Goal: Task Accomplishment & Management: Use online tool/utility

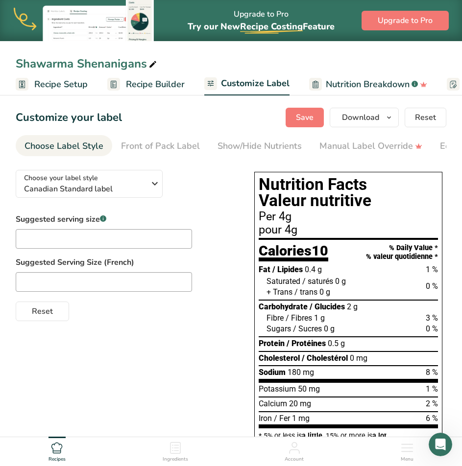
click at [160, 84] on span "Recipe Builder" at bounding box center [155, 84] width 59 height 13
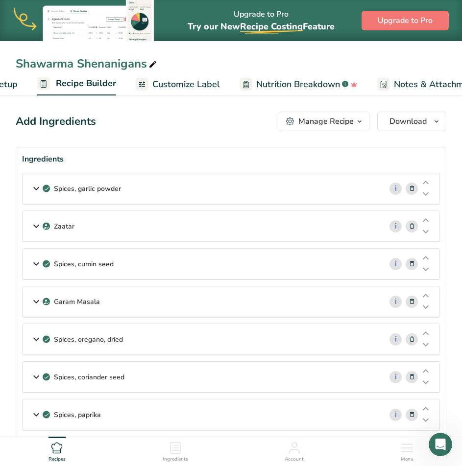
scroll to position [0, 95]
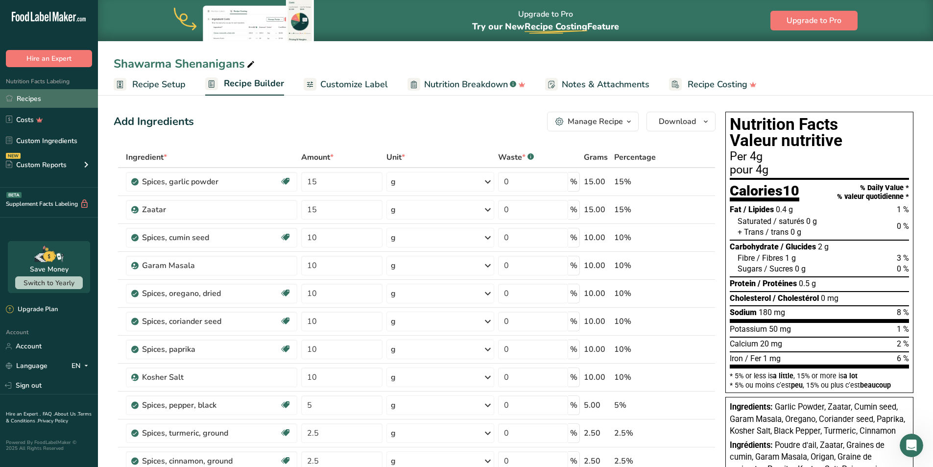
click at [62, 96] on link "Recipes" at bounding box center [49, 98] width 98 height 19
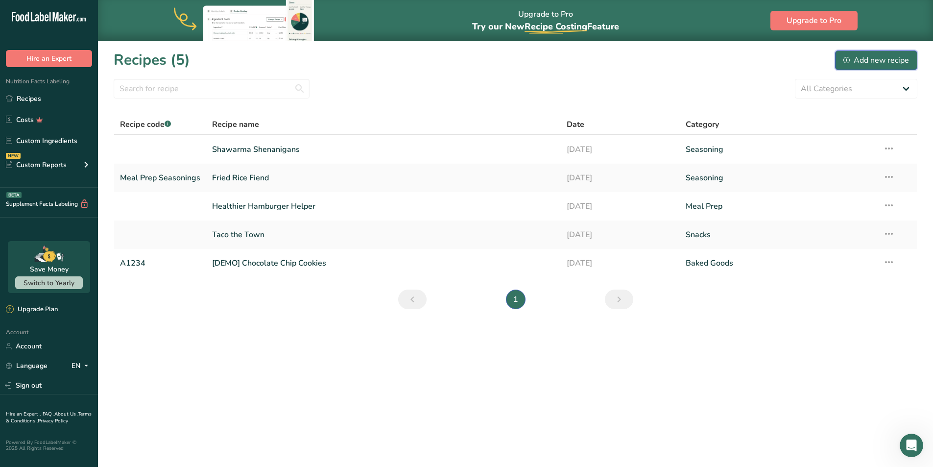
click at [461, 60] on div "Add new recipe" at bounding box center [876, 60] width 66 height 12
click at [240, 234] on link "Taco the Town" at bounding box center [383, 234] width 343 height 21
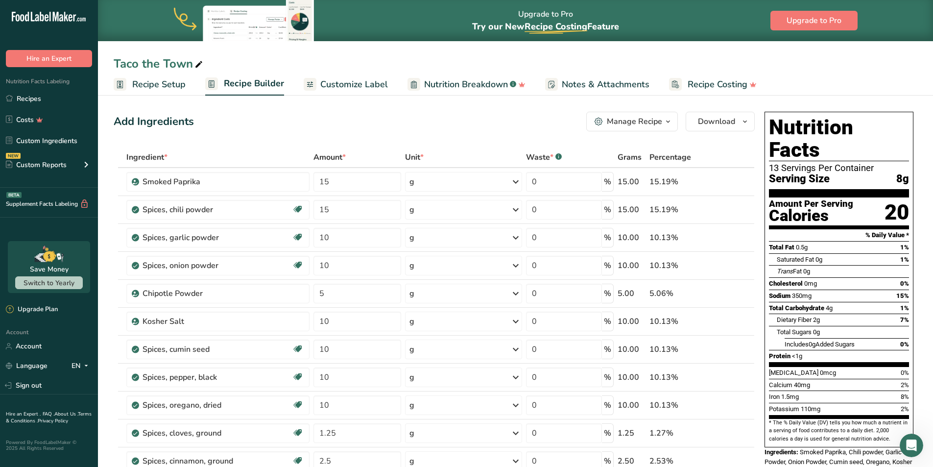
click at [183, 91] on link "Recipe Setup" at bounding box center [150, 84] width 72 height 22
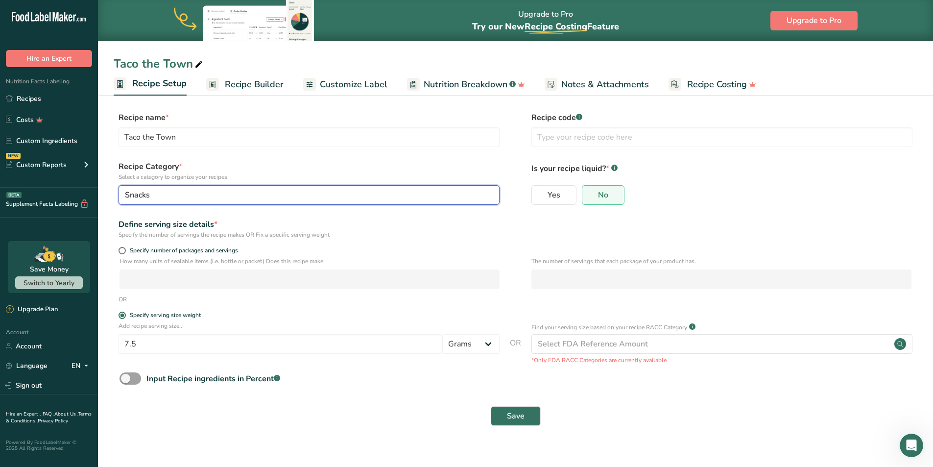
click at [419, 195] on div "Snacks" at bounding box center [306, 195] width 362 height 12
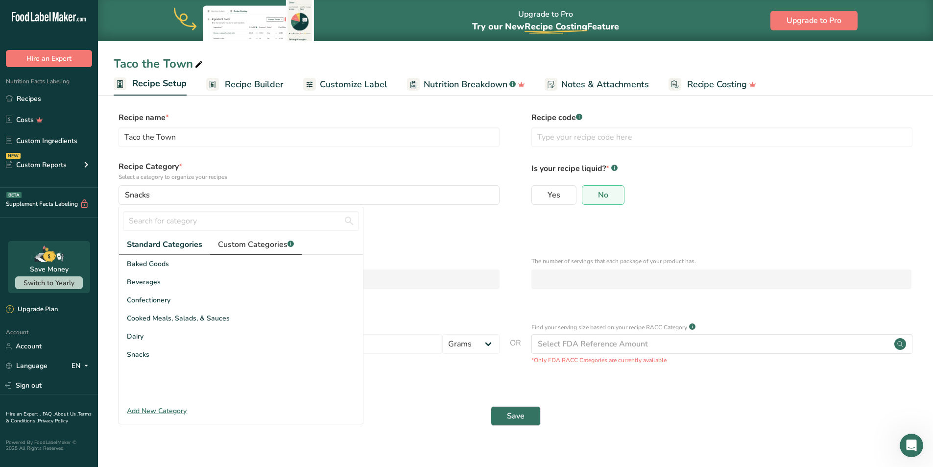
click at [215, 240] on link "Custom Categories .a-a{fill:#347362;}.b-a{fill:#fff;}" at bounding box center [256, 245] width 92 height 20
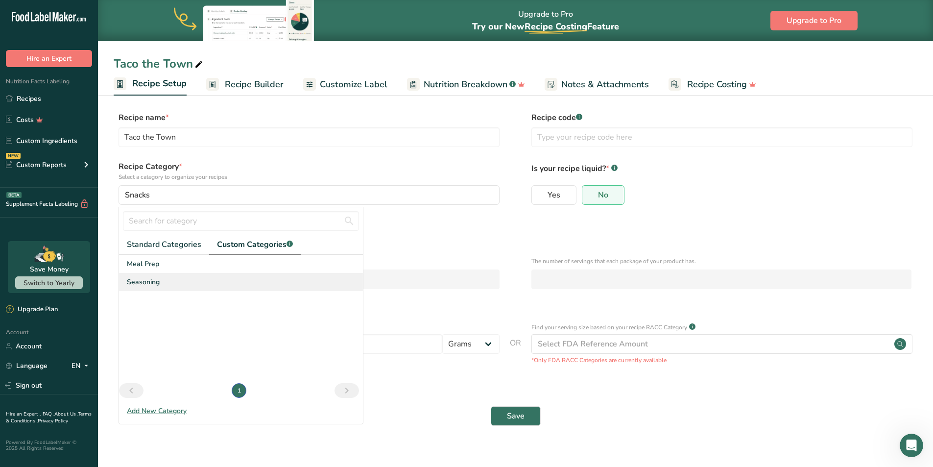
click at [156, 283] on span "Seasoning" at bounding box center [143, 282] width 33 height 10
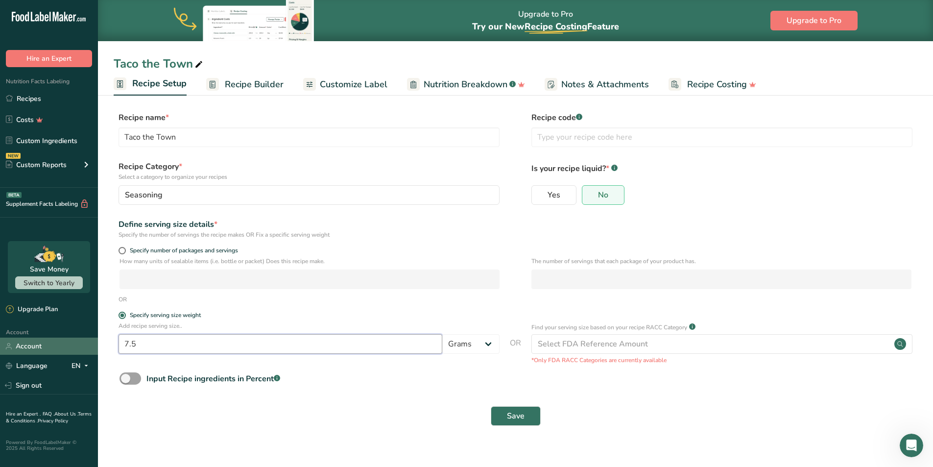
drag, startPoint x: 373, startPoint y: 348, endPoint x: 36, endPoint y: 338, distance: 337.1
click at [36, 341] on div ".a-20{fill:#fff;} Hire an Expert Nutrition Facts Labeling Recipes Costs Custom …" at bounding box center [466, 233] width 933 height 467
type input "4"
click at [461, 409] on button "Save" at bounding box center [516, 416] width 50 height 20
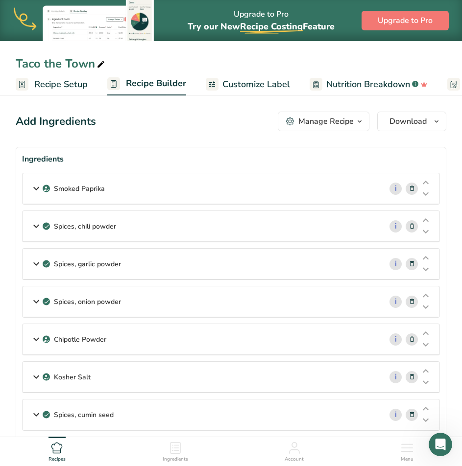
click at [410, 190] on icon at bounding box center [411, 189] width 7 height 10
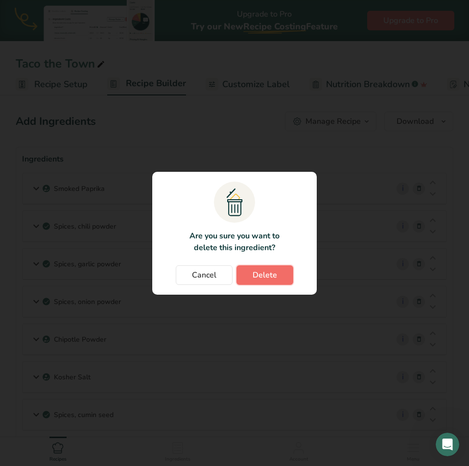
click at [250, 273] on button "Delete" at bounding box center [265, 275] width 57 height 20
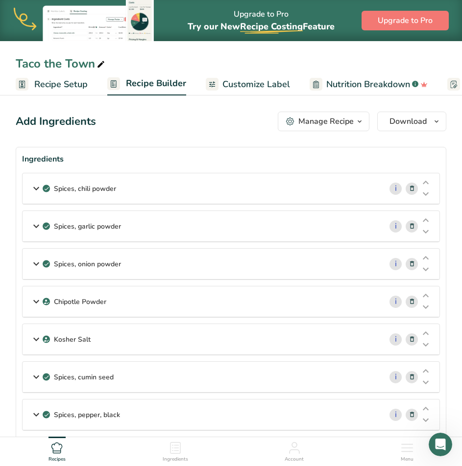
click at [324, 194] on div "Spices, chili powder" at bounding box center [202, 188] width 359 height 30
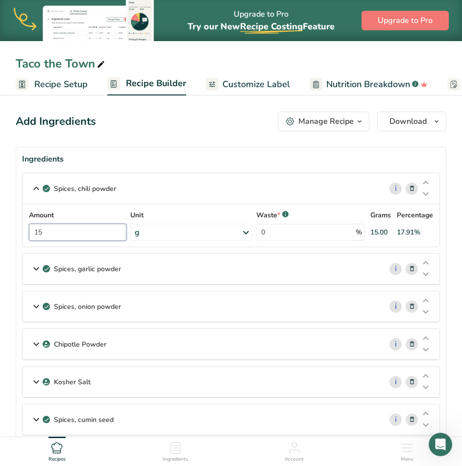
drag, startPoint x: 70, startPoint y: 233, endPoint x: -33, endPoint y: 239, distance: 103.0
type input "30"
click at [173, 128] on div "Add Ingredients Manage Recipe Delete Recipe Duplicate Recipe Scale Recipe Save …" at bounding box center [231, 122] width 430 height 20
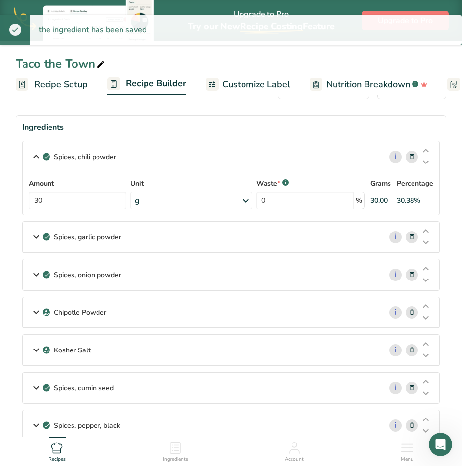
scroll to position [49, 0]
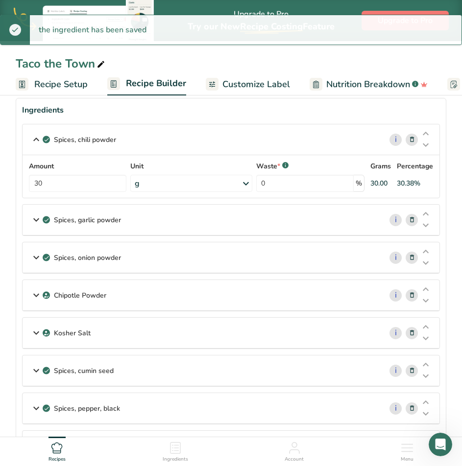
click at [177, 227] on div "Spices, garlic powder" at bounding box center [202, 220] width 359 height 30
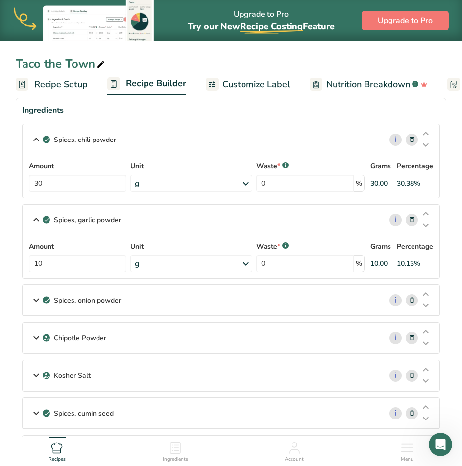
click at [410, 221] on icon at bounding box center [411, 220] width 7 height 10
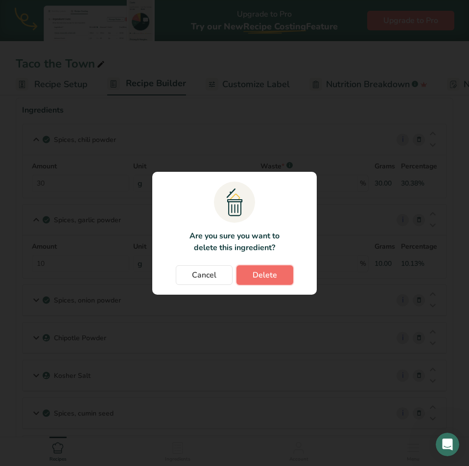
click at [271, 278] on span "Delete" at bounding box center [265, 275] width 24 height 12
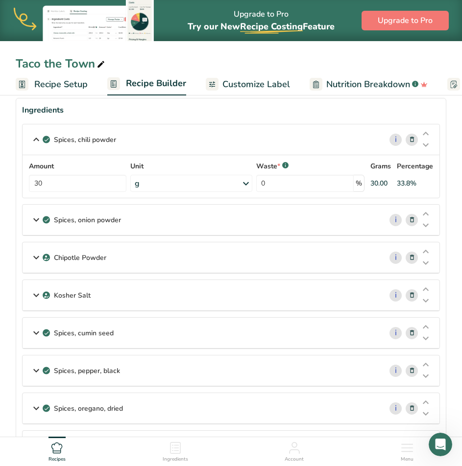
click at [410, 220] on icon at bounding box center [411, 220] width 7 height 10
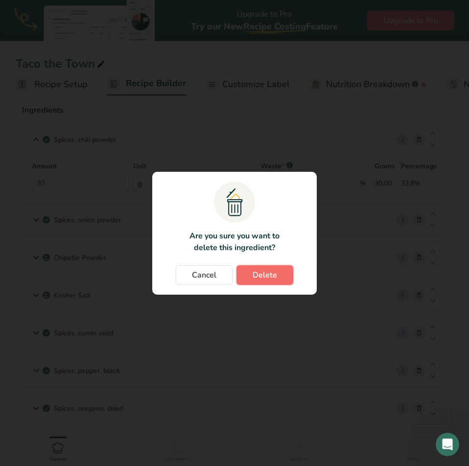
click at [288, 277] on button "Delete" at bounding box center [265, 275] width 57 height 20
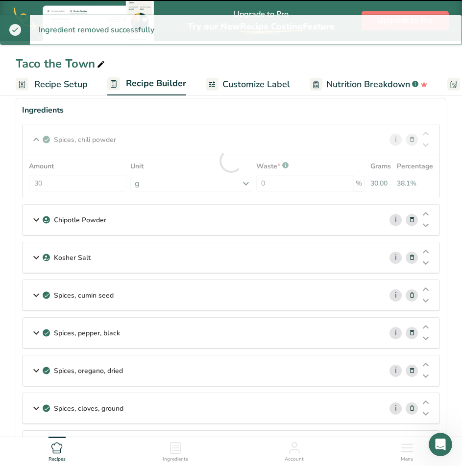
scroll to position [245, 0]
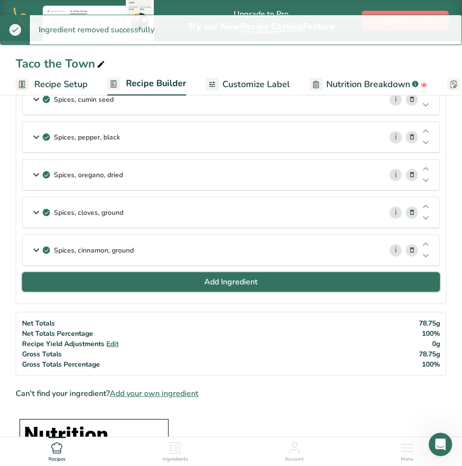
click at [282, 279] on button "Add Ingredient" at bounding box center [231, 282] width 418 height 20
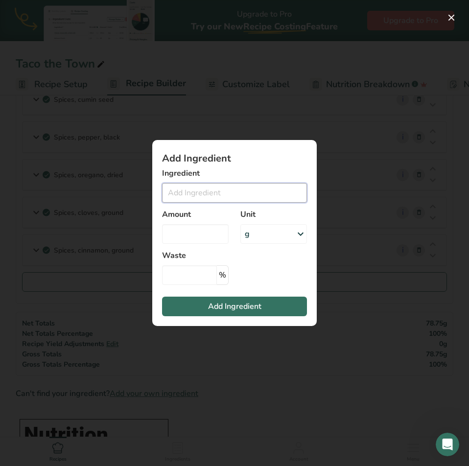
click at [226, 190] on input "Add ingredient modal" at bounding box center [234, 193] width 145 height 20
type input "G"
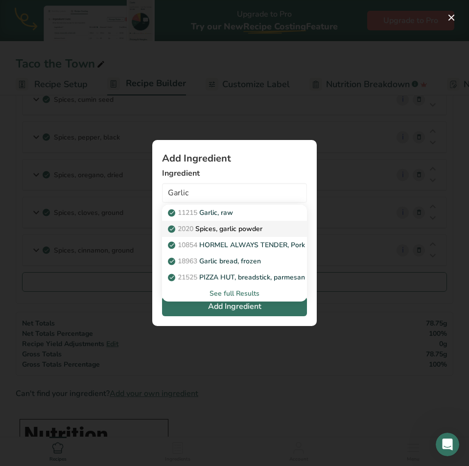
click at [237, 228] on p "2020 Spices, garlic powder" at bounding box center [216, 229] width 93 height 10
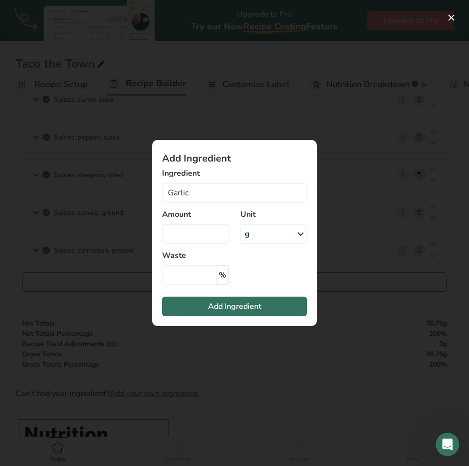
type input "Spices, garlic powder"
click at [204, 233] on input "Add ingredient modal" at bounding box center [195, 234] width 67 height 20
type input "15"
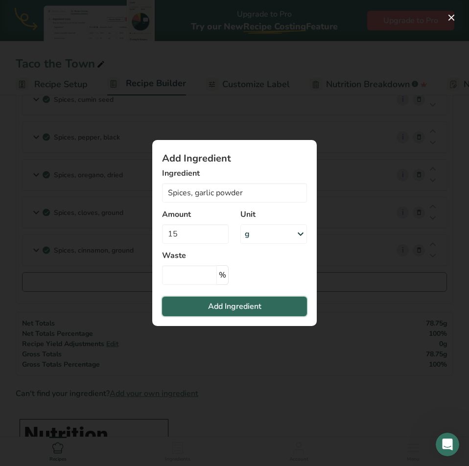
click at [253, 304] on span "Add Ingredient" at bounding box center [234, 307] width 53 height 12
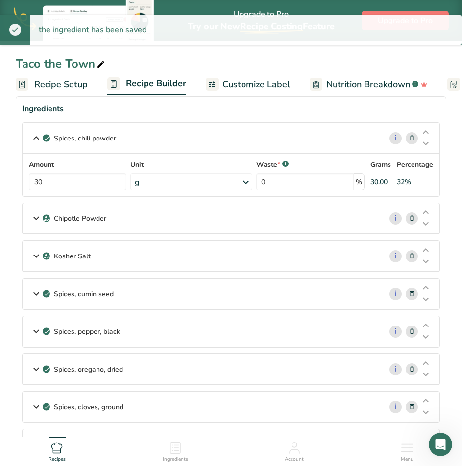
scroll to position [49, 0]
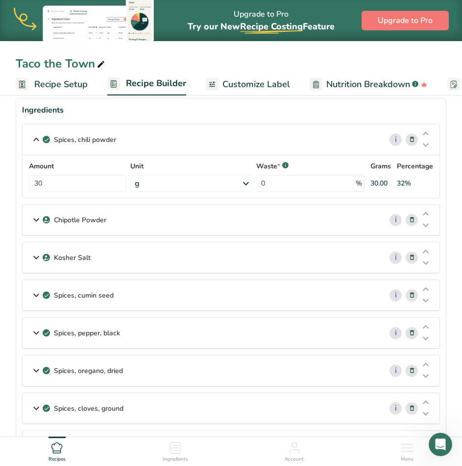
click at [221, 259] on div "Kosher Salt" at bounding box center [202, 257] width 359 height 30
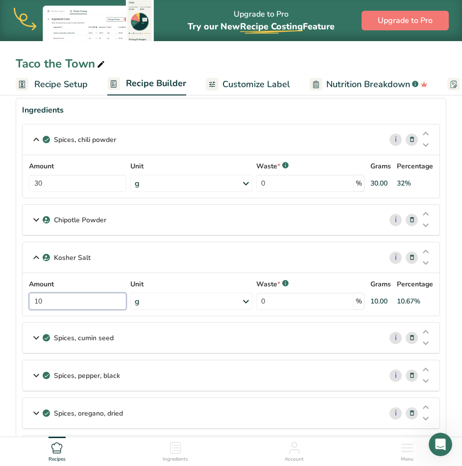
drag, startPoint x: 93, startPoint y: 301, endPoint x: -95, endPoint y: 301, distance: 187.6
type input "15"
click at [155, 239] on div "Spices, chili powder i Amount 30 Unit g Portions 1 tsp 1 tbsp Weight Units g kg…" at bounding box center [231, 336] width 418 height 425
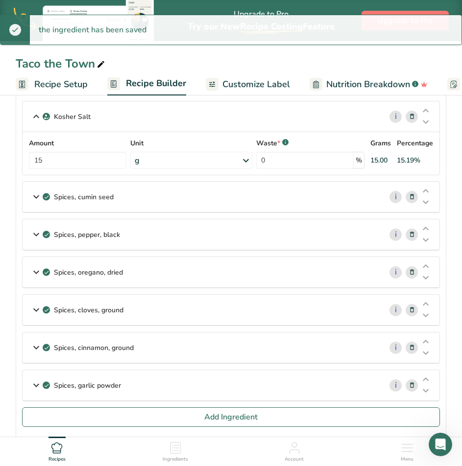
scroll to position [196, 0]
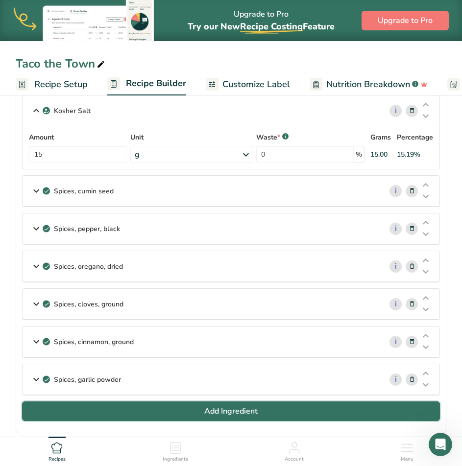
click at [216, 407] on span "Add Ingredient" at bounding box center [230, 412] width 53 height 12
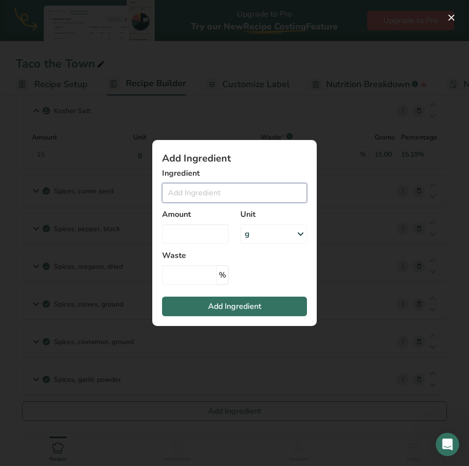
click at [225, 199] on input "Add ingredient modal" at bounding box center [234, 193] width 145 height 20
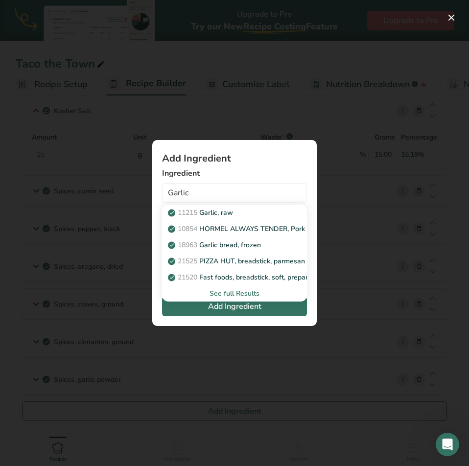
click at [252, 294] on div "See full Results" at bounding box center [234, 293] width 129 height 10
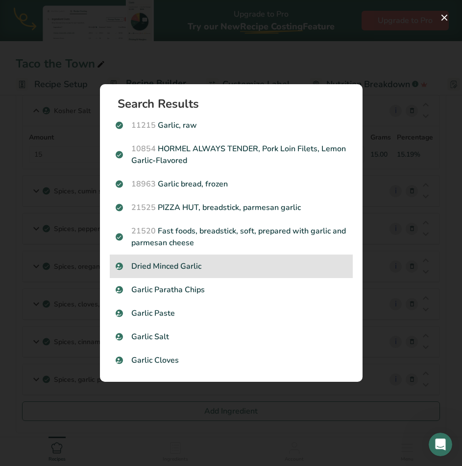
click at [248, 273] on div "Dried Minced Garlic" at bounding box center [231, 267] width 243 height 24
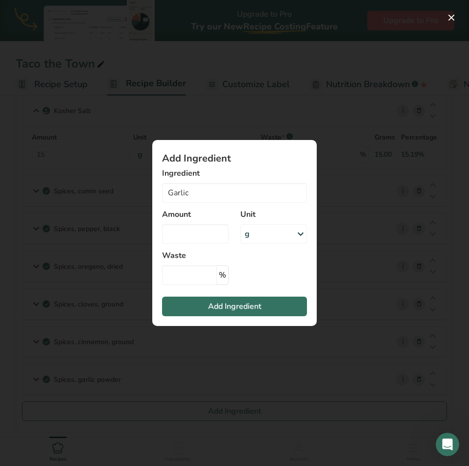
type input "Dried Minced Garlic"
click at [199, 232] on input "Add ingredient modal" at bounding box center [195, 234] width 67 height 20
type input "15"
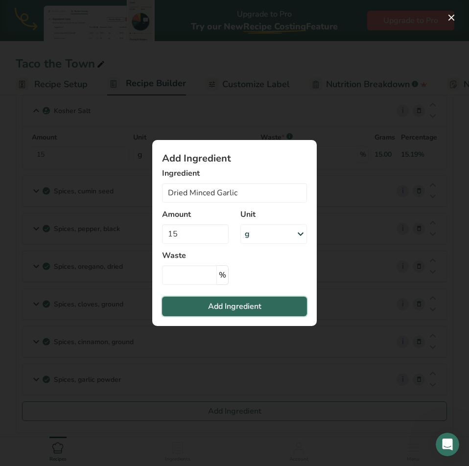
click at [246, 312] on button "Add Ingredient" at bounding box center [234, 307] width 145 height 20
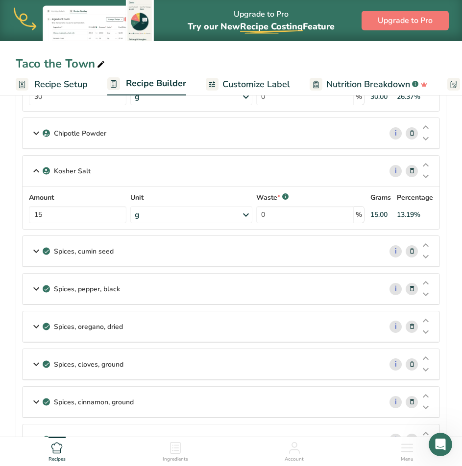
scroll to position [147, 0]
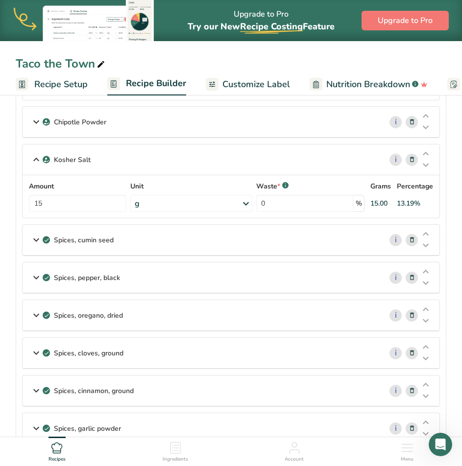
click at [165, 240] on div "Spices, cumin seed" at bounding box center [202, 240] width 359 height 30
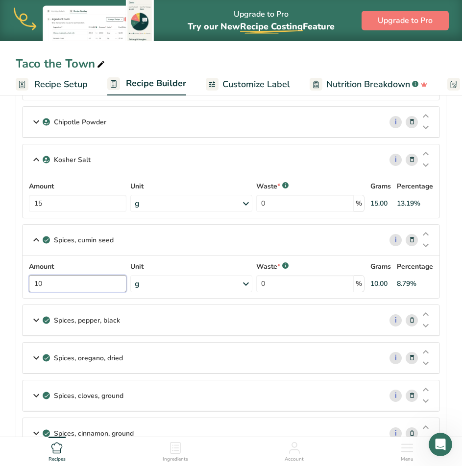
drag, startPoint x: 92, startPoint y: 287, endPoint x: -122, endPoint y: 280, distance: 214.2
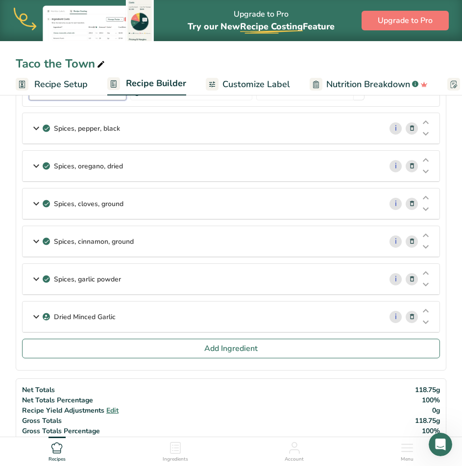
scroll to position [343, 0]
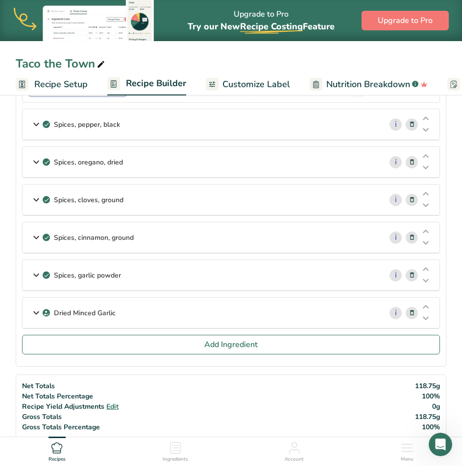
type input "15"
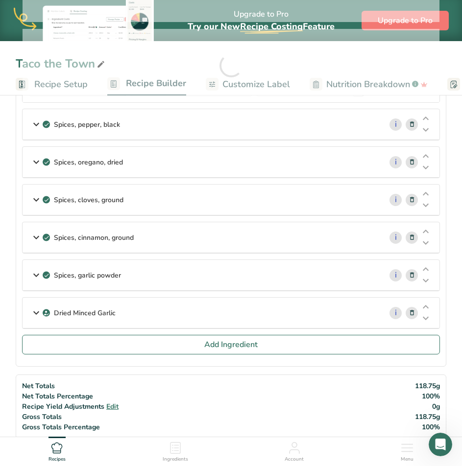
click at [187, 367] on div "Ingredients Spices, chili powder i Amount 30 Unit g Portions 1 tsp 1 tbsp Weigh…" at bounding box center [231, 121] width 430 height 635
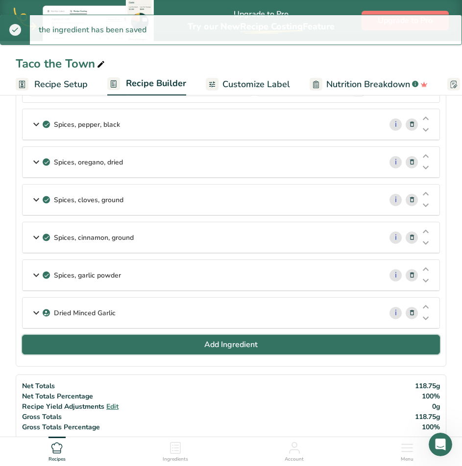
click at [207, 343] on span "Add Ingredient" at bounding box center [230, 345] width 53 height 12
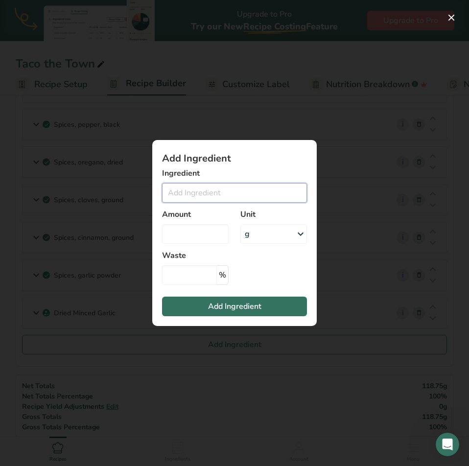
click at [191, 195] on input "Add ingredient modal" at bounding box center [234, 193] width 145 height 20
type input "Chili Lime"
click at [183, 234] on input "Add ingredient modal" at bounding box center [195, 234] width 67 height 20
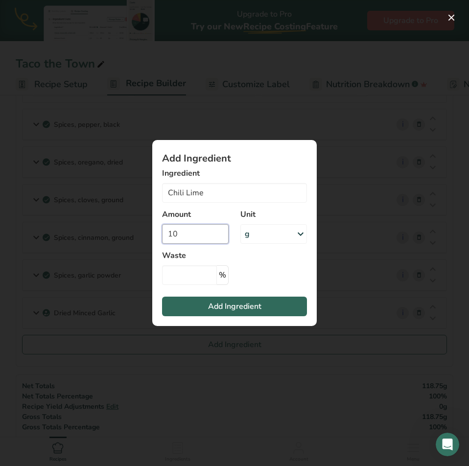
type input "10"
click at [249, 316] on button "Add Ingredient" at bounding box center [234, 307] width 145 height 20
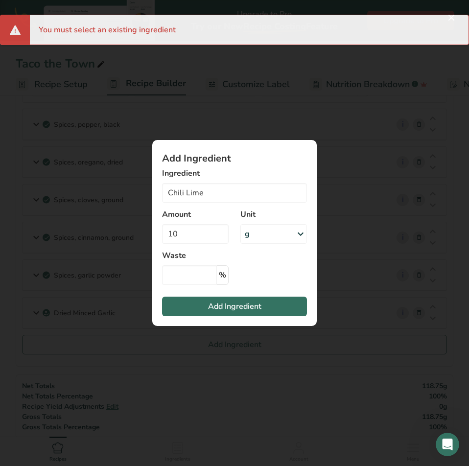
click at [402, 289] on div "Add ingredient modal" at bounding box center [234, 233] width 469 height 466
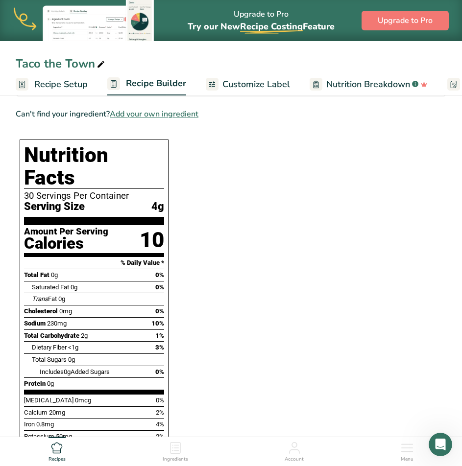
scroll to position [686, 0]
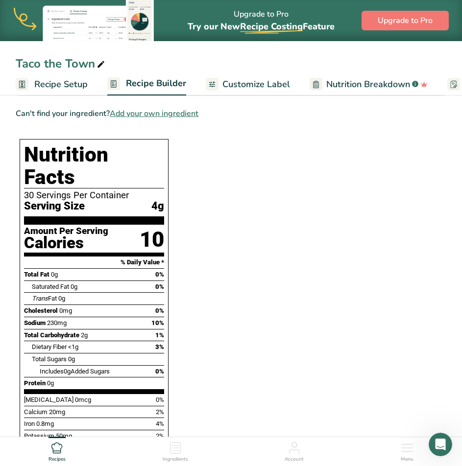
click at [198, 110] on span "Add your own ingredient" at bounding box center [154, 114] width 89 height 12
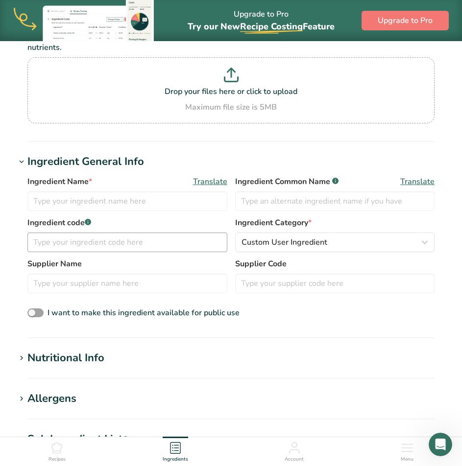
scroll to position [98, 0]
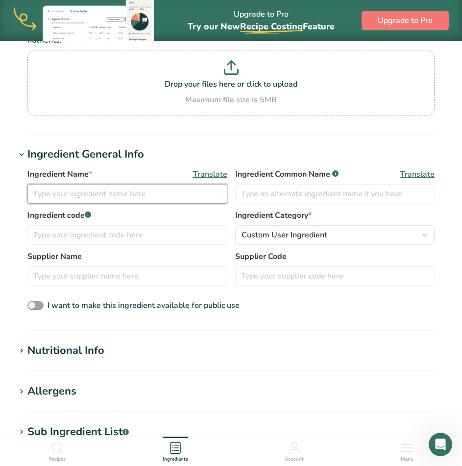
click at [120, 194] on input "text" at bounding box center [127, 194] width 200 height 20
type input "Chili Lime"
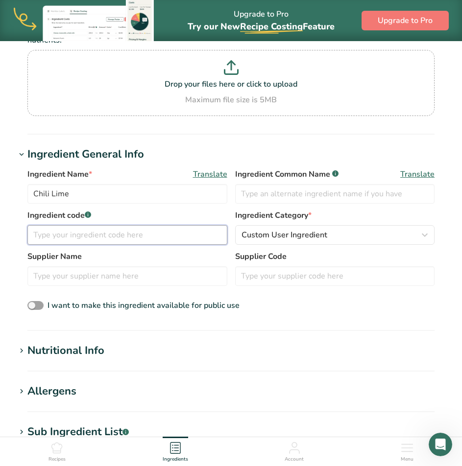
click at [175, 236] on input "text" at bounding box center [127, 235] width 200 height 20
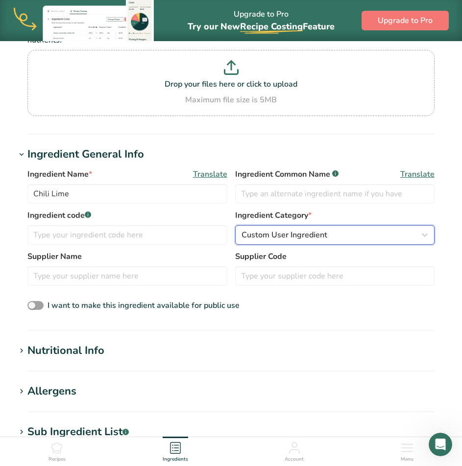
click at [251, 239] on span "Custom User Ingredient" at bounding box center [284, 235] width 86 height 12
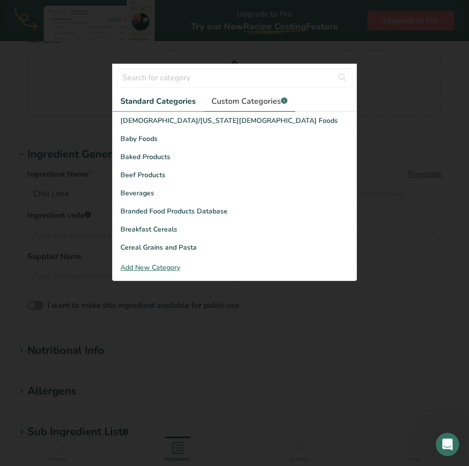
click at [245, 105] on span "Custom Categories .a-a{fill:#347362;}.b-a{fill:#fff;}" at bounding box center [250, 101] width 76 height 12
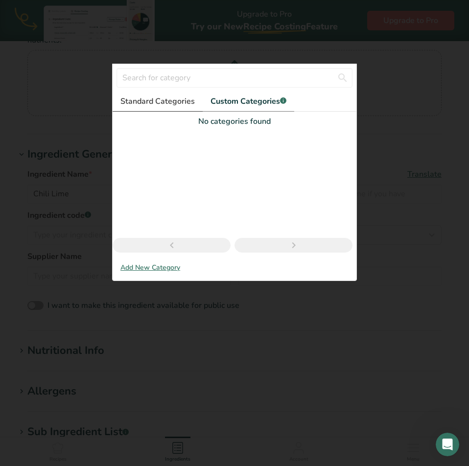
click at [164, 104] on span "Standard Categories" at bounding box center [157, 101] width 74 height 12
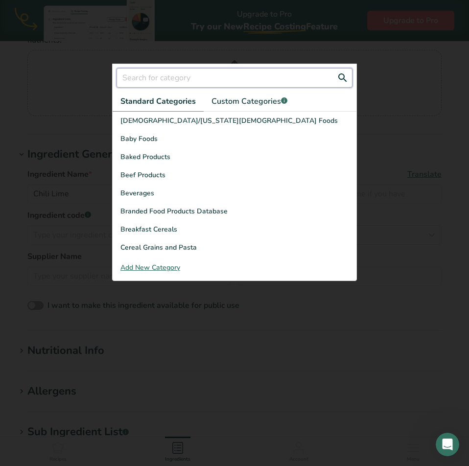
click at [180, 79] on input "text" at bounding box center [235, 78] width 236 height 20
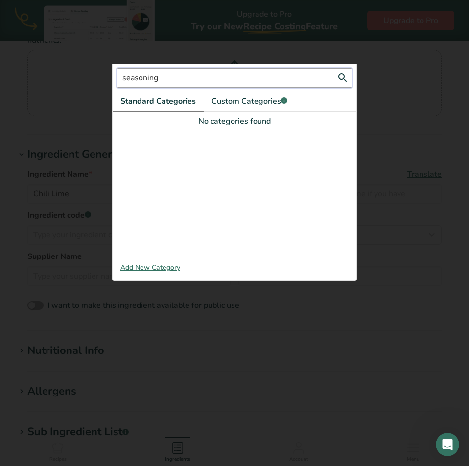
drag, startPoint x: 177, startPoint y: 82, endPoint x: -36, endPoint y: 86, distance: 212.6
click at [0, 86] on html "Upgrade to Pro Try our New Recipe Costing .a-29{fill:none;stroke-linecap:round;…" at bounding box center [234, 312] width 469 height 821
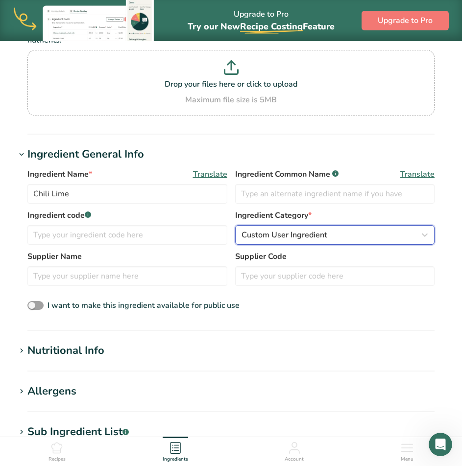
click at [328, 240] on div "Custom User Ingredient" at bounding box center [331, 235] width 181 height 12
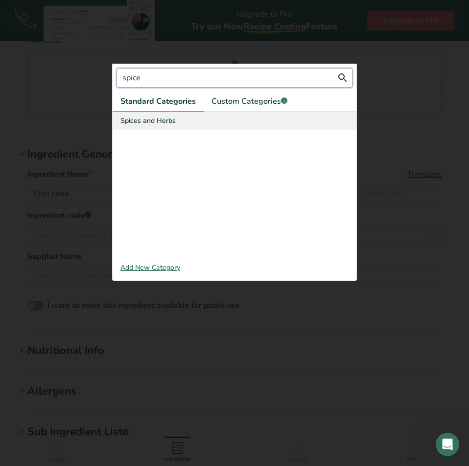
type input "spice"
click at [183, 126] on div "Spices and Herbs" at bounding box center [235, 121] width 244 height 18
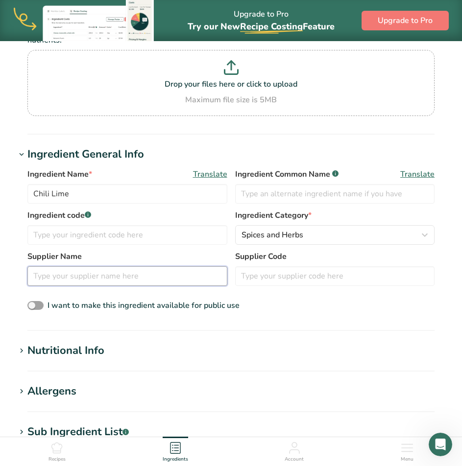
click at [114, 272] on input "text" at bounding box center [127, 276] width 200 height 20
type input "Chiles Machos"
click at [403, 299] on div "Ingredient Name * Translate Chili Lime Ingredient Common Name .a-a{fill:#347362…" at bounding box center [231, 241] width 430 height 156
click at [36, 307] on span at bounding box center [35, 305] width 16 height 9
click at [34, 307] on input "I want to make this ingredient available for public use" at bounding box center [30, 306] width 6 height 6
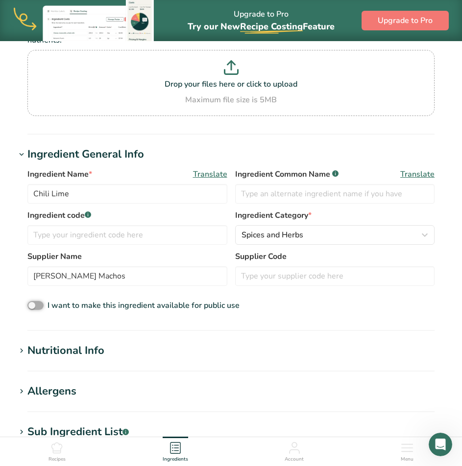
checkbox input "true"
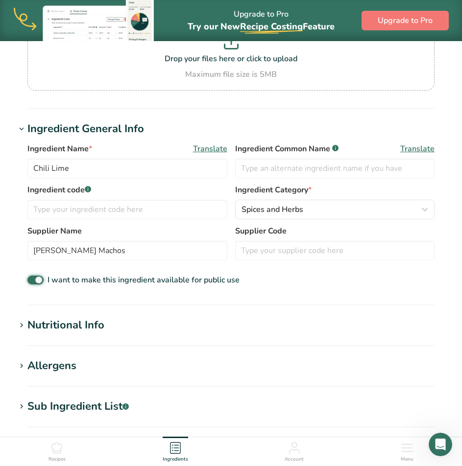
scroll to position [147, 0]
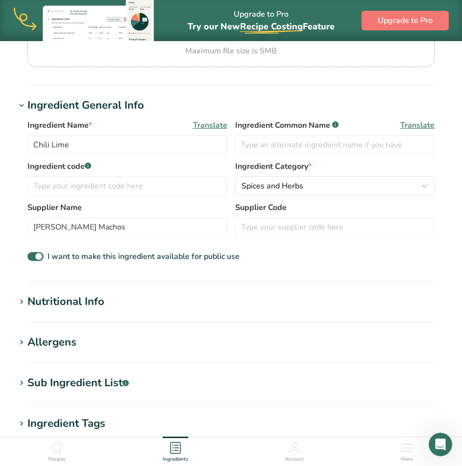
click at [222, 289] on section "Add new ingredient Back to recipe Ingredient Spec Sheet .a-a{fill:#347362;}.b-a…" at bounding box center [231, 253] width 462 height 719
click at [209, 299] on h1 "Nutritional Info" at bounding box center [231, 302] width 430 height 16
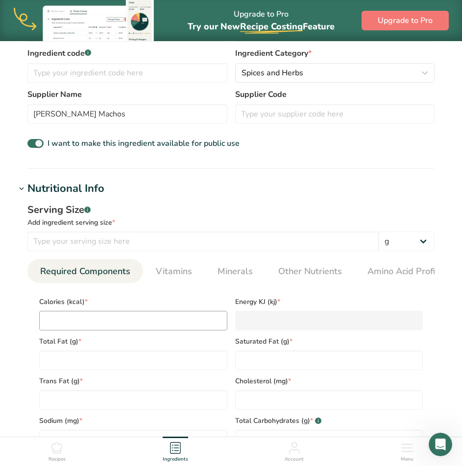
scroll to position [294, 0]
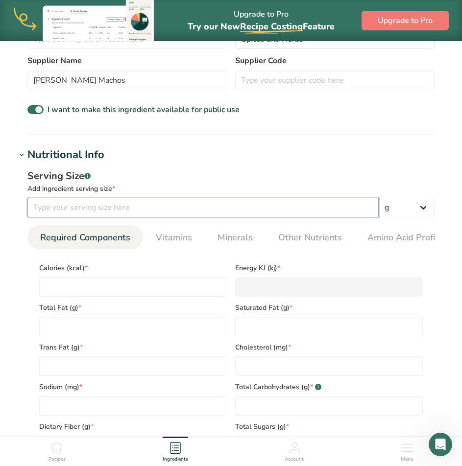
click at [154, 206] on input "number" at bounding box center [202, 208] width 351 height 20
click at [147, 208] on input "number" at bounding box center [202, 208] width 351 height 20
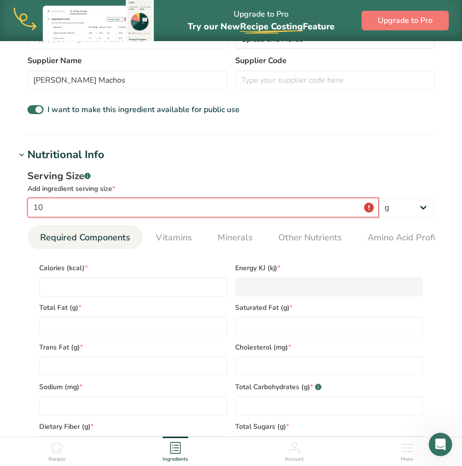
type input "10"
click at [235, 182] on div "Serving Size .a-a{fill:#347362;}.b-a{fill:#fff;}" at bounding box center [230, 176] width 407 height 15
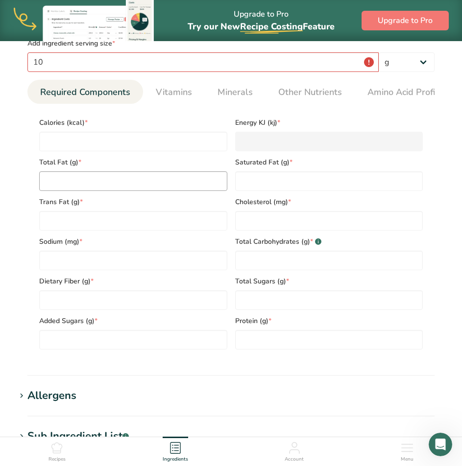
scroll to position [441, 0]
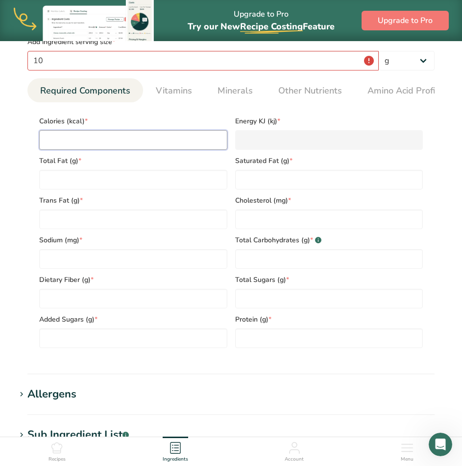
click at [128, 142] on input "number" at bounding box center [133, 140] width 188 height 20
type input "3"
type KJ "12.6"
type input "35"
type KJ "146.4"
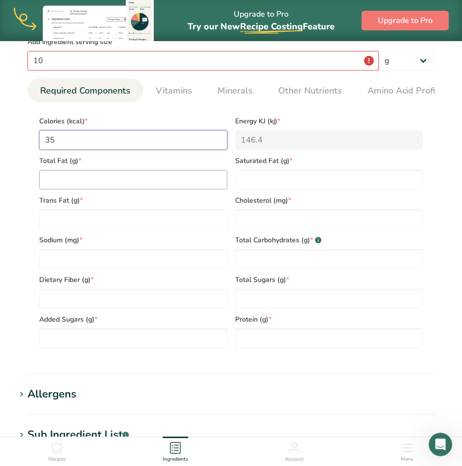
type input "35"
click at [105, 183] on Fat "number" at bounding box center [133, 180] width 188 height 20
type Fat "0"
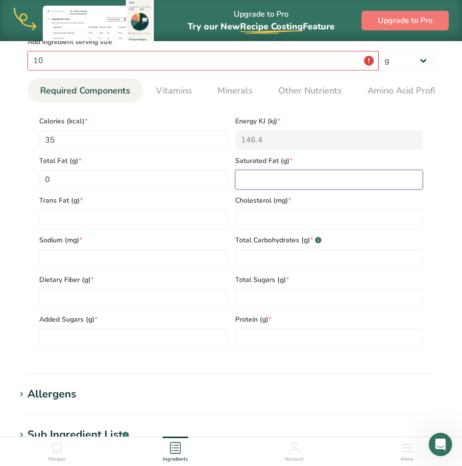
click at [275, 187] on Fat "number" at bounding box center [329, 180] width 188 height 20
type Fat "0"
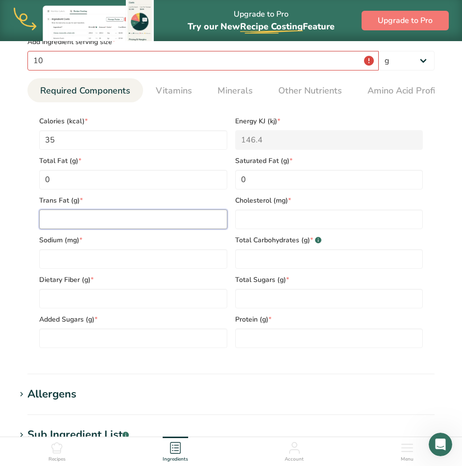
click at [141, 229] on Fat "number" at bounding box center [133, 220] width 188 height 20
type Fat "0"
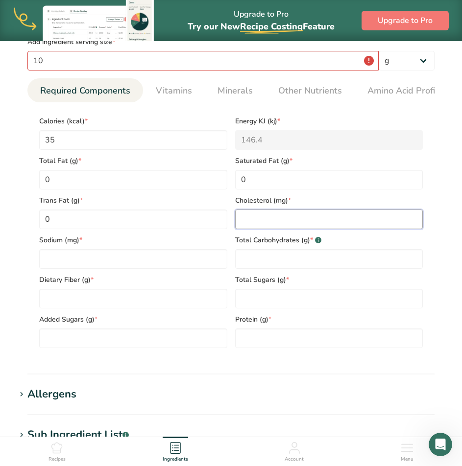
click at [261, 215] on input "number" at bounding box center [329, 220] width 188 height 20
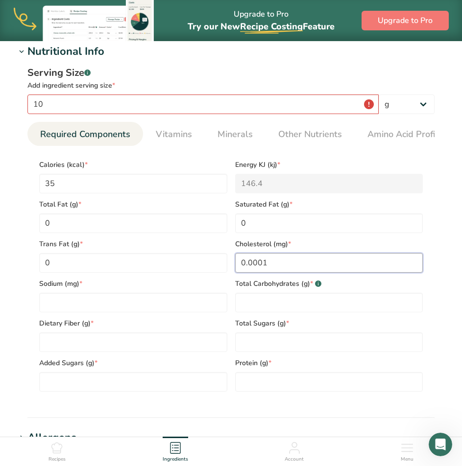
scroll to position [392, 0]
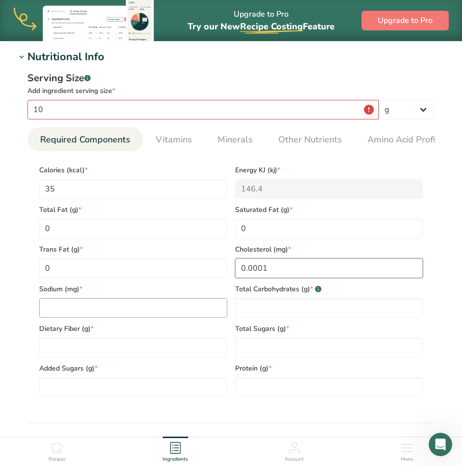
type input "0.0001"
click at [66, 311] on input "number" at bounding box center [133, 308] width 188 height 20
type input "1"
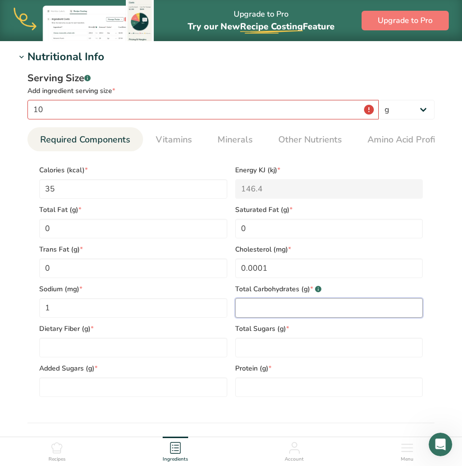
click at [275, 309] on Carbohydrates "number" at bounding box center [329, 308] width 188 height 20
type Carbohydrates "5.6"
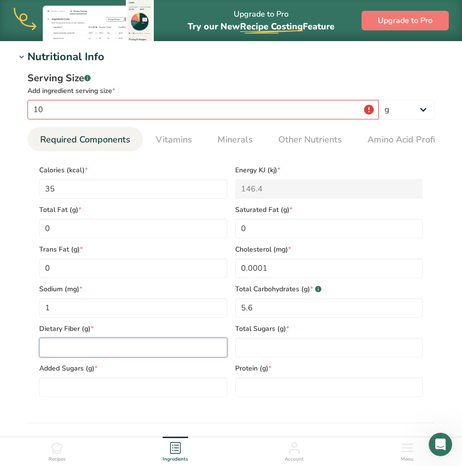
click at [170, 356] on Fiber "number" at bounding box center [133, 348] width 188 height 20
type Fiber "2.5"
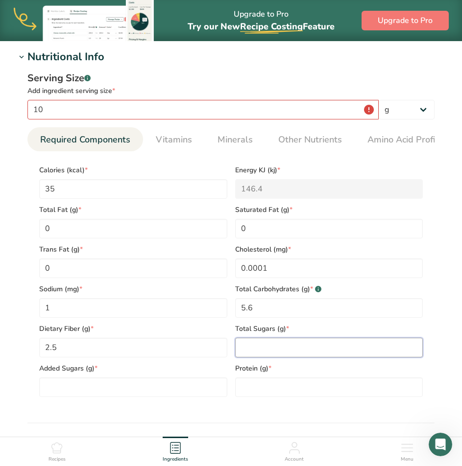
click at [322, 355] on Sugars "number" at bounding box center [329, 348] width 188 height 20
type Sugars "0"
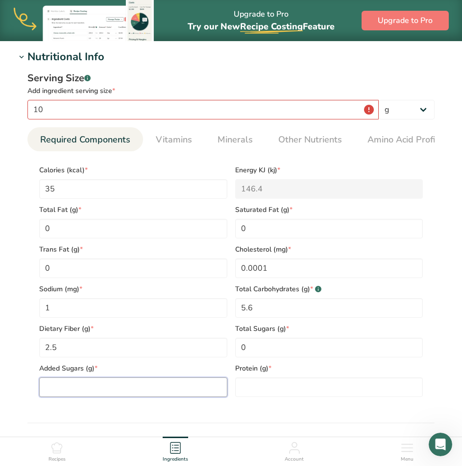
click at [163, 394] on Sugars "number" at bounding box center [133, 388] width 188 height 20
type Sugars "0"
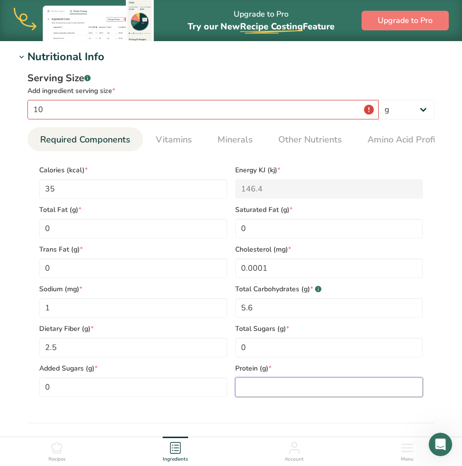
click at [267, 393] on input "number" at bounding box center [329, 388] width 188 height 20
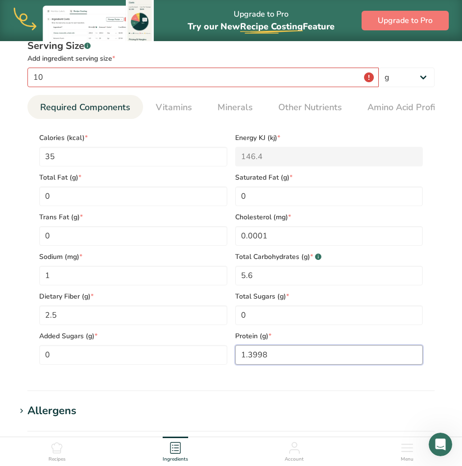
scroll to position [490, 0]
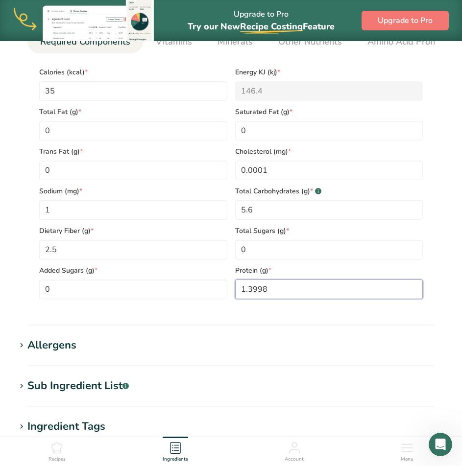
type input "1.3998"
click at [271, 311] on div "Serving Size .a-a{fill:#347362;}.b-a{fill:#fff;} Add ingredient serving size * …" at bounding box center [231, 140] width 430 height 346
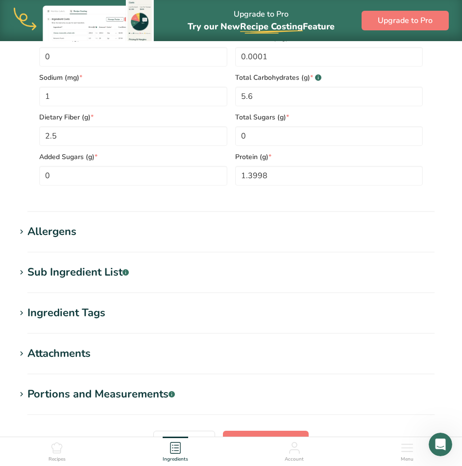
scroll to position [605, 0]
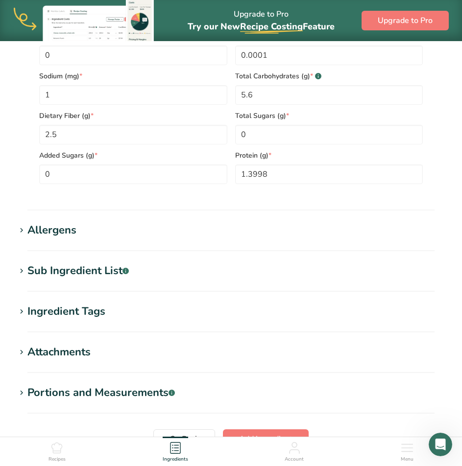
click at [96, 270] on div "Sub Ingredient List .a-a{fill:#347362;}.b-a{fill:#fff;}" at bounding box center [77, 271] width 101 height 16
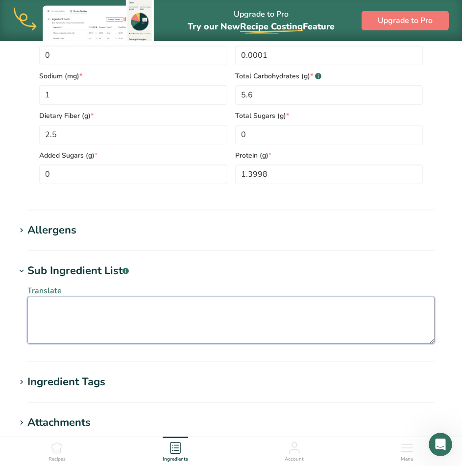
click at [106, 320] on textarea at bounding box center [230, 320] width 407 height 47
type textarea "Chile peppers, Salt and lime mix"
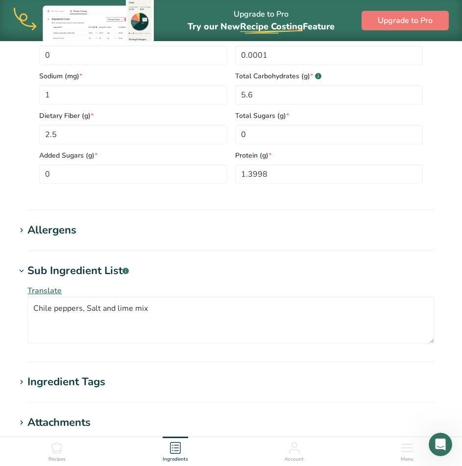
click at [226, 273] on h1 "Sub Ingredient List .a-a{fill:#347362;}.b-a{fill:#fff;}" at bounding box center [231, 271] width 430 height 16
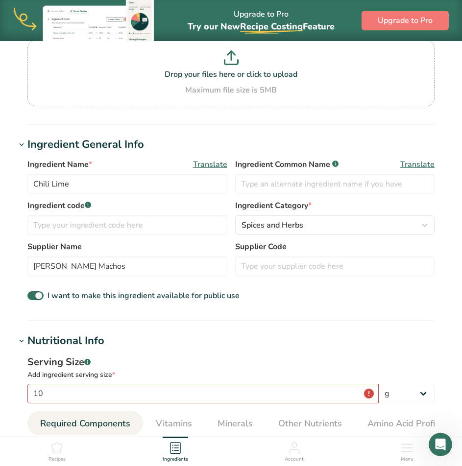
scroll to position [66, 0]
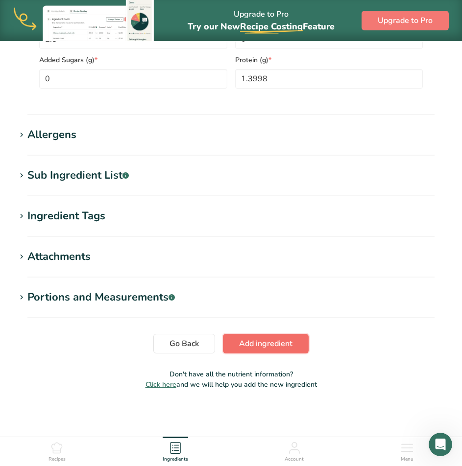
click at [251, 343] on span "Add ingredient" at bounding box center [265, 344] width 53 height 12
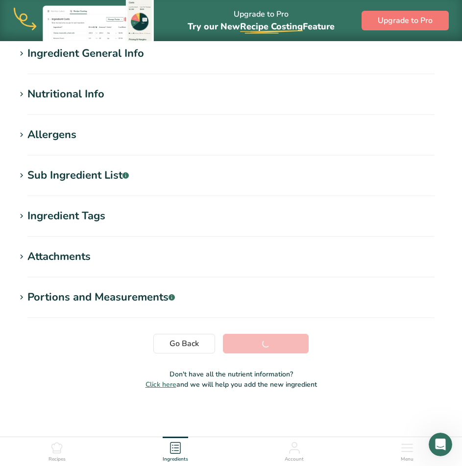
scroll to position [90, 0]
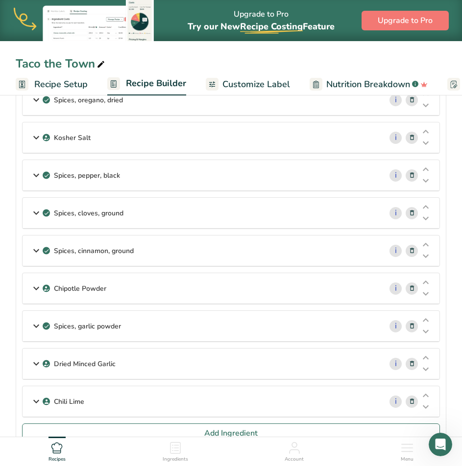
scroll to position [196, 0]
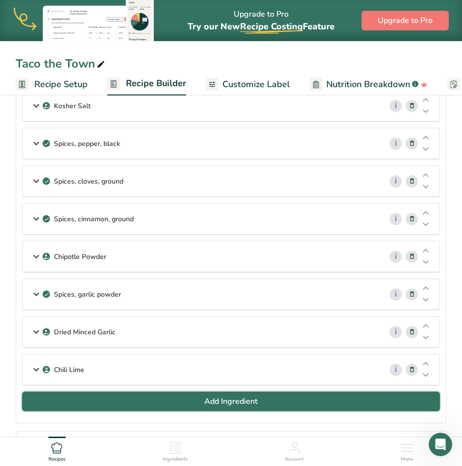
click at [220, 400] on span "Add Ingredient" at bounding box center [230, 402] width 53 height 12
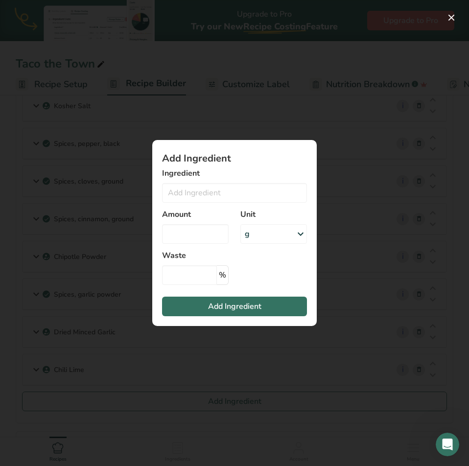
click at [235, 181] on div "Ingredient Almond flour 1211 Milk, whole, 3.25% milkfat, without added vitamin …" at bounding box center [234, 184] width 145 height 35
click at [233, 188] on input "Add ingredient modal" at bounding box center [234, 193] width 145 height 20
click at [224, 214] on div "No Results Found" at bounding box center [234, 213] width 145 height 16
click at [232, 192] on input "Chile lime" at bounding box center [234, 193] width 145 height 20
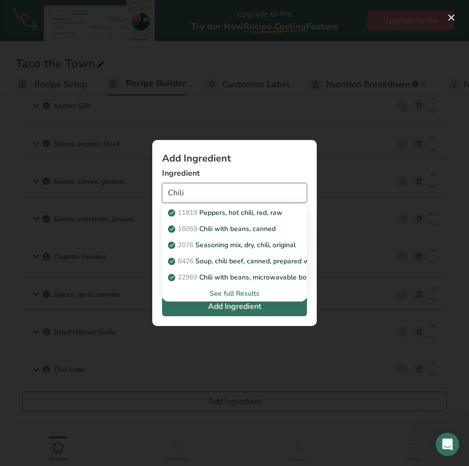
type input "Chili"
click at [239, 173] on label "Ingredient" at bounding box center [234, 173] width 145 height 12
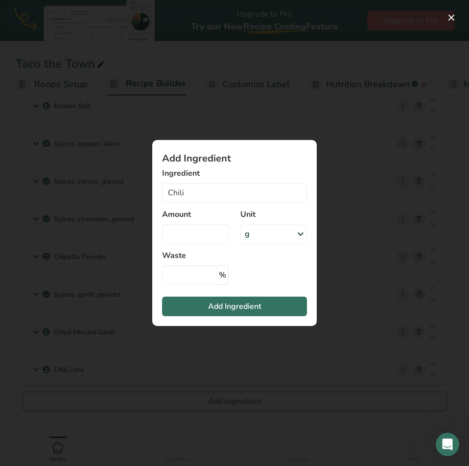
click at [324, 100] on div "Add ingredient modal" at bounding box center [234, 233] width 469 height 466
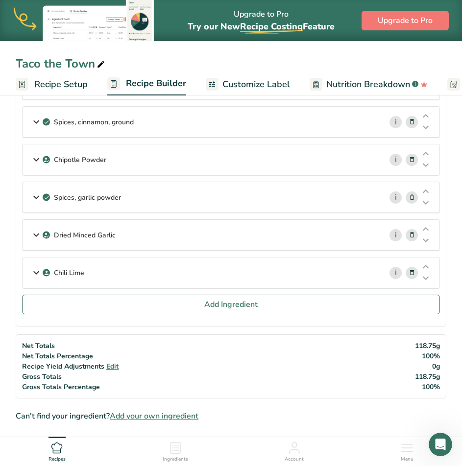
scroll to position [294, 0]
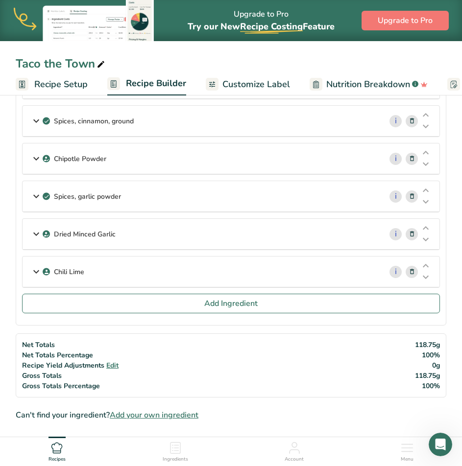
click at [322, 270] on div "Chili Lime" at bounding box center [202, 272] width 359 height 30
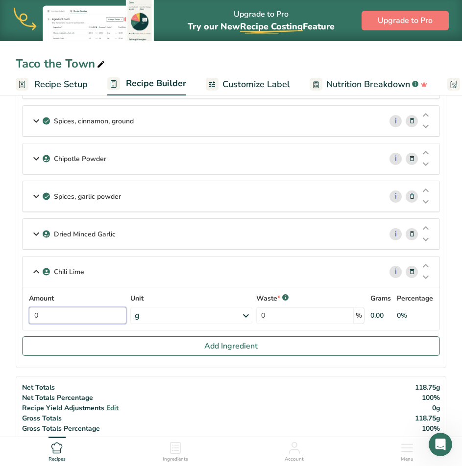
drag, startPoint x: 83, startPoint y: 318, endPoint x: -6, endPoint y: 321, distance: 89.2
click at [0, 321] on html "Upgrade to Pro Try our New Recipe Costing .a-29{fill:none;stroke-linecap:round;…" at bounding box center [231, 455] width 462 height 1498
type input "10"
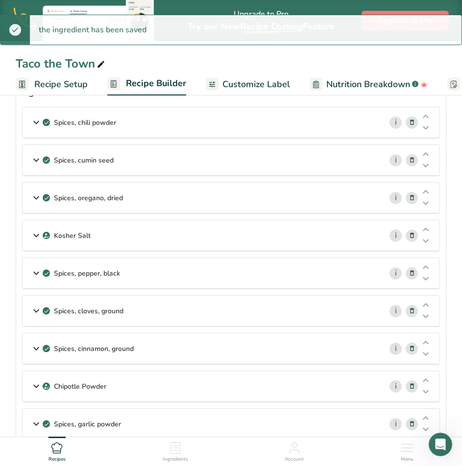
scroll to position [49, 0]
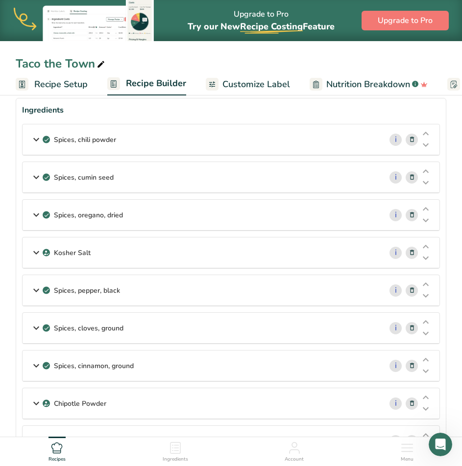
click at [413, 327] on icon at bounding box center [411, 328] width 7 height 10
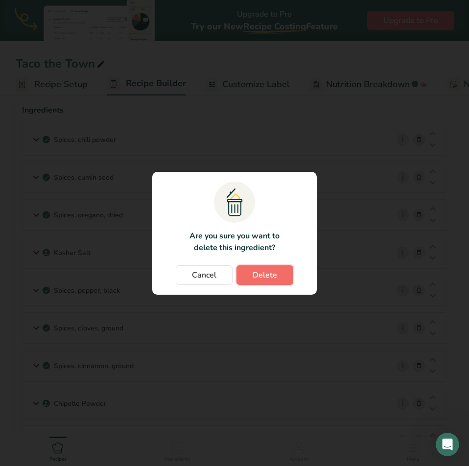
click at [272, 277] on span "Delete" at bounding box center [265, 275] width 24 height 12
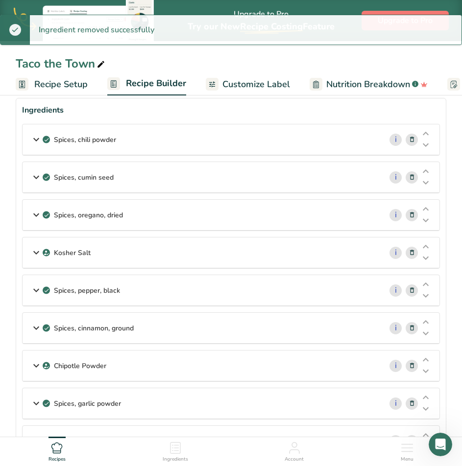
click at [415, 327] on icon at bounding box center [411, 328] width 7 height 10
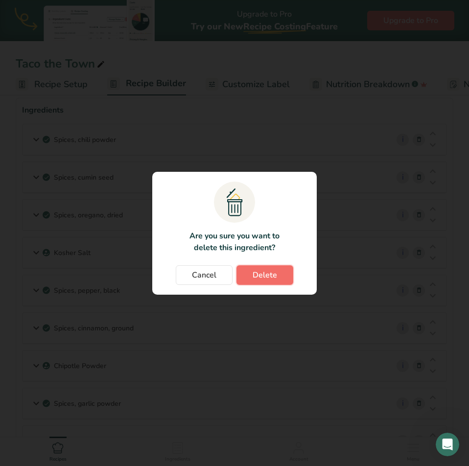
click at [259, 278] on span "Delete" at bounding box center [265, 275] width 24 height 12
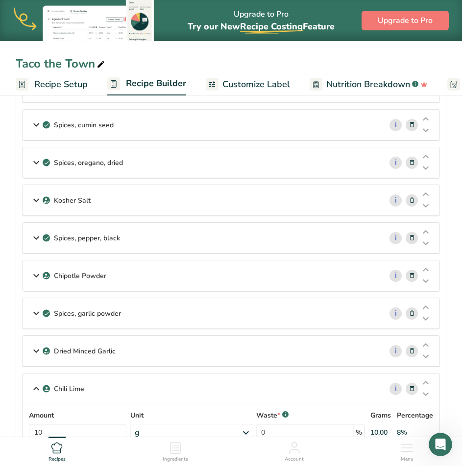
scroll to position [147, 0]
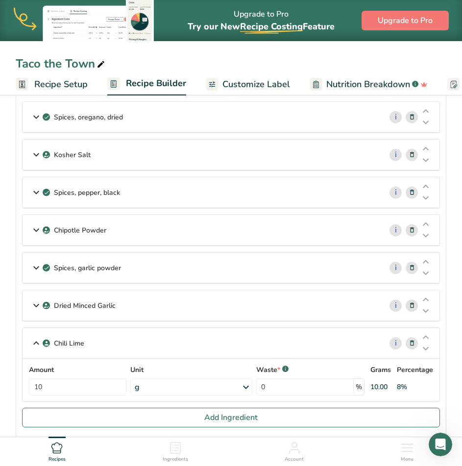
click at [210, 269] on div "Spices, garlic powder" at bounding box center [202, 268] width 359 height 30
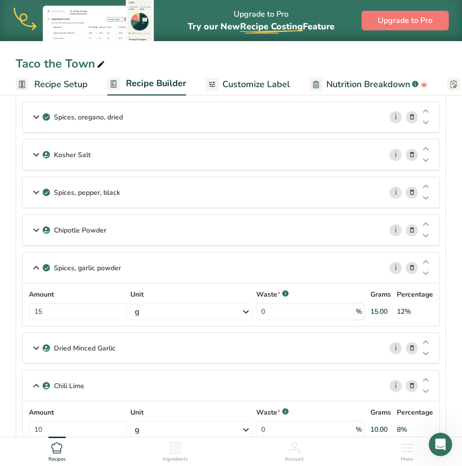
click at [210, 269] on div "Spices, garlic powder" at bounding box center [202, 268] width 359 height 30
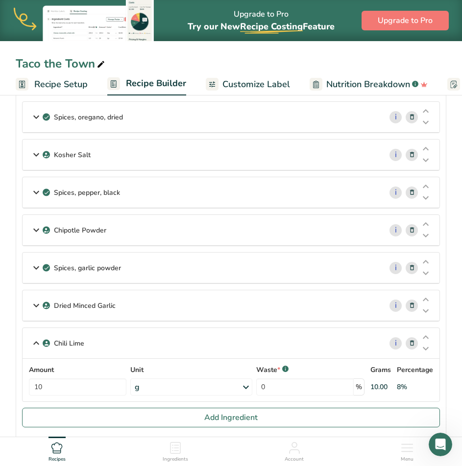
click at [193, 192] on div "Spices, pepper, black" at bounding box center [202, 192] width 359 height 30
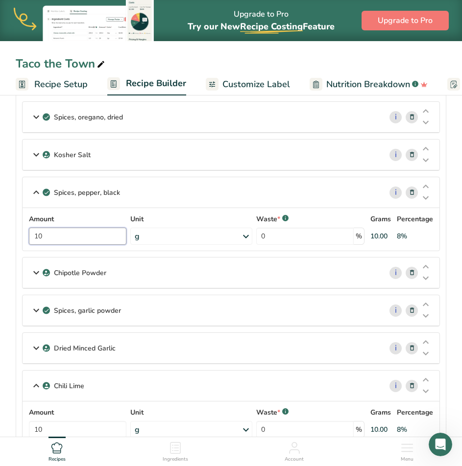
drag, startPoint x: 76, startPoint y: 235, endPoint x: -91, endPoint y: 231, distance: 167.0
type input "5"
click at [221, 270] on div "Chipotle Powder" at bounding box center [202, 273] width 359 height 30
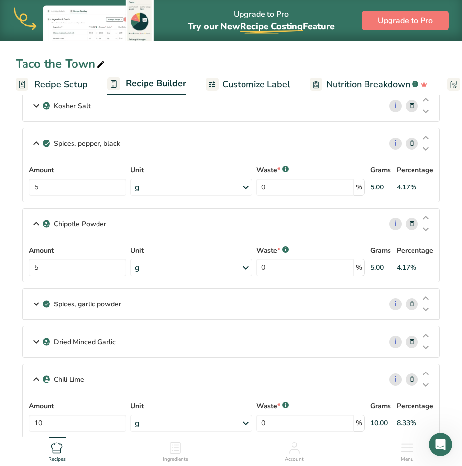
scroll to position [98, 0]
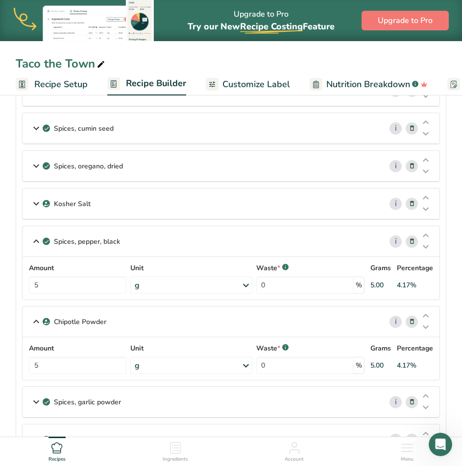
click at [175, 166] on div "Spices, oregano, dried" at bounding box center [202, 166] width 359 height 30
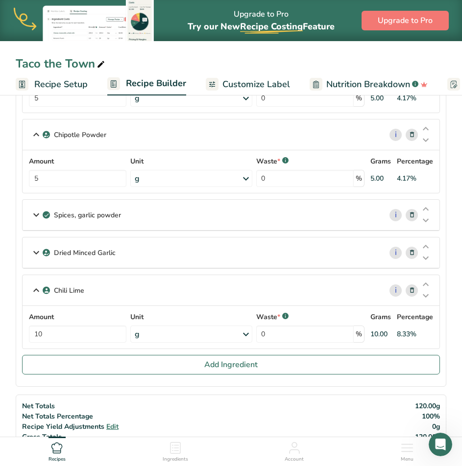
scroll to position [392, 0]
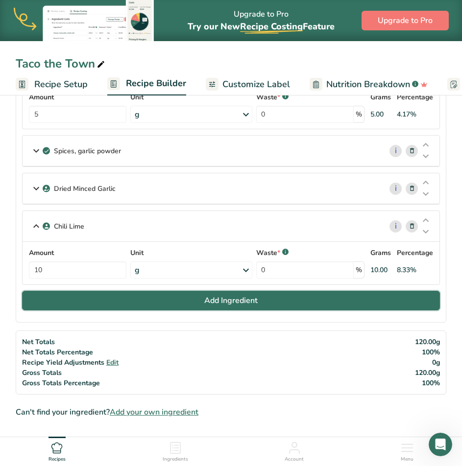
click at [188, 303] on button "Add Ingredient" at bounding box center [231, 301] width 418 height 20
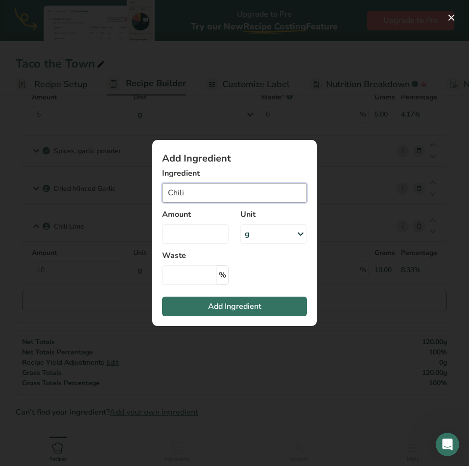
drag, startPoint x: 222, startPoint y: 193, endPoint x: 108, endPoint y: 193, distance: 114.6
click at [109, 192] on div "Add Ingredient Ingredient Chili 11819 Peppers, hot chili, red, raw 16059 Chili …" at bounding box center [234, 233] width 469 height 466
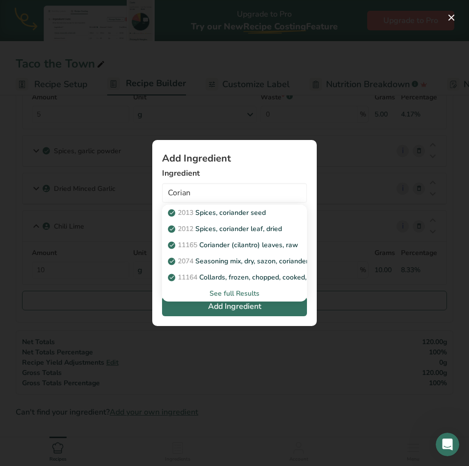
click at [223, 211] on p "2013 Spices, coriander seed" at bounding box center [218, 213] width 96 height 10
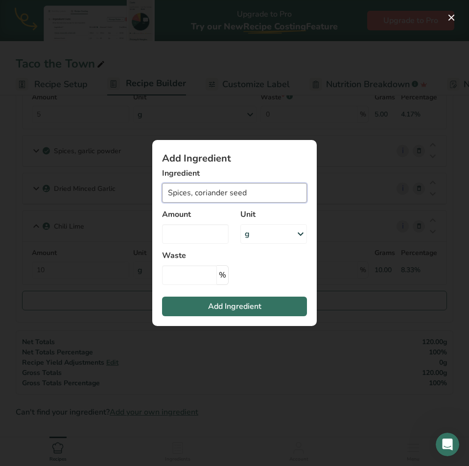
click at [229, 195] on input "Spices, coriander seed" at bounding box center [234, 193] width 145 height 20
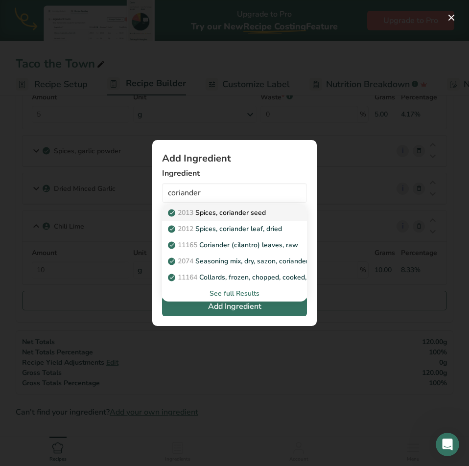
click at [232, 214] on p "2013 Spices, coriander seed" at bounding box center [218, 213] width 96 height 10
type input "Spices, coriander seed"
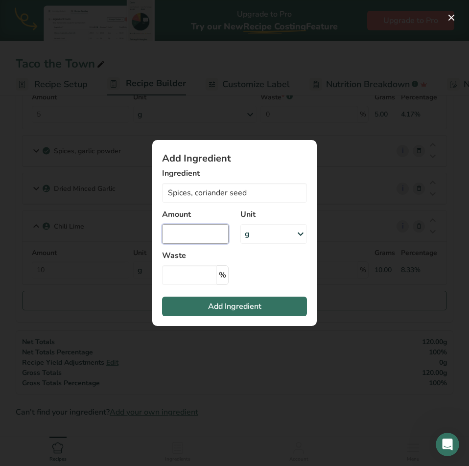
click at [209, 235] on input "Add ingredient modal" at bounding box center [195, 234] width 67 height 20
type input "10"
click at [254, 312] on button "Add Ingredient" at bounding box center [234, 307] width 145 height 20
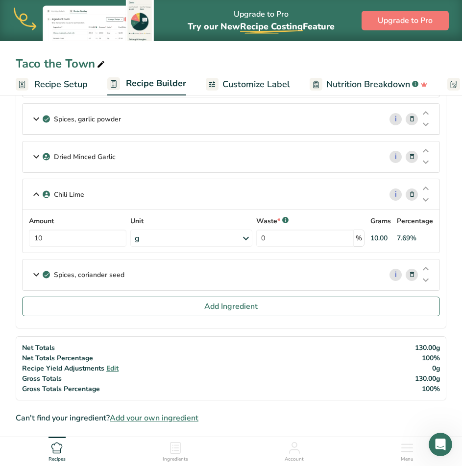
scroll to position [441, 0]
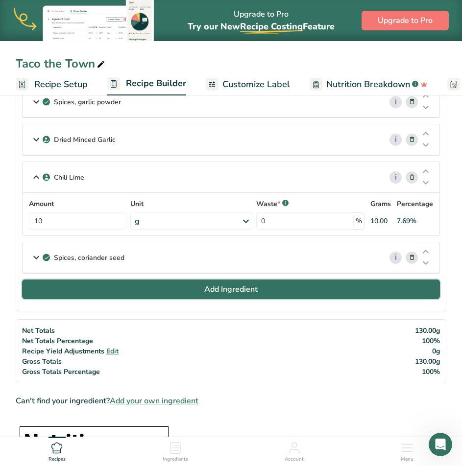
click at [251, 285] on span "Add Ingredient" at bounding box center [230, 290] width 53 height 12
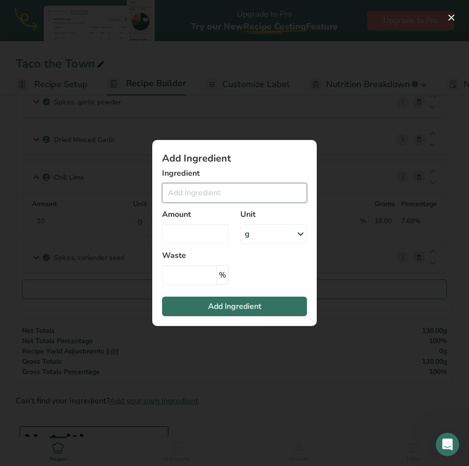
click at [227, 191] on input "Add ingredient modal" at bounding box center [234, 193] width 145 height 20
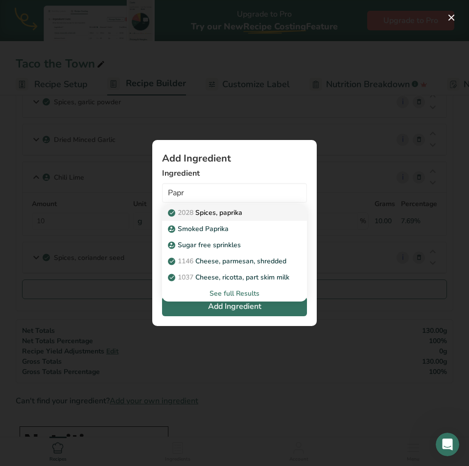
click at [223, 212] on p "2028 Spices, paprika" at bounding box center [206, 213] width 72 height 10
type input "Spices, paprika"
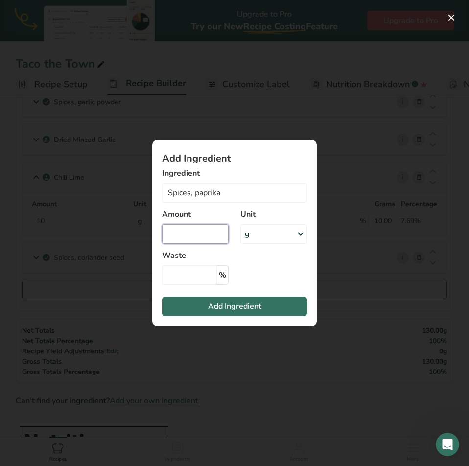
click at [211, 238] on input "Add ingredient modal" at bounding box center [195, 234] width 67 height 20
type input "10"
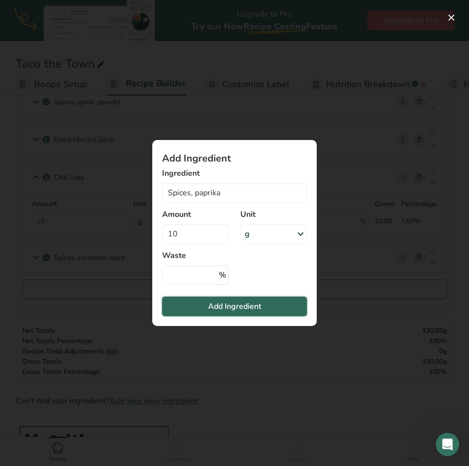
click at [278, 310] on button "Add Ingredient" at bounding box center [234, 307] width 145 height 20
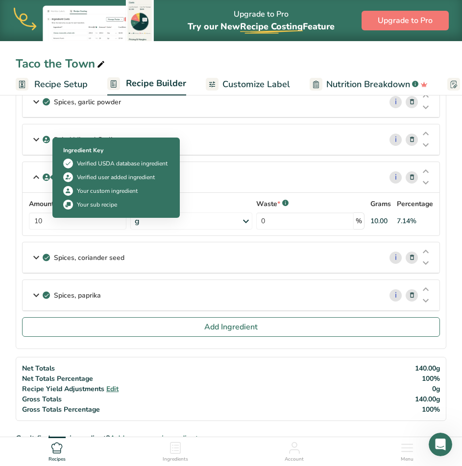
click at [39, 178] on icon at bounding box center [36, 177] width 12 height 18
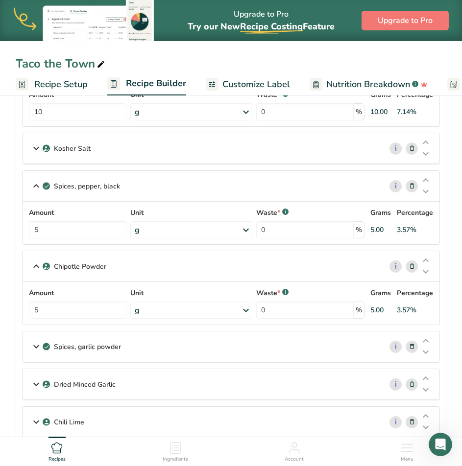
click at [35, 182] on icon at bounding box center [36, 186] width 12 height 18
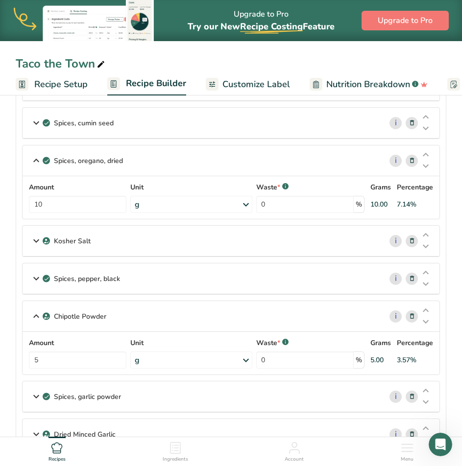
scroll to position [0, 0]
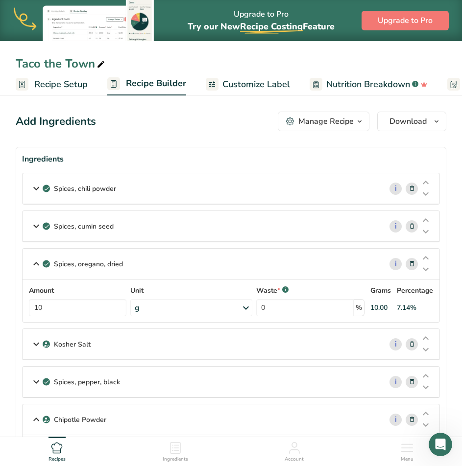
click at [31, 263] on icon at bounding box center [36, 264] width 12 height 18
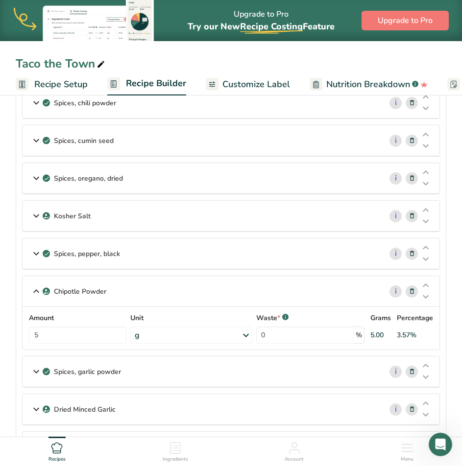
scroll to position [147, 0]
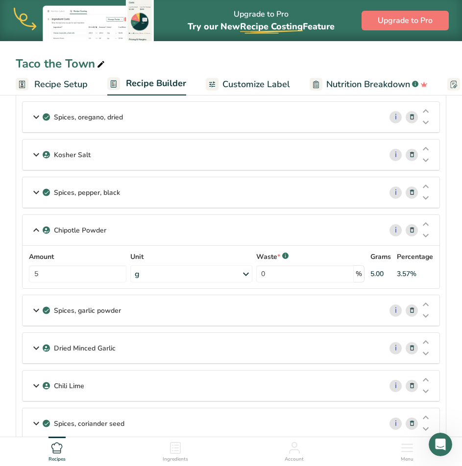
click at [39, 227] on icon at bounding box center [36, 230] width 12 height 18
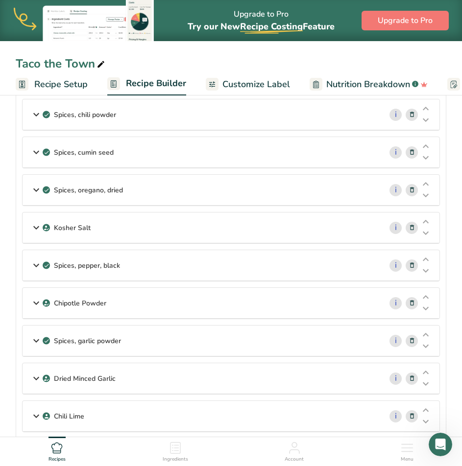
scroll to position [49, 0]
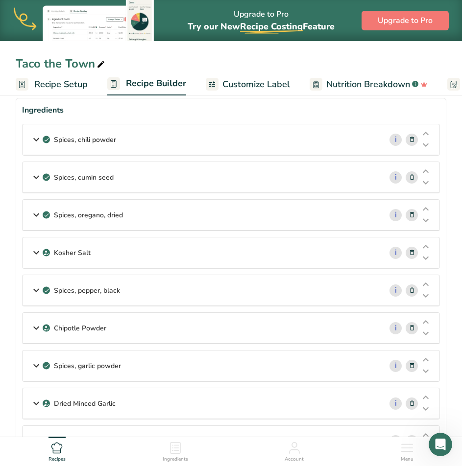
click at [142, 144] on div "Spices, chili powder" at bounding box center [202, 139] width 359 height 30
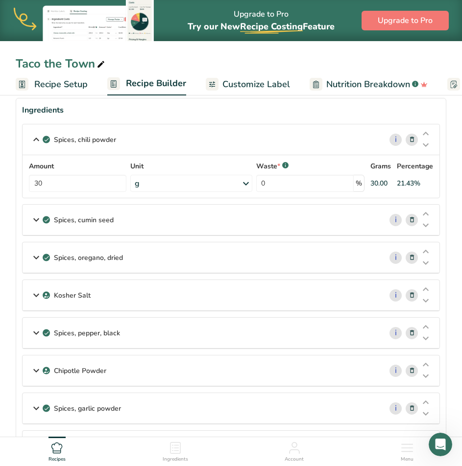
click at [142, 144] on div "Spices, chili powder" at bounding box center [202, 139] width 359 height 30
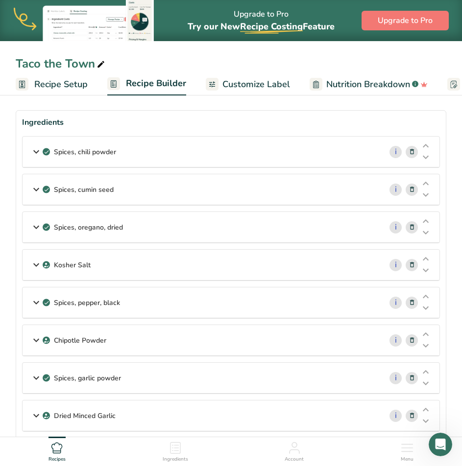
scroll to position [36, 0]
click at [241, 154] on div "Spices, chili powder" at bounding box center [202, 153] width 359 height 30
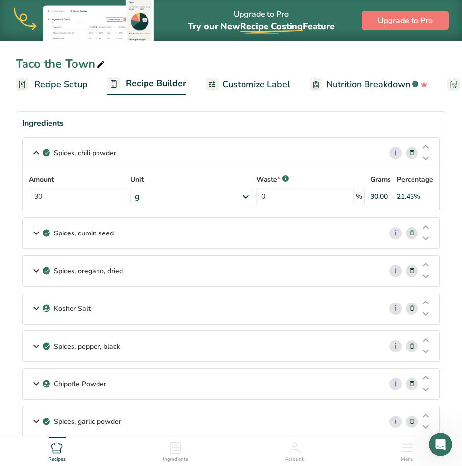
click at [241, 154] on div "Spices, chili powder" at bounding box center [202, 153] width 359 height 30
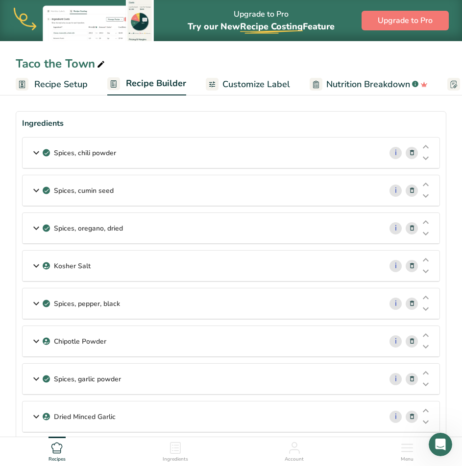
click at [198, 190] on div "Spices, cumin seed" at bounding box center [202, 190] width 359 height 30
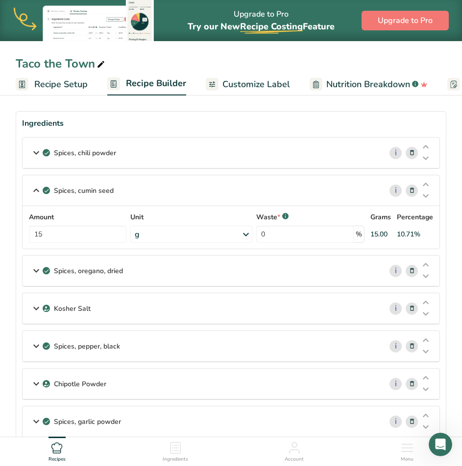
click at [198, 190] on div "Spices, cumin seed" at bounding box center [202, 190] width 359 height 30
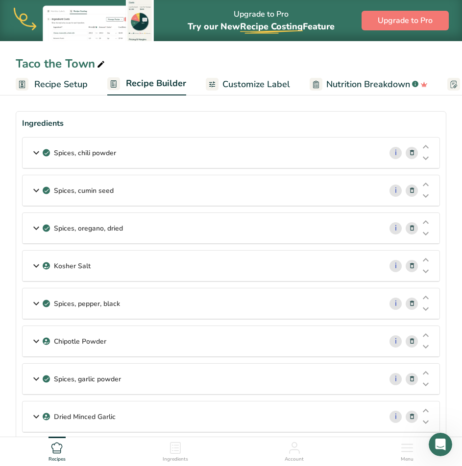
click at [160, 223] on div "Spices, oregano, dried" at bounding box center [202, 228] width 359 height 30
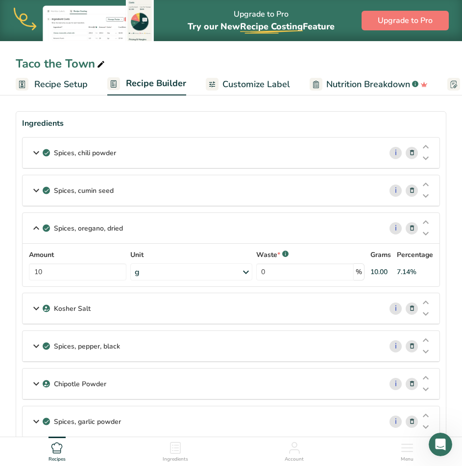
click at [160, 223] on div "Spices, oregano, dried" at bounding box center [202, 228] width 359 height 30
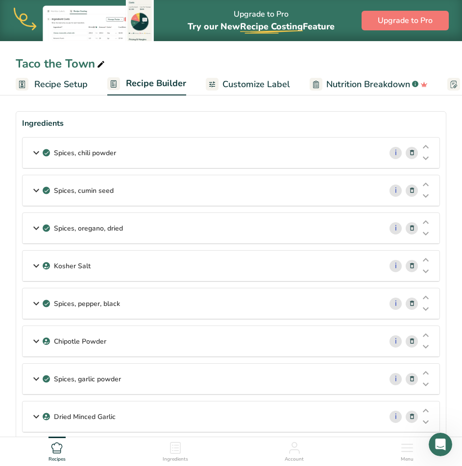
click at [137, 273] on div "Kosher Salt" at bounding box center [202, 266] width 359 height 30
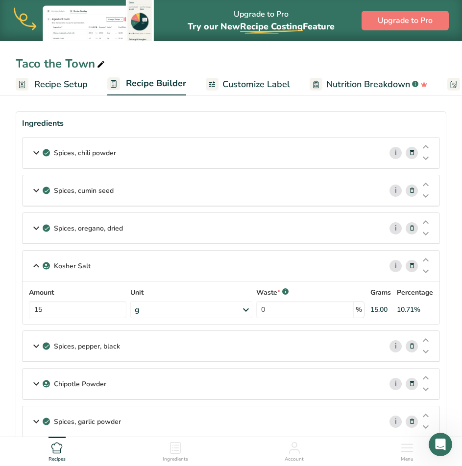
click at [137, 273] on div "Kosher Salt" at bounding box center [202, 266] width 359 height 30
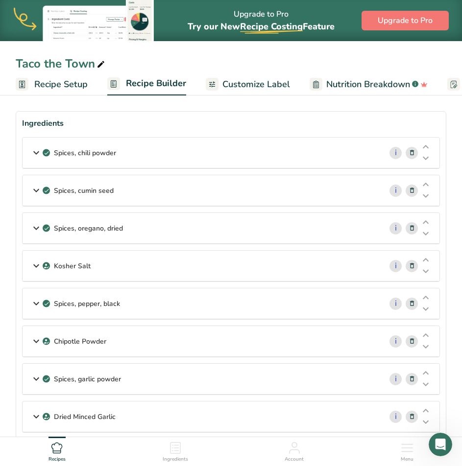
click at [142, 308] on div "Spices, pepper, black" at bounding box center [202, 303] width 359 height 30
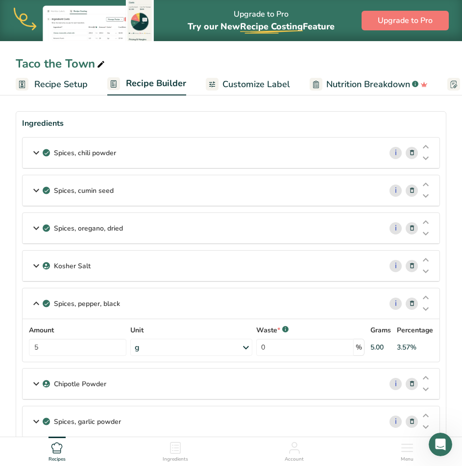
click at [142, 308] on div "Spices, pepper, black" at bounding box center [202, 303] width 359 height 30
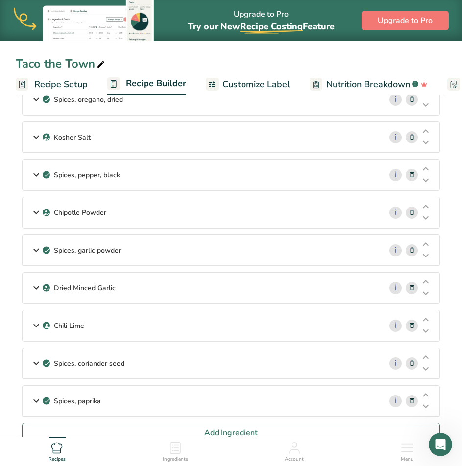
scroll to position [183, 0]
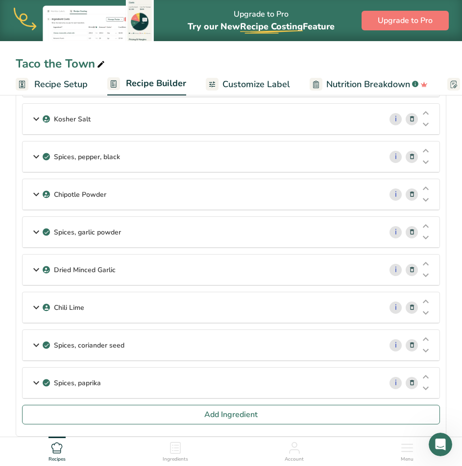
click at [134, 199] on div "Chipotle Powder" at bounding box center [202, 194] width 359 height 30
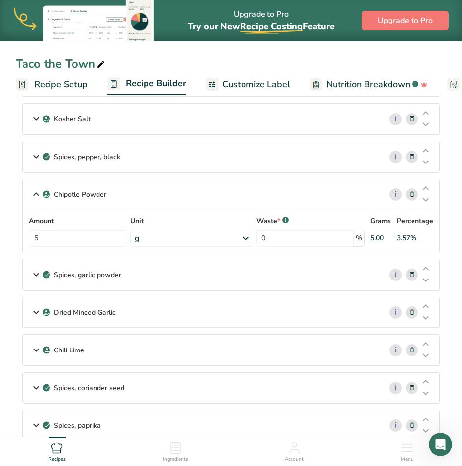
click at [134, 199] on div "Chipotle Powder" at bounding box center [202, 194] width 359 height 30
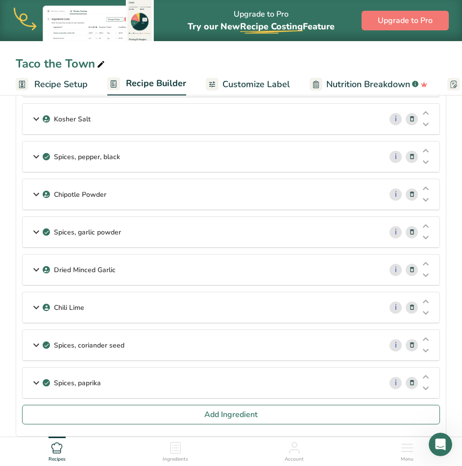
click at [142, 223] on div "Spices, garlic powder" at bounding box center [202, 232] width 359 height 30
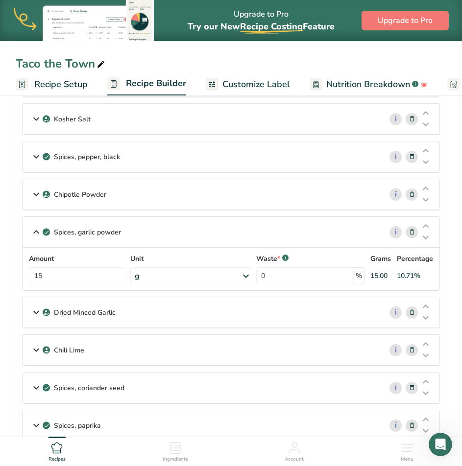
click at [142, 223] on div "Spices, garlic powder" at bounding box center [202, 232] width 359 height 30
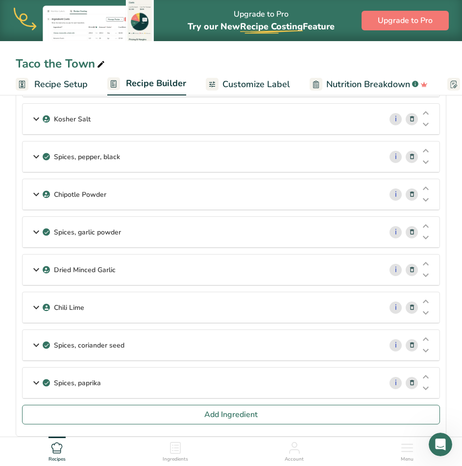
click at [138, 267] on div "Dried Minced Garlic" at bounding box center [202, 270] width 359 height 30
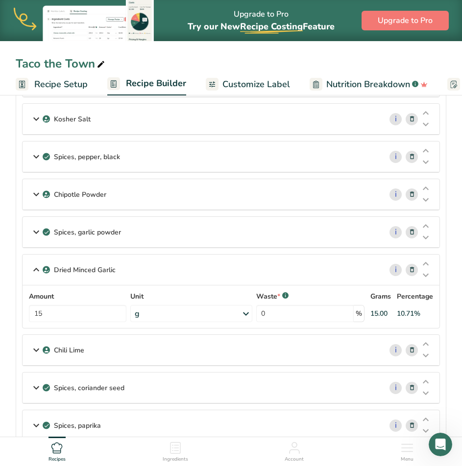
click at [138, 267] on div "Dried Minced Garlic" at bounding box center [202, 270] width 359 height 30
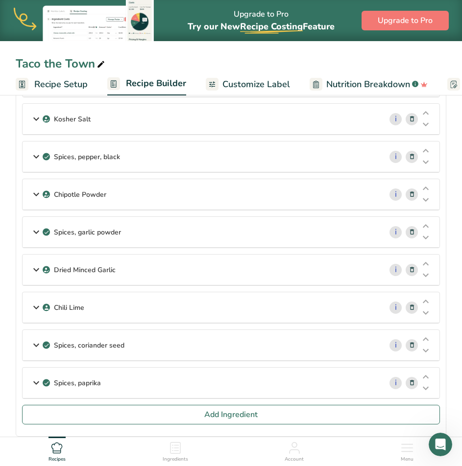
click at [136, 311] on div "Chili Lime" at bounding box center [202, 307] width 359 height 30
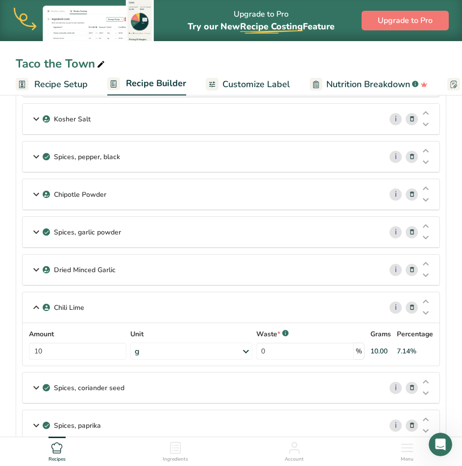
click at [136, 311] on div "Chili Lime" at bounding box center [202, 307] width 359 height 30
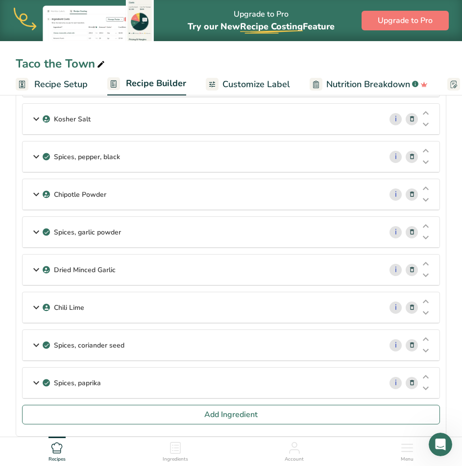
click at [136, 338] on div "Spices, coriander seed" at bounding box center [202, 345] width 359 height 30
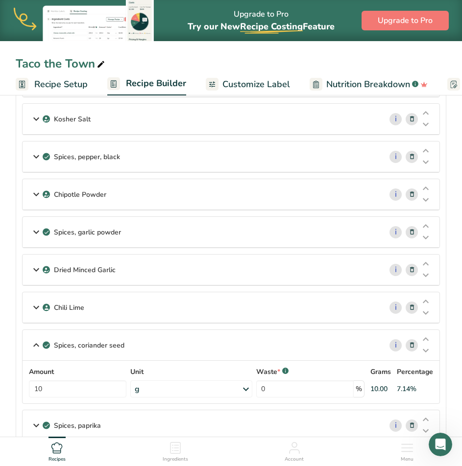
click at [136, 338] on div "Spices, coriander seed" at bounding box center [202, 345] width 359 height 30
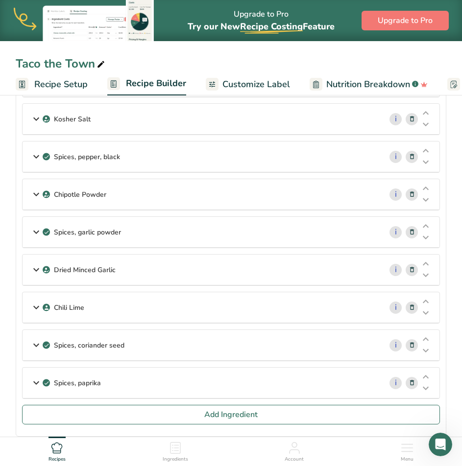
click at [169, 381] on div "Spices, paprika" at bounding box center [202, 383] width 359 height 30
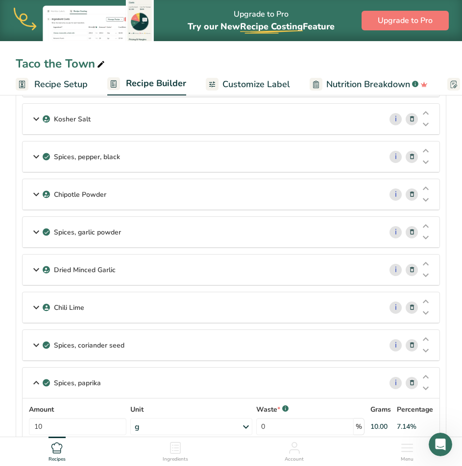
click at [169, 381] on div "Spices, paprika" at bounding box center [202, 383] width 359 height 30
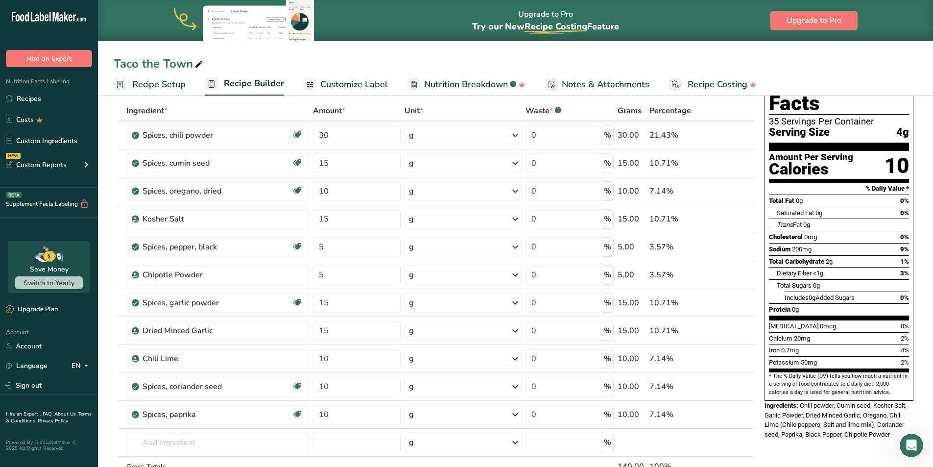
scroll to position [0, 0]
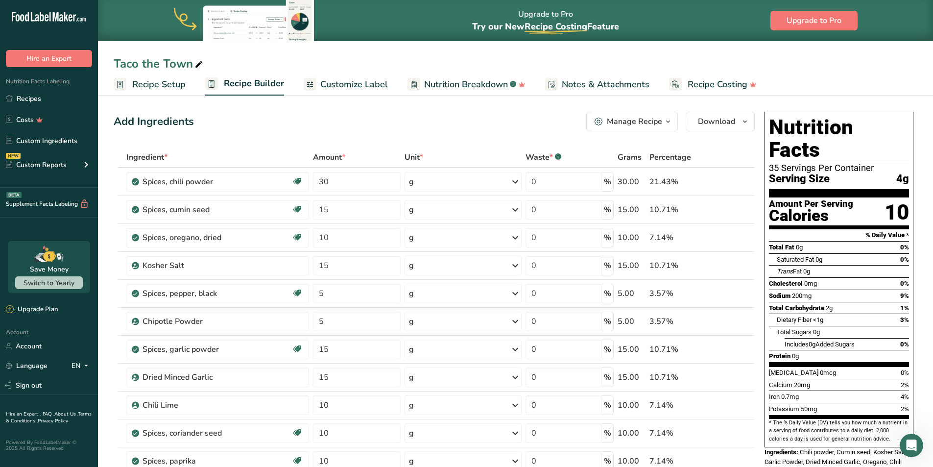
click at [372, 85] on span "Customize Label" at bounding box center [354, 84] width 68 height 13
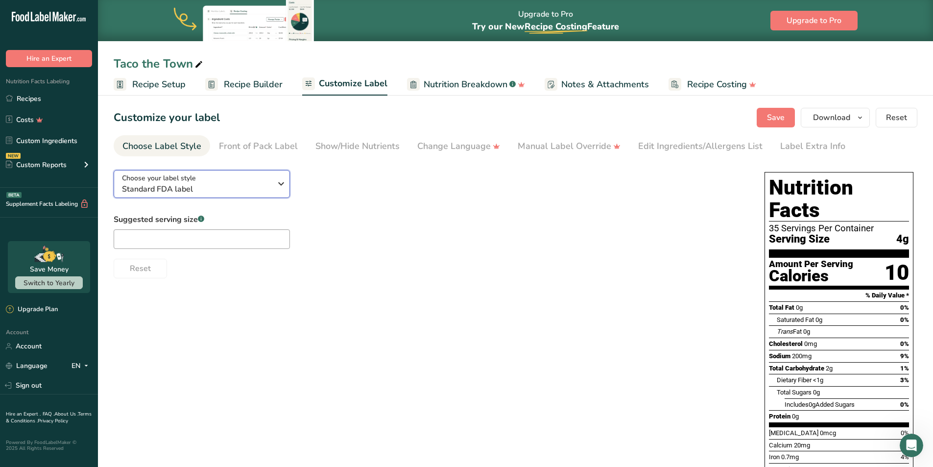
click at [260, 182] on div "Choose your label style Standard FDA label" at bounding box center [196, 184] width 149 height 22
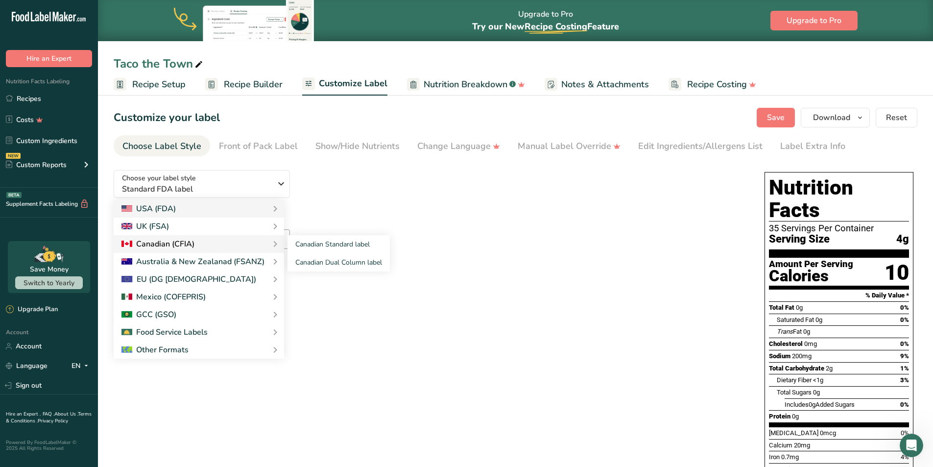
click at [189, 244] on div "Canadian (CFIA)" at bounding box center [157, 244] width 73 height 12
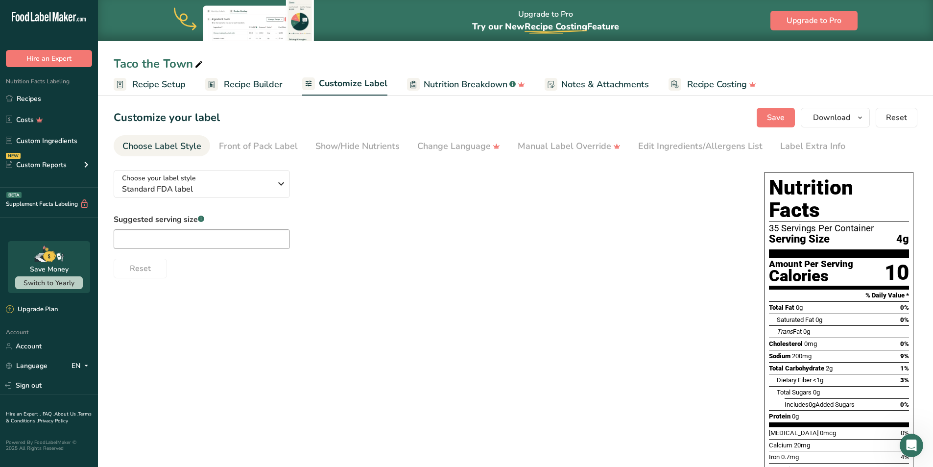
click at [461, 206] on div "Choose your label style Standard FDA label USA (FDA) Standard FDA label Tabular…" at bounding box center [429, 220] width 631 height 116
click at [277, 186] on icon "button" at bounding box center [281, 184] width 12 height 18
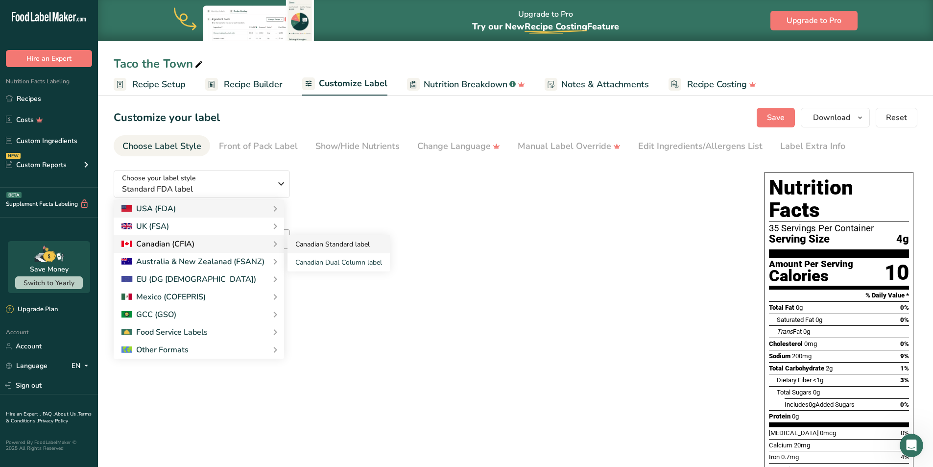
click at [306, 240] on link "Canadian Standard label" at bounding box center [338, 244] width 102 height 18
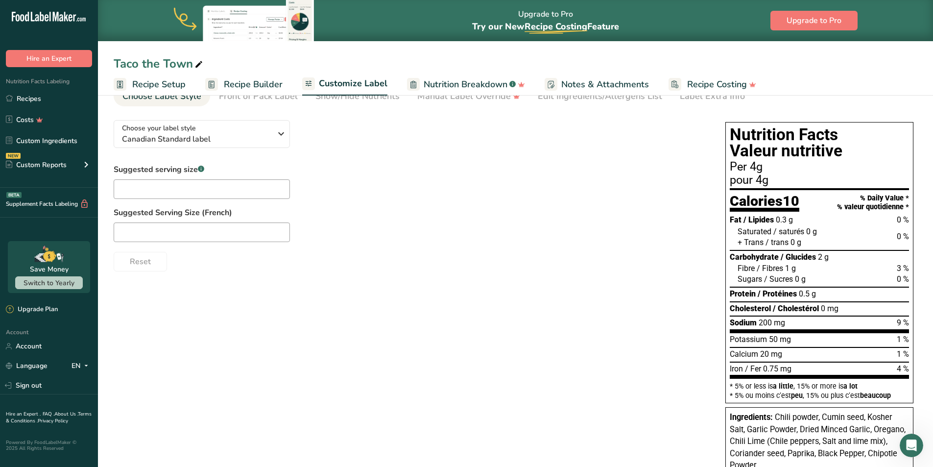
scroll to position [49, 0]
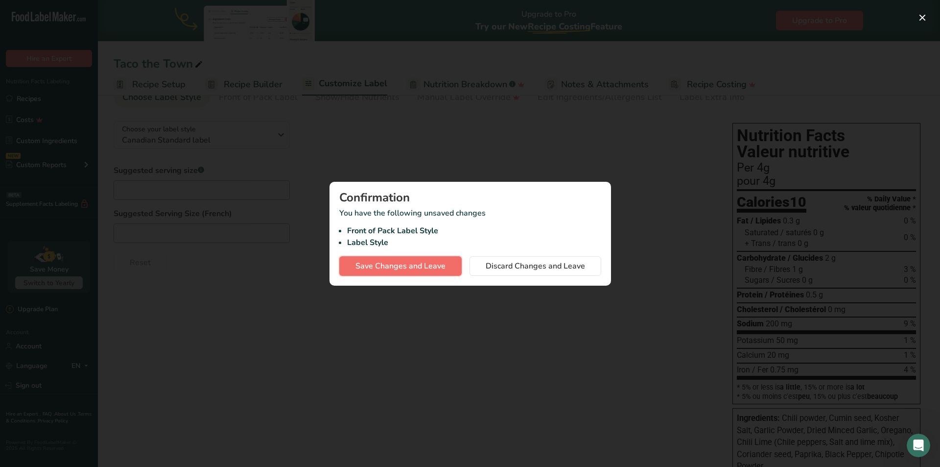
click at [429, 269] on span "Save Changes and Leave" at bounding box center [401, 266] width 90 height 12
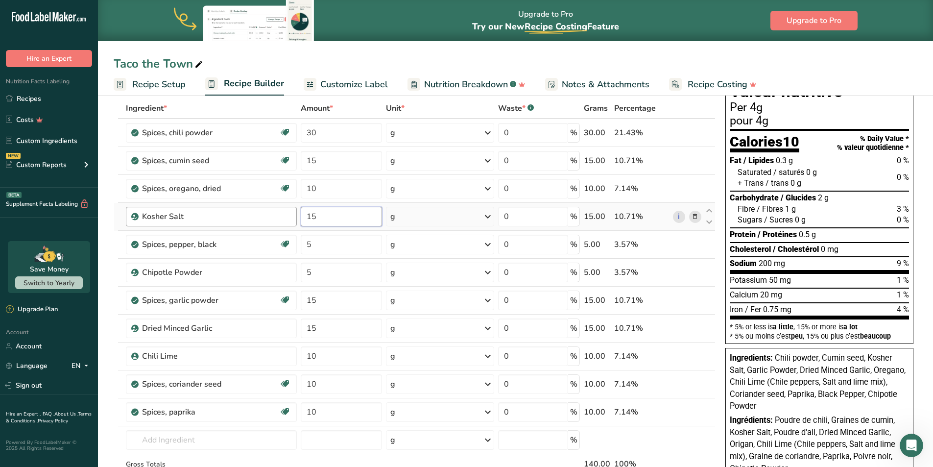
drag, startPoint x: 338, startPoint y: 216, endPoint x: 257, endPoint y: 216, distance: 81.3
click at [257, 216] on tr "Kosher Salt 15 g Weight Units g kg mg See more Volume Units l Volume units requ…" at bounding box center [414, 217] width 601 height 28
type input "10"
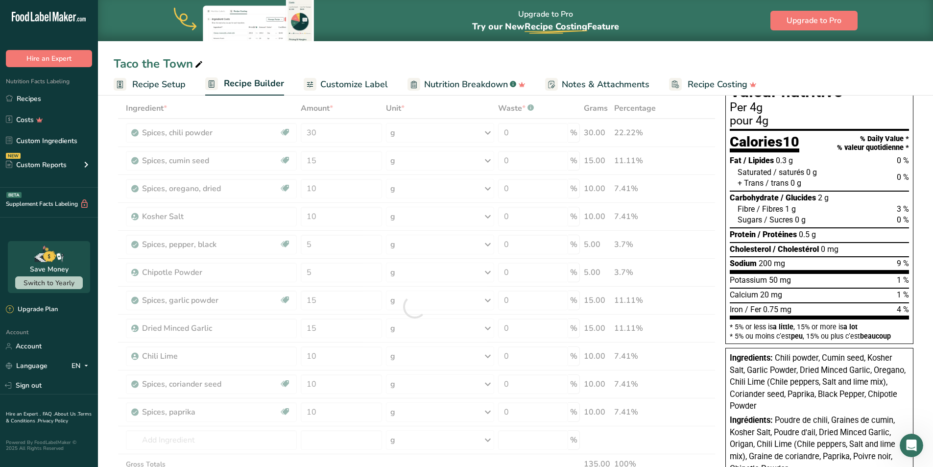
click at [461, 50] on div "Taco the Town Recipe Setup Recipe Builder Customize Label Nutrition Breakdown .…" at bounding box center [515, 47] width 835 height 95
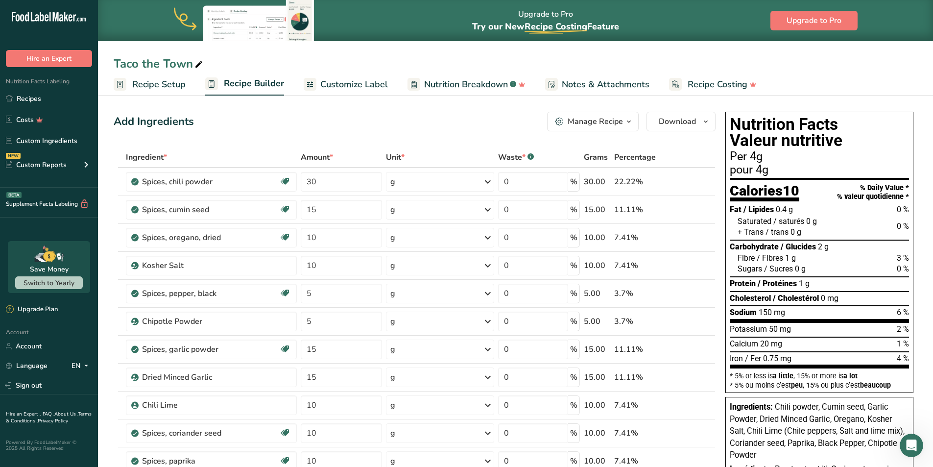
click at [370, 90] on span "Customize Label" at bounding box center [354, 84] width 68 height 13
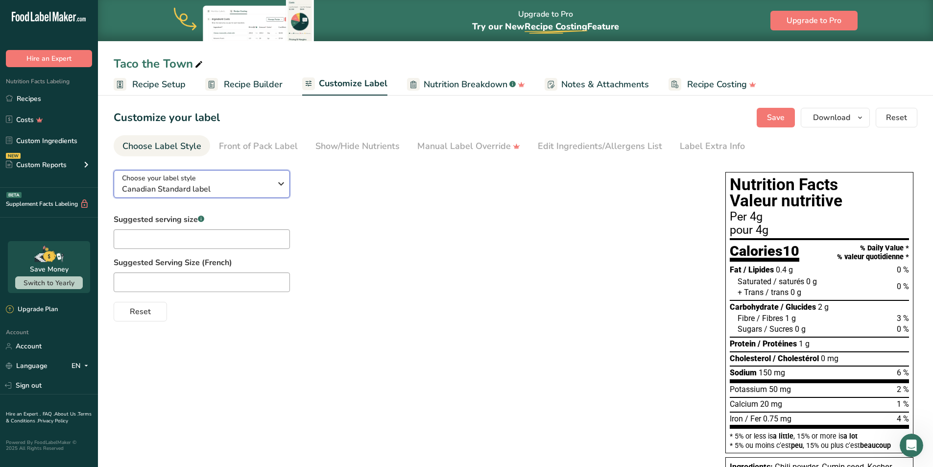
click at [158, 194] on span "Canadian Standard label" at bounding box center [196, 189] width 149 height 12
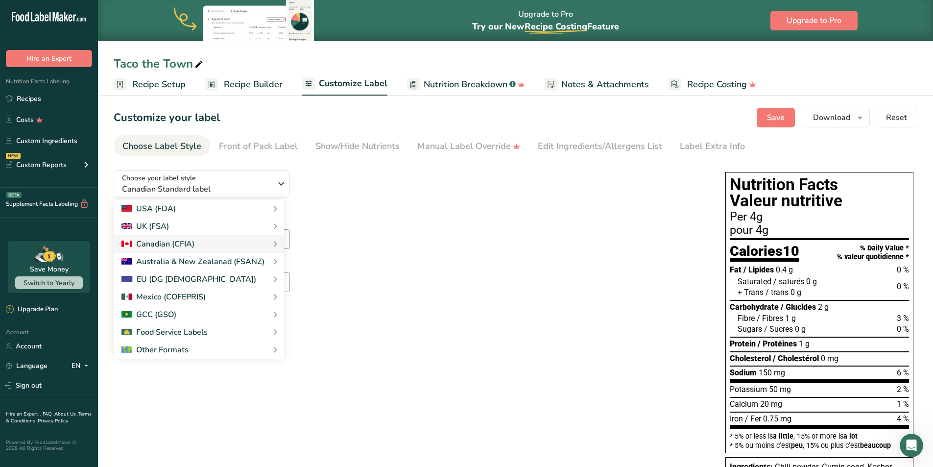
click at [461, 195] on div "Choose your label style Canadian Standard label USA (FDA) Standard FDA label Ta…" at bounding box center [410, 241] width 592 height 159
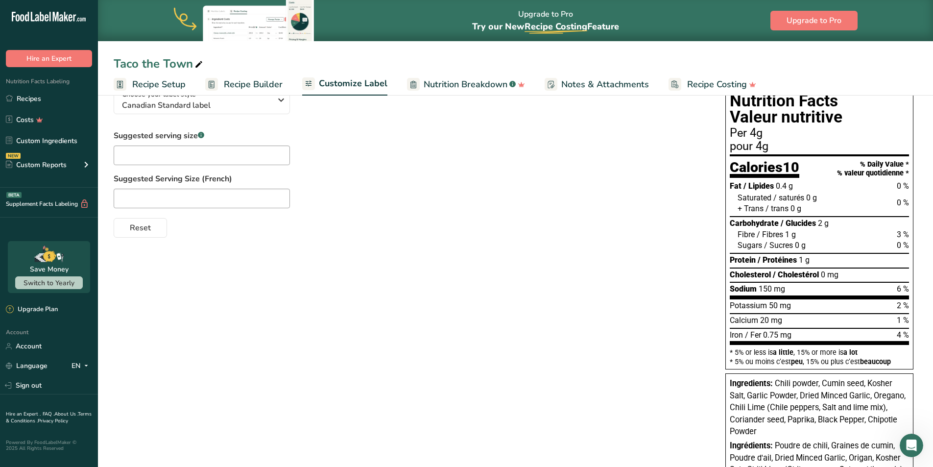
scroll to position [49, 0]
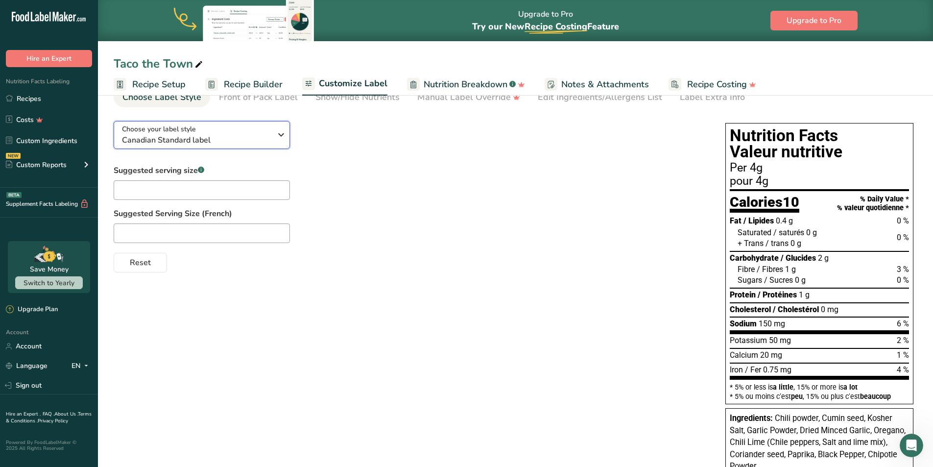
click at [245, 142] on span "Canadian Standard label" at bounding box center [196, 140] width 149 height 12
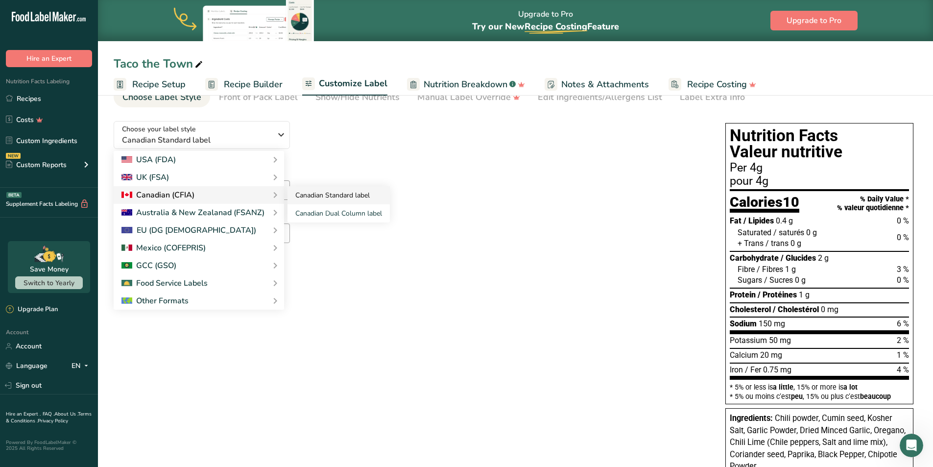
click at [308, 198] on link "Canadian Standard label" at bounding box center [338, 195] width 102 height 18
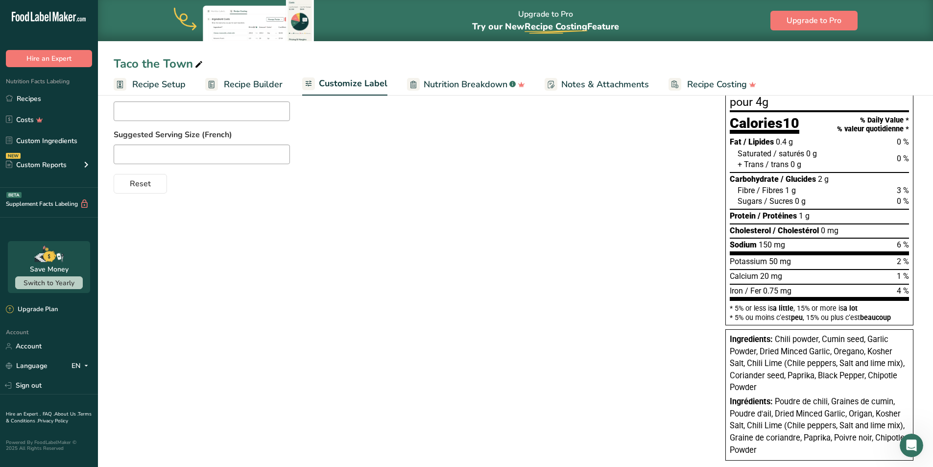
scroll to position [147, 0]
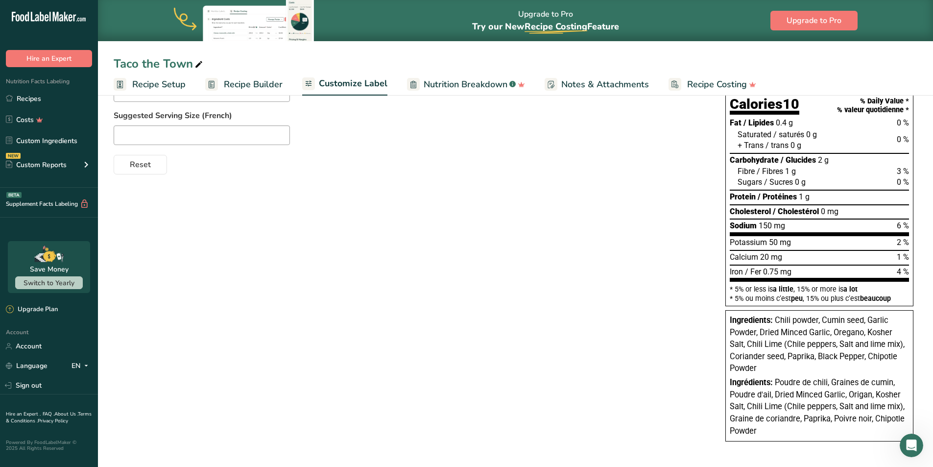
click at [461, 201] on div "Choose your label style Canadian Standard label USA (FDA) Standard FDA label Ta…" at bounding box center [516, 233] width 804 height 436
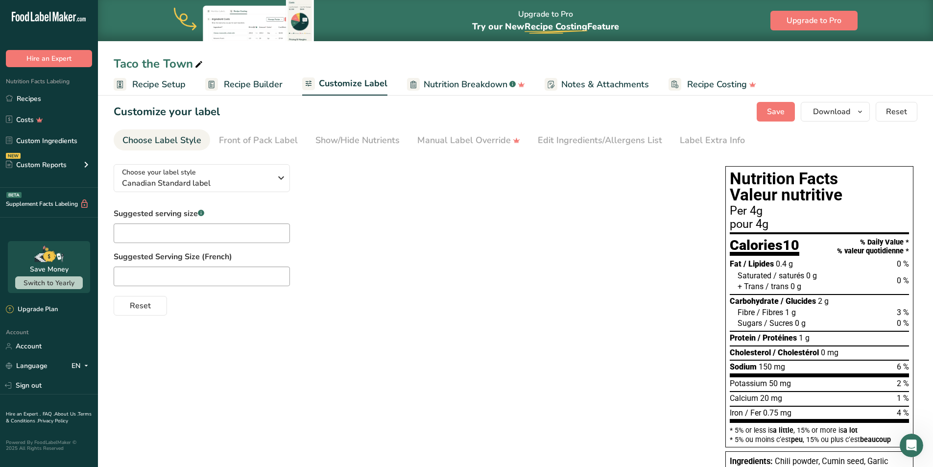
scroll to position [0, 0]
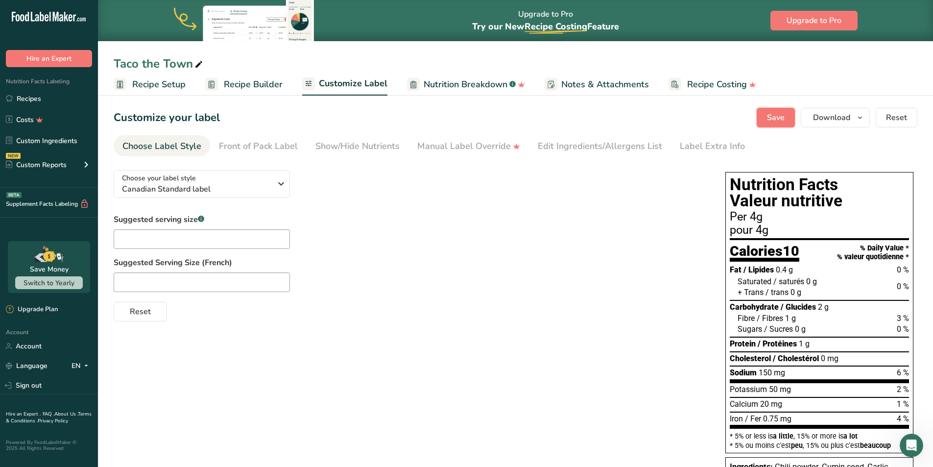
click at [461, 119] on span "Save" at bounding box center [776, 118] width 18 height 12
click at [461, 125] on button "Download" at bounding box center [835, 118] width 69 height 20
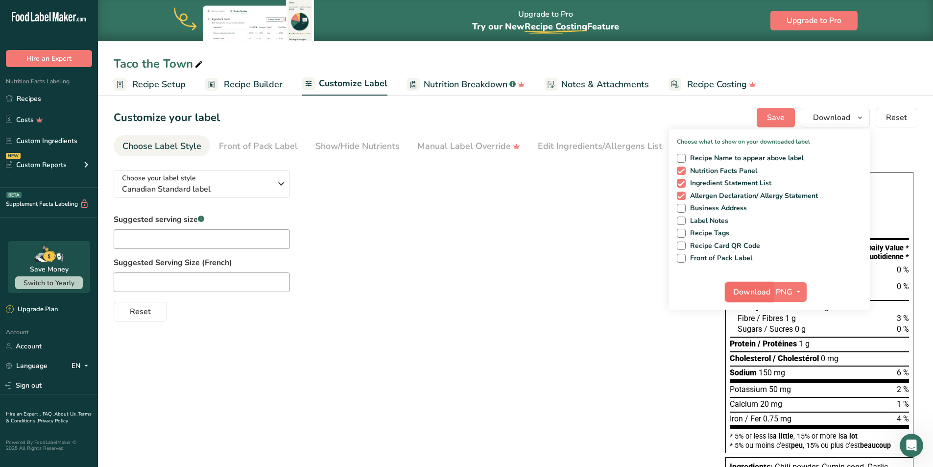
click at [461, 296] on span "Download" at bounding box center [751, 292] width 37 height 12
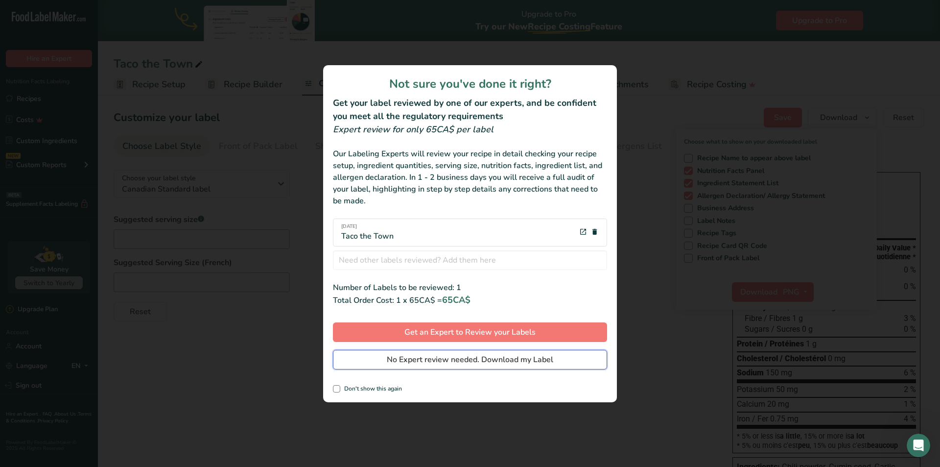
click at [384, 362] on button "No Expert review needed. Download my Label" at bounding box center [470, 360] width 274 height 20
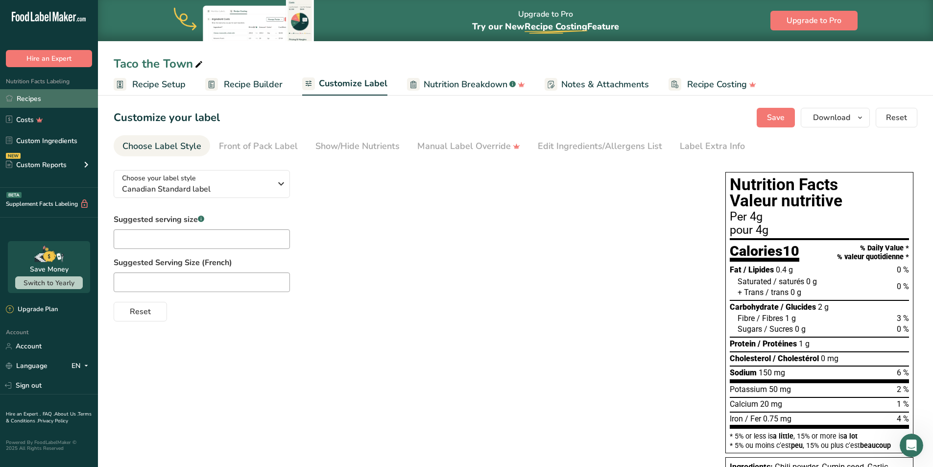
click at [32, 92] on link "Recipes" at bounding box center [49, 98] width 98 height 19
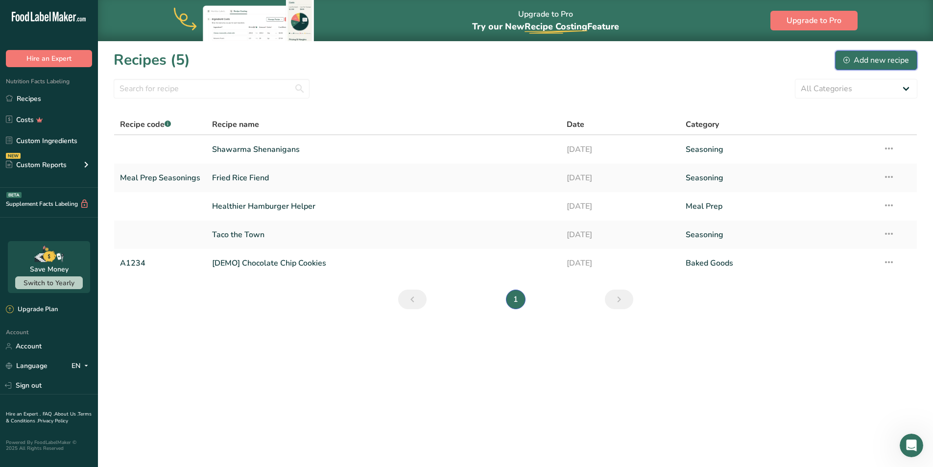
click at [461, 61] on div "Add new recipe" at bounding box center [876, 60] width 66 height 12
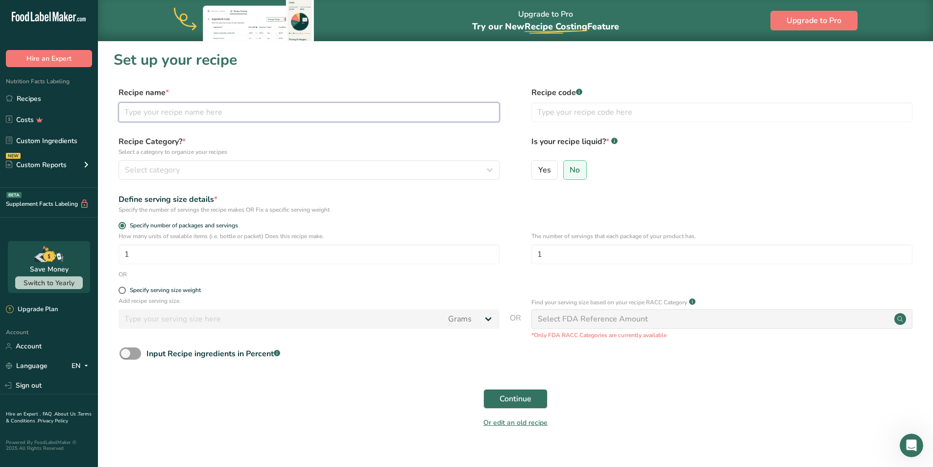
click at [272, 111] on input "text" at bounding box center [309, 112] width 381 height 20
type input "Bring The Beef"
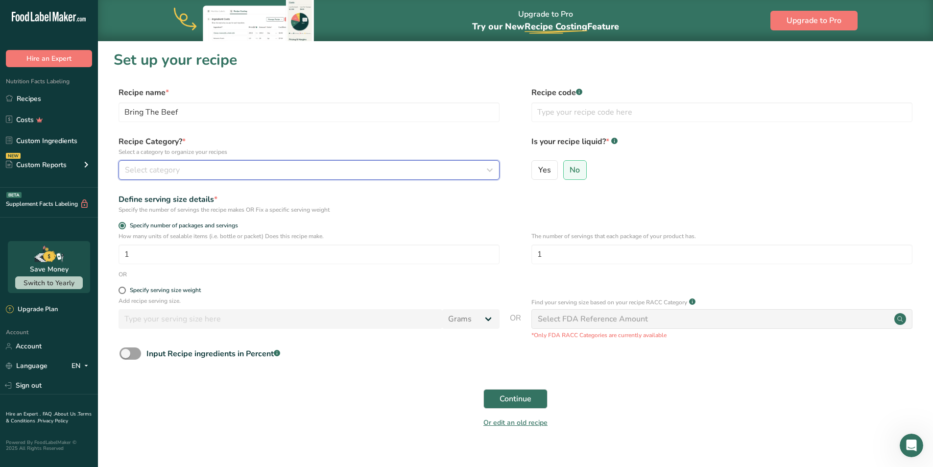
click at [244, 168] on div "Select category" at bounding box center [306, 170] width 362 height 12
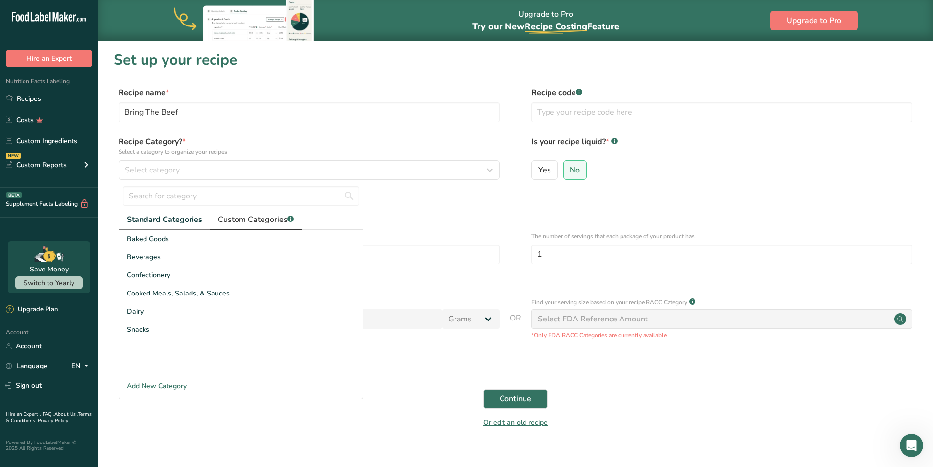
click at [282, 219] on span "Custom Categories .a-a{fill:#347362;}.b-a{fill:#fff;}" at bounding box center [256, 220] width 76 height 12
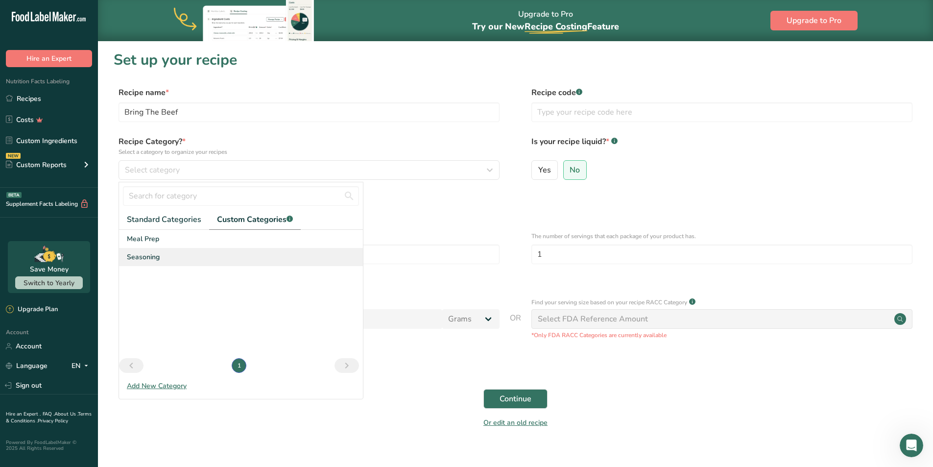
click at [156, 254] on span "Seasoning" at bounding box center [143, 257] width 33 height 10
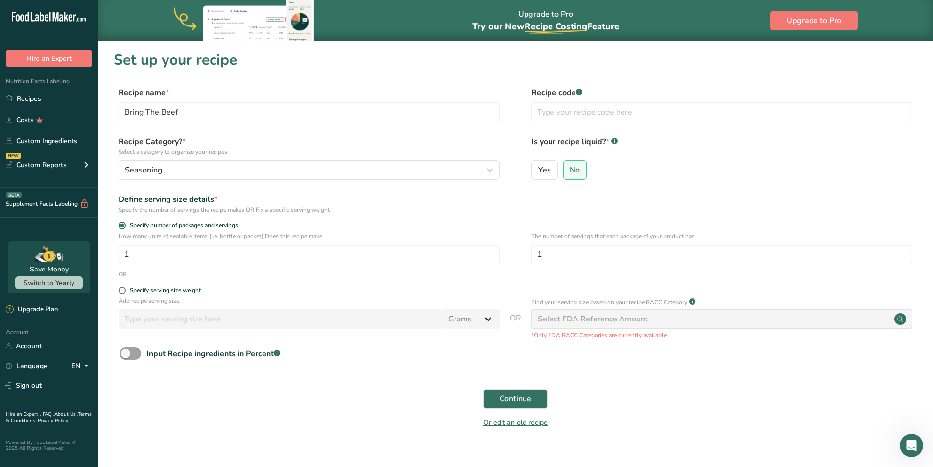
click at [461, 171] on div "Yes No" at bounding box center [721, 172] width 381 height 25
click at [0, 215] on div ".a-20{fill:#fff;} Hire an Expert Nutrition Facts Labeling Recipes Costs Custom …" at bounding box center [466, 240] width 933 height 481
type input "4"
click at [461, 399] on span "Continue" at bounding box center [516, 399] width 32 height 12
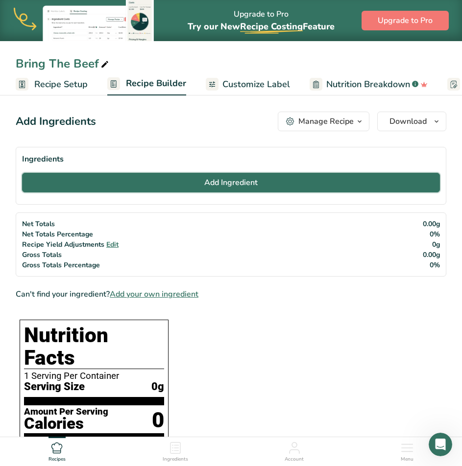
click at [326, 187] on button "Add Ingredient" at bounding box center [231, 183] width 418 height 20
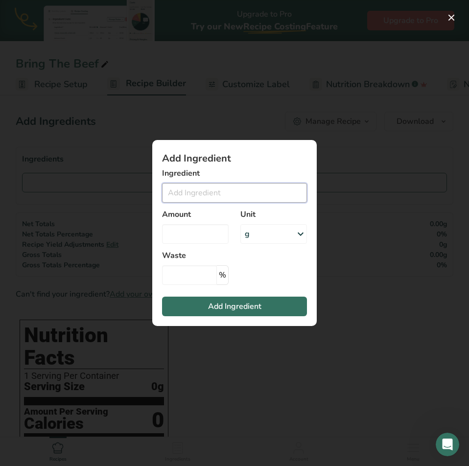
click at [246, 197] on input "Add ingredient modal" at bounding box center [234, 193] width 145 height 20
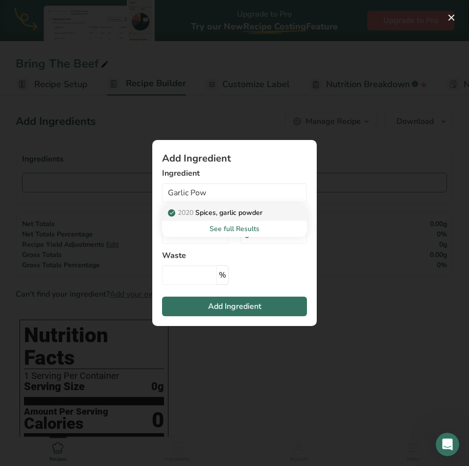
click at [252, 216] on p "2020 Spices, garlic powder" at bounding box center [216, 213] width 93 height 10
type input "Spices, garlic powder"
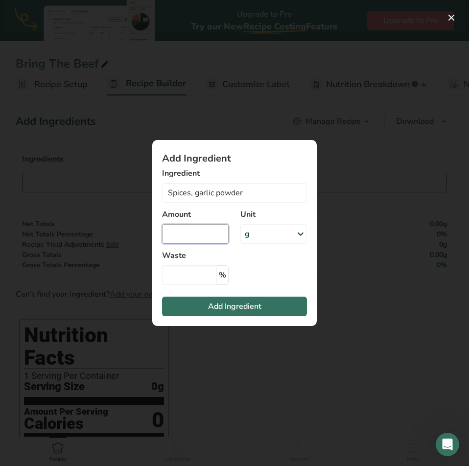
click at [198, 237] on input "Add ingredient modal" at bounding box center [195, 234] width 67 height 20
type input "30"
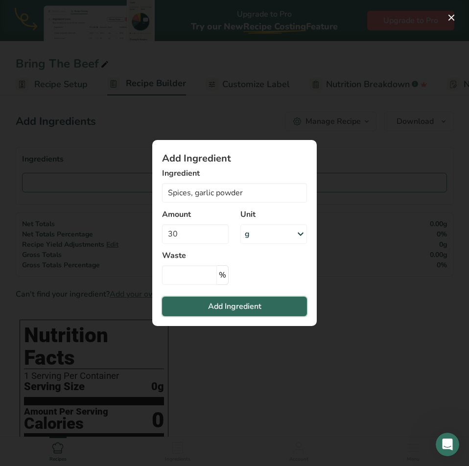
click at [250, 300] on button "Add Ingredient" at bounding box center [234, 307] width 145 height 20
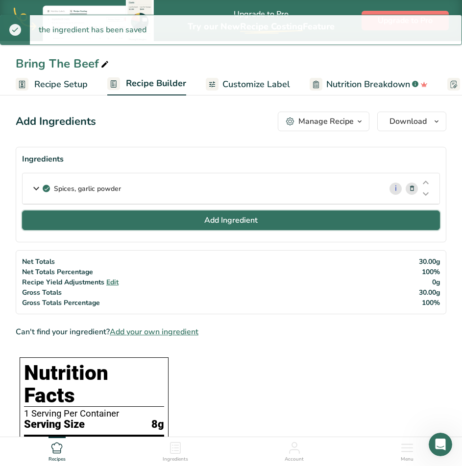
click at [261, 219] on button "Add Ingredient" at bounding box center [231, 221] width 418 height 20
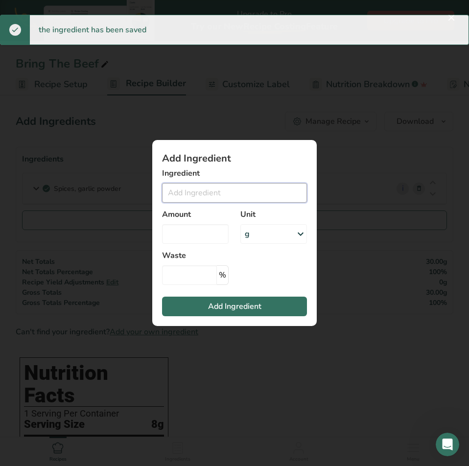
click at [229, 188] on input "Add ingredient modal" at bounding box center [234, 193] width 145 height 20
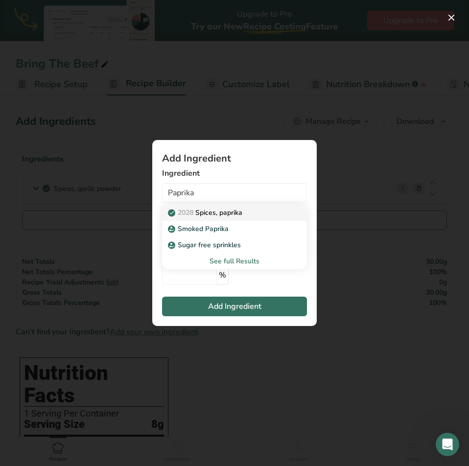
click at [227, 210] on p "2028 Spices, paprika" at bounding box center [206, 213] width 72 height 10
type input "Spices, paprika"
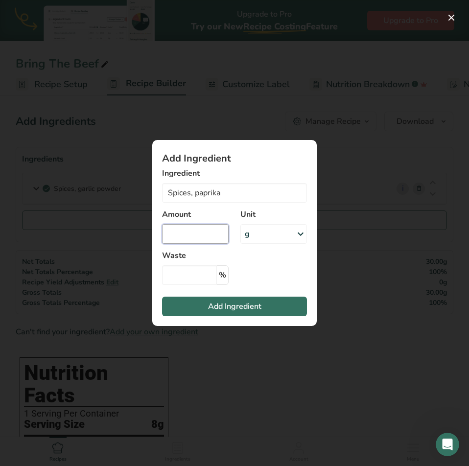
click at [208, 238] on input "Add ingredient modal" at bounding box center [195, 234] width 67 height 20
type input "30"
click at [239, 265] on section "Add Ingredient Ingredient Spices, paprika 2028 Spices, paprika Smoked Paprika S…" at bounding box center [234, 233] width 165 height 186
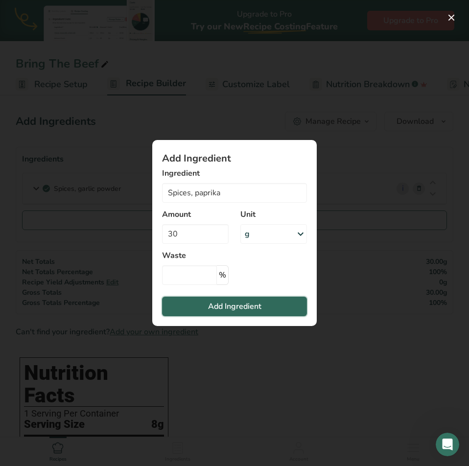
click at [247, 312] on button "Add Ingredient" at bounding box center [234, 307] width 145 height 20
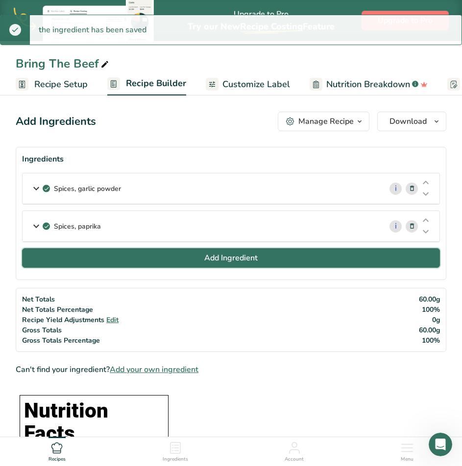
click at [193, 260] on button "Add Ingredient" at bounding box center [231, 258] width 418 height 20
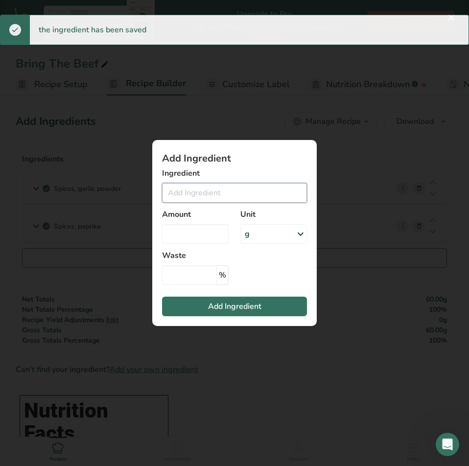
click at [224, 192] on input "Add ingredient modal" at bounding box center [234, 193] width 145 height 20
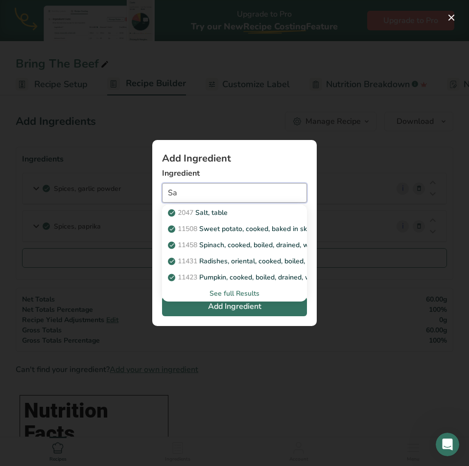
type input "S"
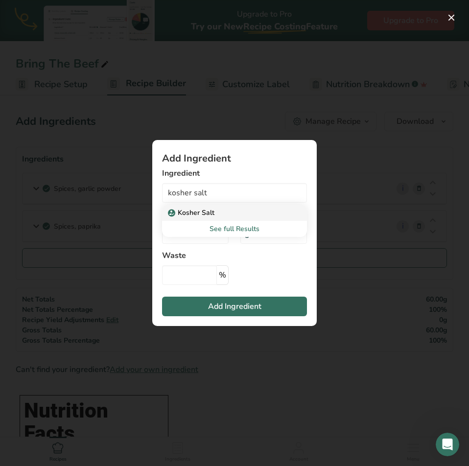
click at [215, 216] on div "Kosher Salt" at bounding box center [227, 213] width 114 height 10
type input "Kosher Salt"
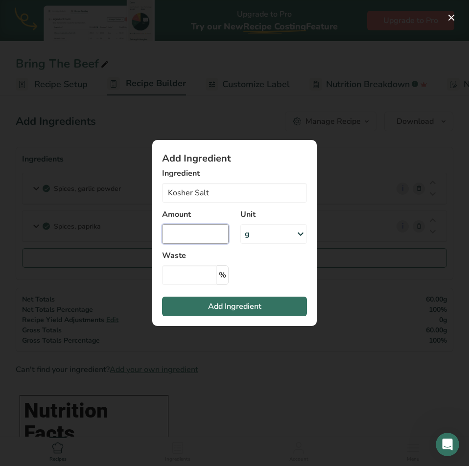
click at [205, 231] on input "Add ingredient modal" at bounding box center [195, 234] width 67 height 20
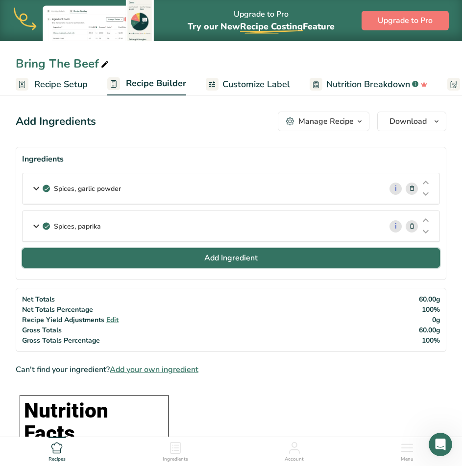
click at [187, 257] on button "Add Ingredient" at bounding box center [231, 258] width 418 height 20
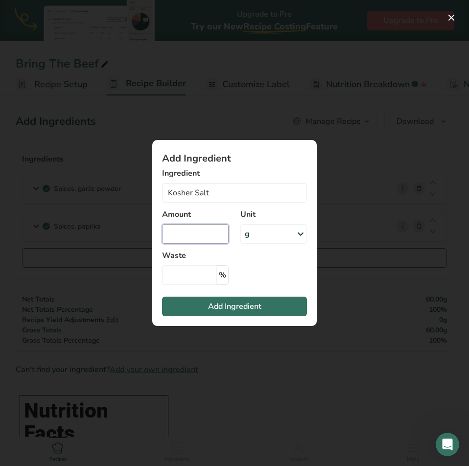
click at [202, 232] on input "Add ingredient modal" at bounding box center [195, 234] width 67 height 20
type input "20"
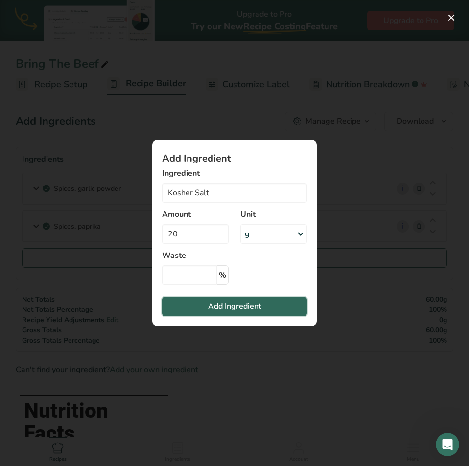
click at [267, 305] on button "Add Ingredient" at bounding box center [234, 307] width 145 height 20
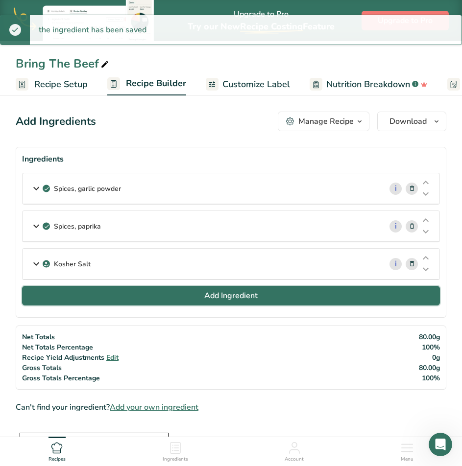
click at [272, 295] on button "Add Ingredient" at bounding box center [231, 296] width 418 height 20
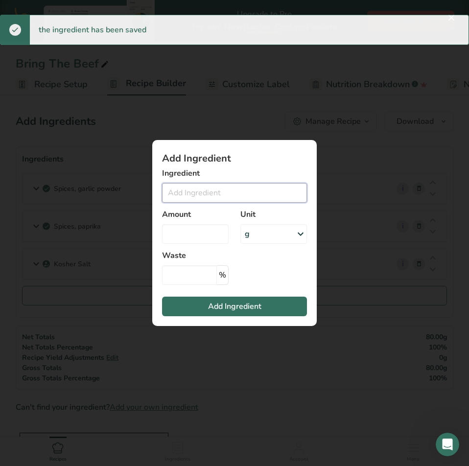
click at [222, 189] on input "Add ingredient modal" at bounding box center [234, 193] width 145 height 20
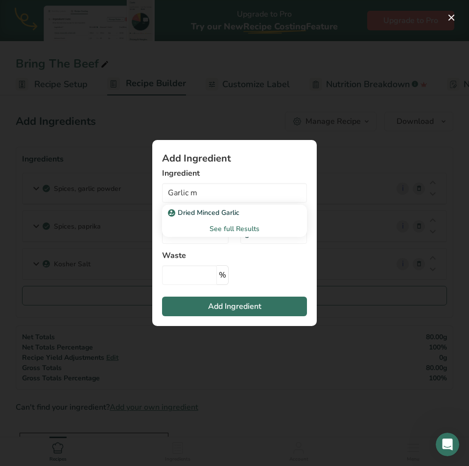
click at [211, 212] on p "Dried Minced Garlic" at bounding box center [205, 213] width 70 height 10
type input "Dried Minced Garlic"
click at [186, 239] on input "Add ingredient modal" at bounding box center [195, 234] width 67 height 20
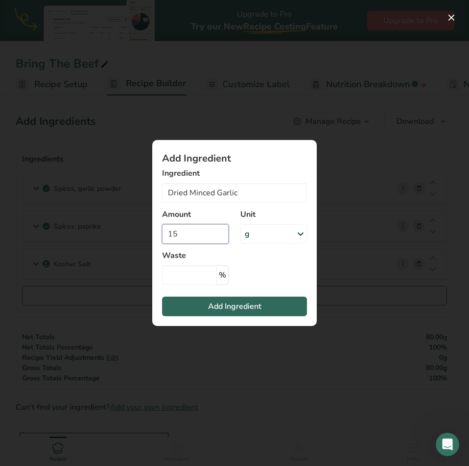
type input "15"
click at [222, 310] on span "Add Ingredient" at bounding box center [234, 307] width 53 height 12
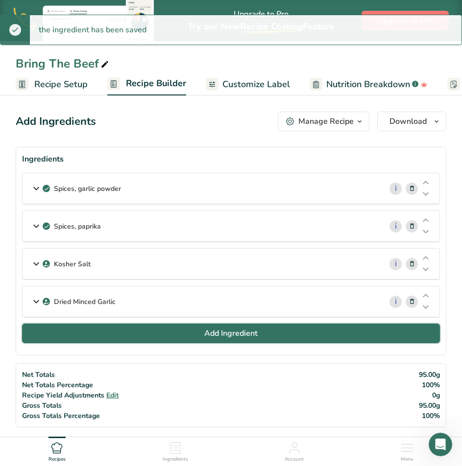
click at [217, 332] on span "Add Ingredient" at bounding box center [230, 334] width 53 height 12
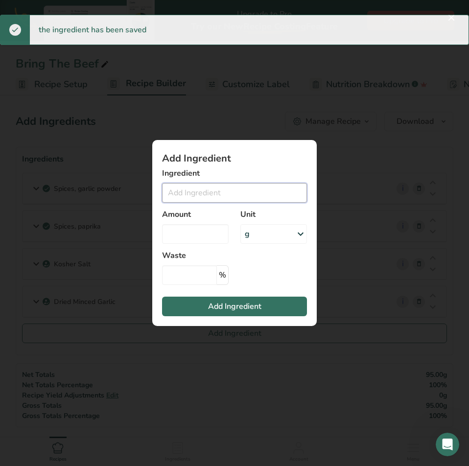
click at [222, 196] on input "Add ingredient modal" at bounding box center [234, 193] width 145 height 20
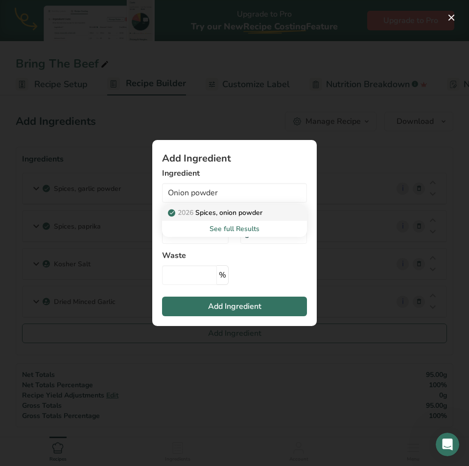
click at [218, 209] on p "2026 Spices, onion powder" at bounding box center [216, 213] width 93 height 10
type input "Spices, onion powder"
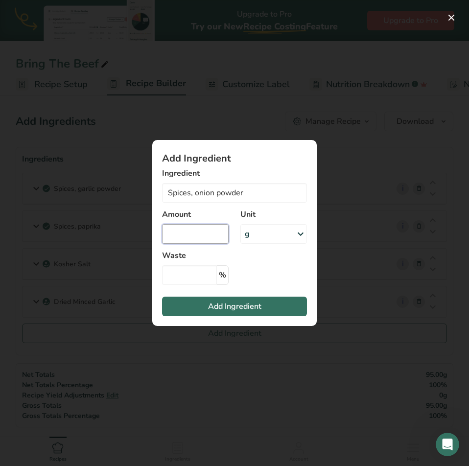
click at [207, 230] on input "Add ingredient modal" at bounding box center [195, 234] width 67 height 20
type input "15"
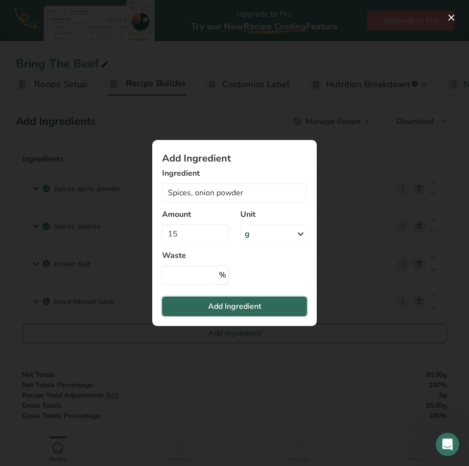
click at [241, 306] on span "Add Ingredient" at bounding box center [234, 307] width 53 height 12
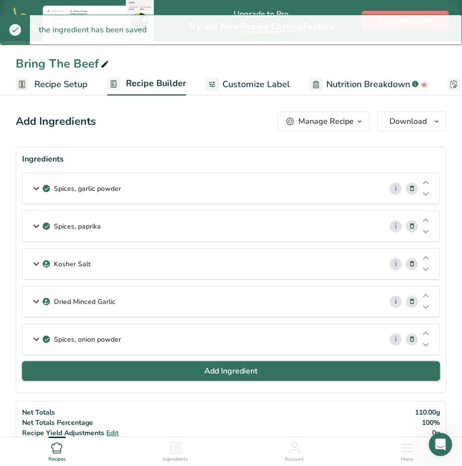
click at [235, 369] on span "Add Ingredient" at bounding box center [230, 371] width 53 height 12
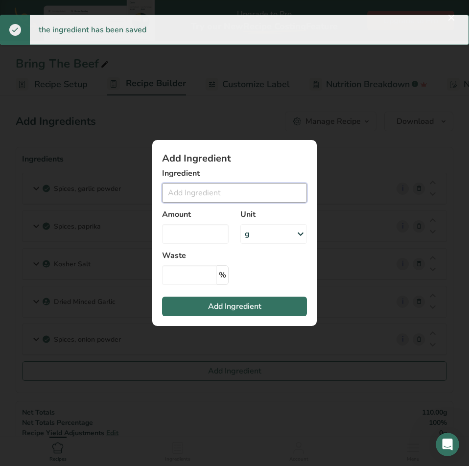
click at [247, 192] on input "Add ingredient modal" at bounding box center [234, 193] width 145 height 20
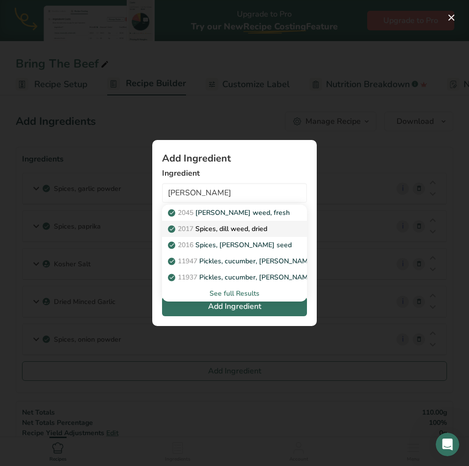
click at [244, 230] on p "2017 Spices, dill weed, dried" at bounding box center [218, 229] width 97 height 10
type input "Spices, dill weed, dried"
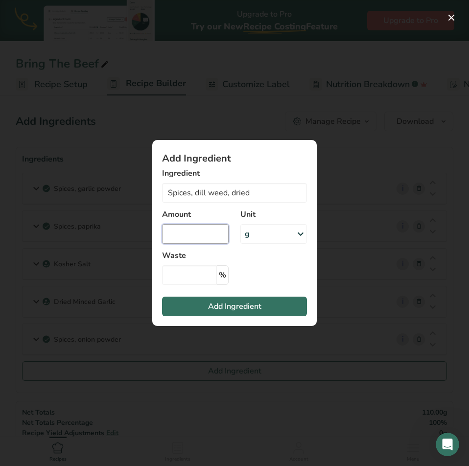
click at [207, 230] on input "Add ingredient modal" at bounding box center [195, 234] width 67 height 20
type input "15"
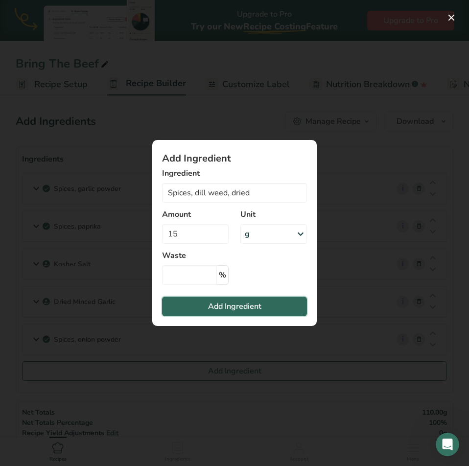
click at [217, 299] on button "Add Ingredient" at bounding box center [234, 307] width 145 height 20
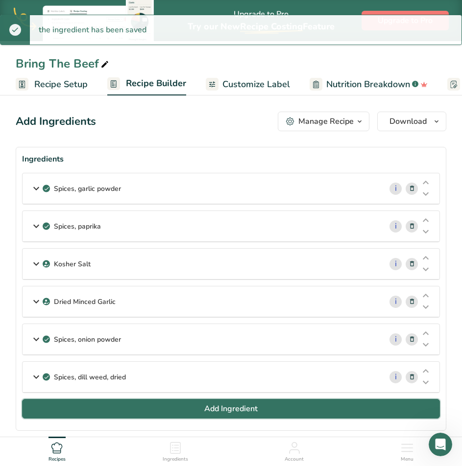
click at [213, 411] on span "Add Ingredient" at bounding box center [230, 409] width 53 height 12
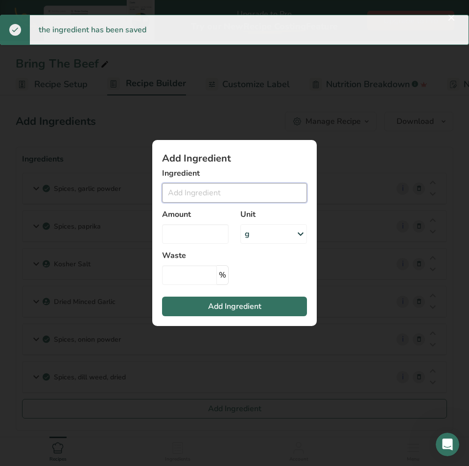
click at [230, 189] on input "Add ingredient modal" at bounding box center [234, 193] width 145 height 20
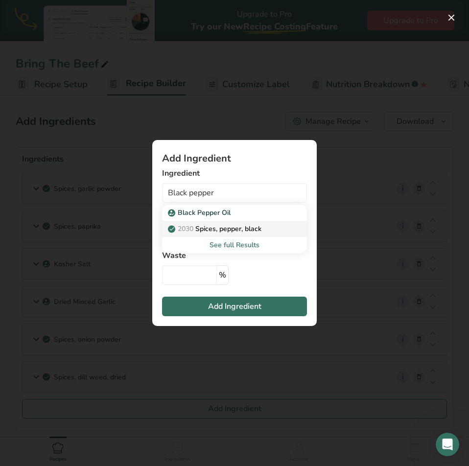
click at [222, 225] on p "2030 Spices, pepper, black" at bounding box center [216, 229] width 92 height 10
type input "Spices, pepper, black"
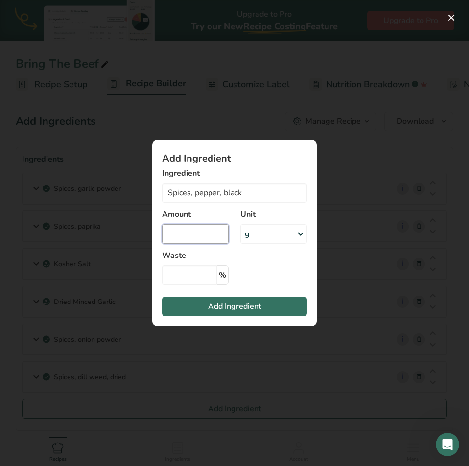
click at [167, 232] on input "Add ingredient modal" at bounding box center [195, 234] width 67 height 20
type input "15"
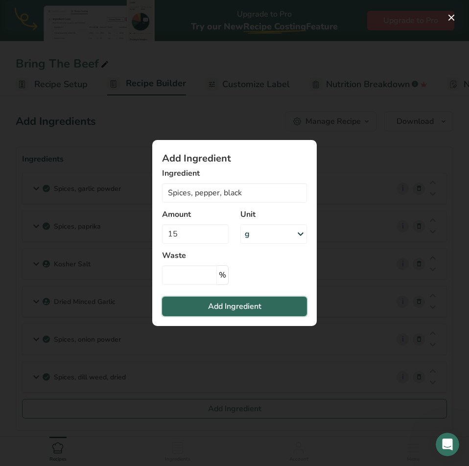
click at [238, 308] on span "Add Ingredient" at bounding box center [234, 307] width 53 height 12
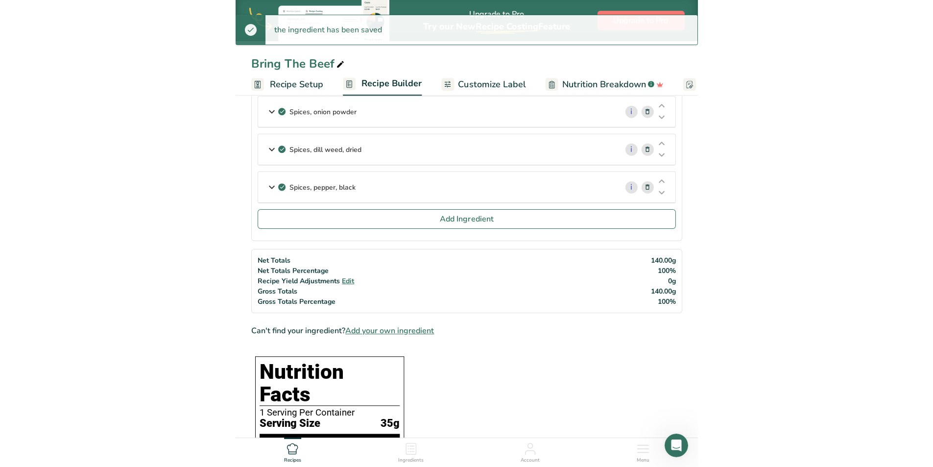
scroll to position [245, 0]
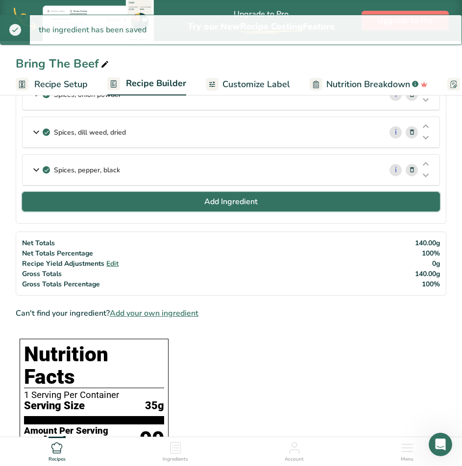
click at [224, 193] on button "Add Ingredient" at bounding box center [231, 202] width 418 height 20
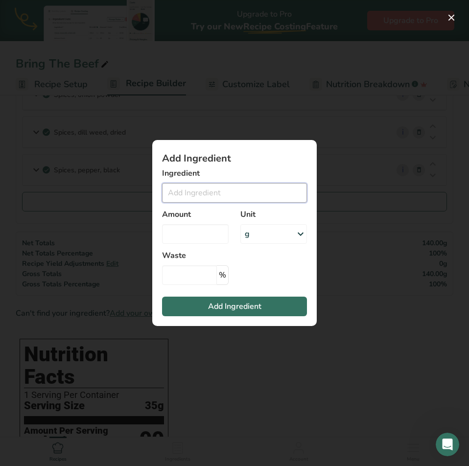
click at [228, 190] on input "Add ingredient modal" at bounding box center [234, 193] width 145 height 20
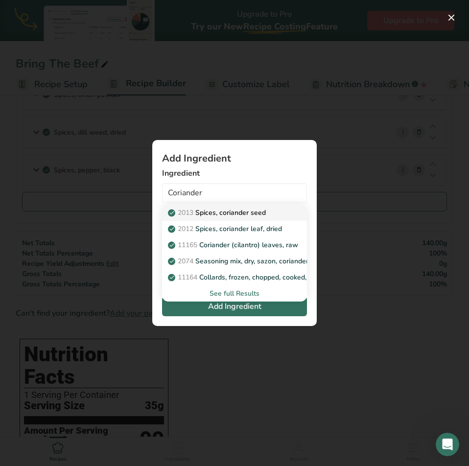
click at [230, 215] on p "2013 Spices, coriander seed" at bounding box center [218, 213] width 96 height 10
type input "Spices, coriander seed"
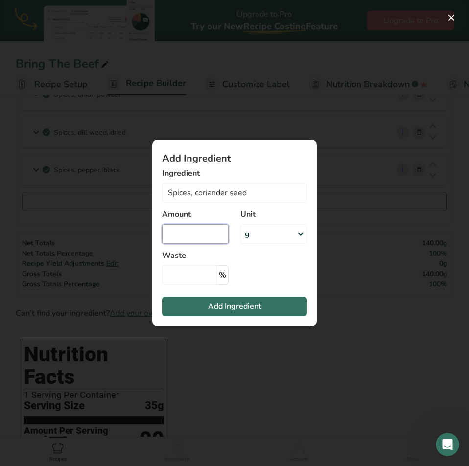
click at [210, 241] on input "Add ingredient modal" at bounding box center [195, 234] width 67 height 20
type input "10"
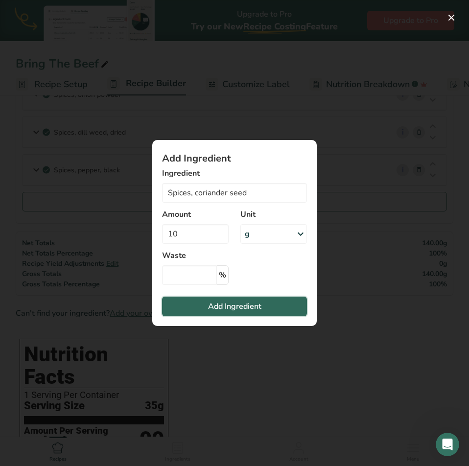
click at [238, 306] on span "Add Ingredient" at bounding box center [234, 307] width 53 height 12
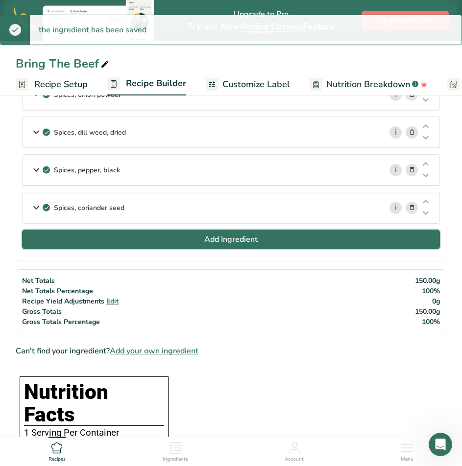
click at [196, 241] on button "Add Ingredient" at bounding box center [231, 240] width 418 height 20
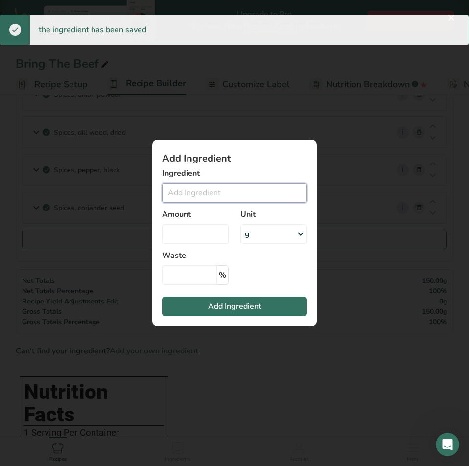
click at [206, 193] on input "Add ingredient modal" at bounding box center [234, 193] width 145 height 20
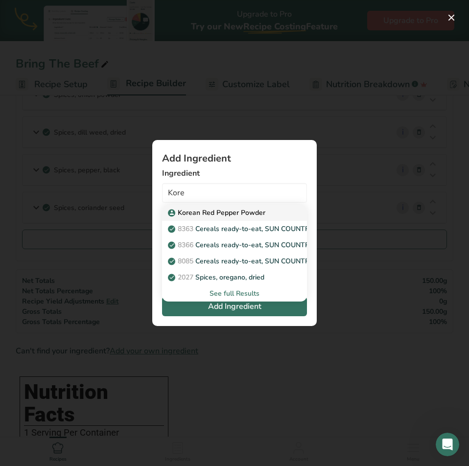
click at [208, 213] on p "Korean Red Pepper Powder" at bounding box center [217, 213] width 95 height 10
type input "Korean Red Pepper Powder"
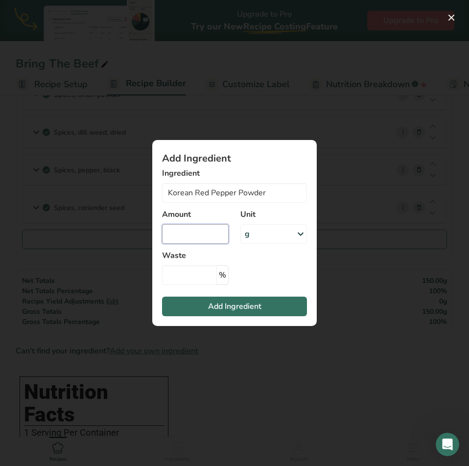
click at [181, 241] on input "Add ingredient modal" at bounding box center [195, 234] width 67 height 20
type input "10"
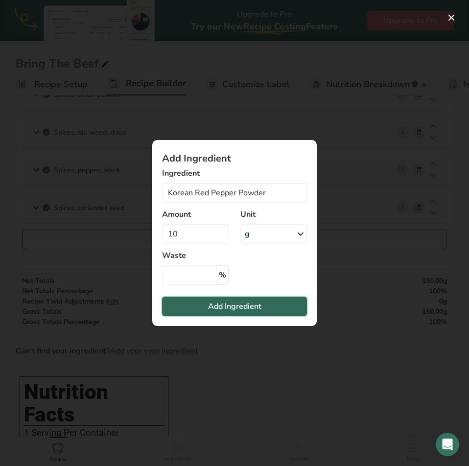
click at [265, 310] on button "Add Ingredient" at bounding box center [234, 307] width 145 height 20
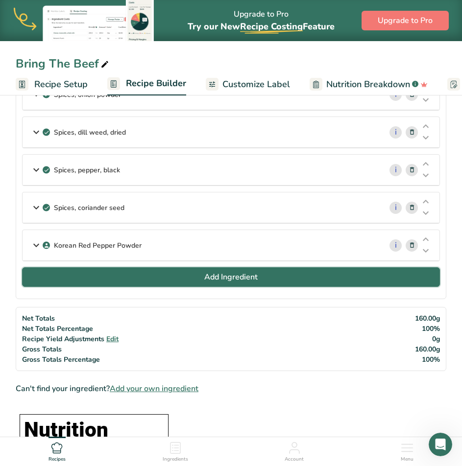
click at [191, 276] on button "Add Ingredient" at bounding box center [231, 277] width 418 height 20
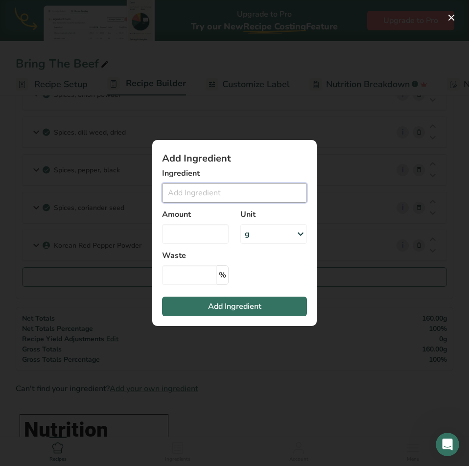
click at [198, 195] on input "Add ingredient modal" at bounding box center [234, 193] width 145 height 20
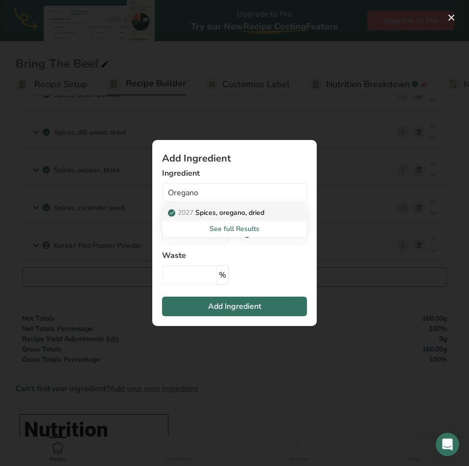
click at [210, 214] on p "2027 Spices, oregano, dried" at bounding box center [217, 213] width 95 height 10
type input "Spices, oregano, dried"
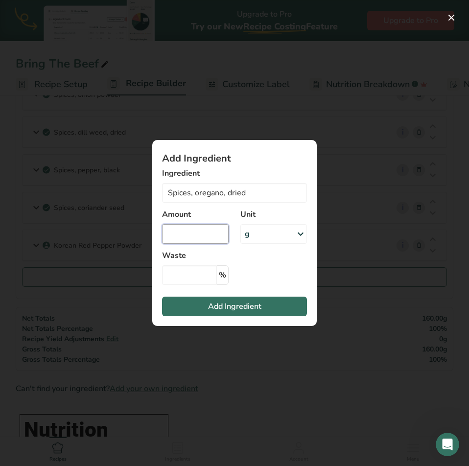
click at [194, 233] on input "Add ingredient modal" at bounding box center [195, 234] width 67 height 20
type input "10"
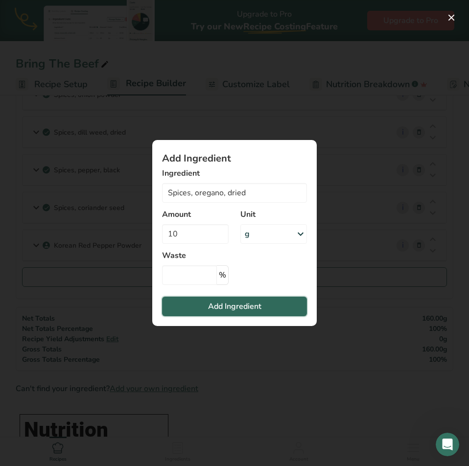
click at [222, 309] on span "Add Ingredient" at bounding box center [234, 307] width 53 height 12
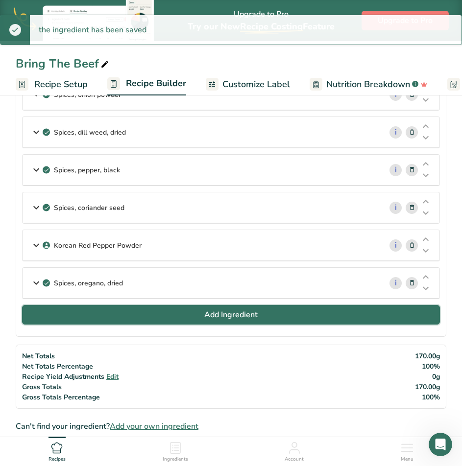
click at [152, 316] on button "Add Ingredient" at bounding box center [231, 315] width 418 height 20
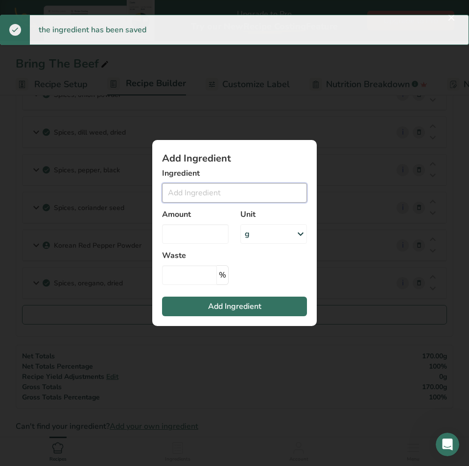
click at [195, 198] on input "Add ingredient modal" at bounding box center [234, 193] width 145 height 20
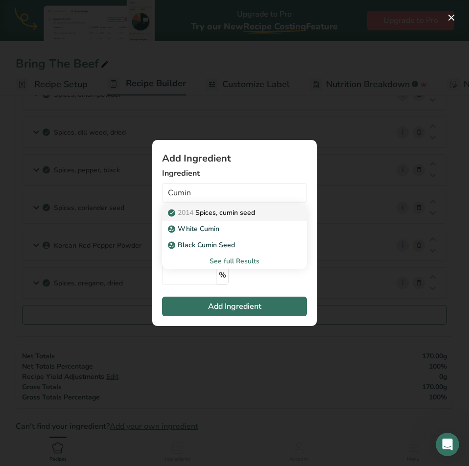
click at [199, 220] on link "2014 Spices, cumin seed" at bounding box center [234, 213] width 145 height 16
type input "Spices, cumin seed"
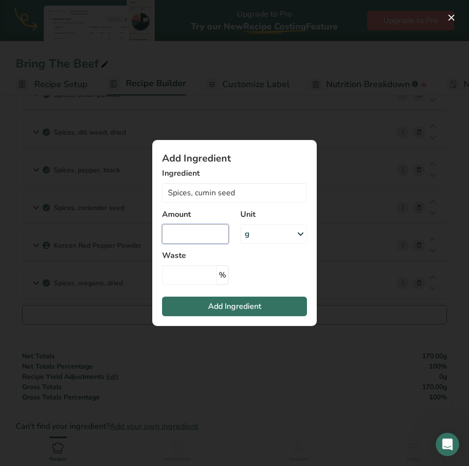
click at [191, 230] on input "Add ingredient modal" at bounding box center [195, 234] width 67 height 20
type input "5"
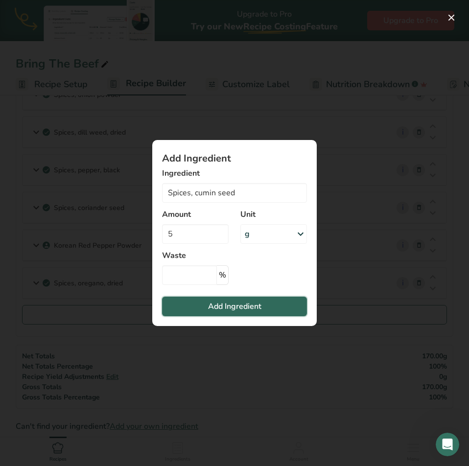
click at [187, 309] on button "Add Ingredient" at bounding box center [234, 307] width 145 height 20
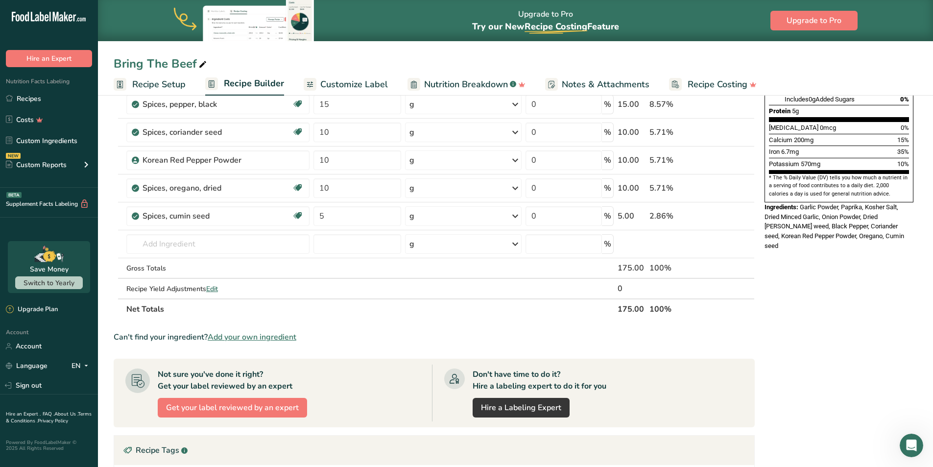
click at [358, 81] on span "Customize Label" at bounding box center [354, 84] width 68 height 13
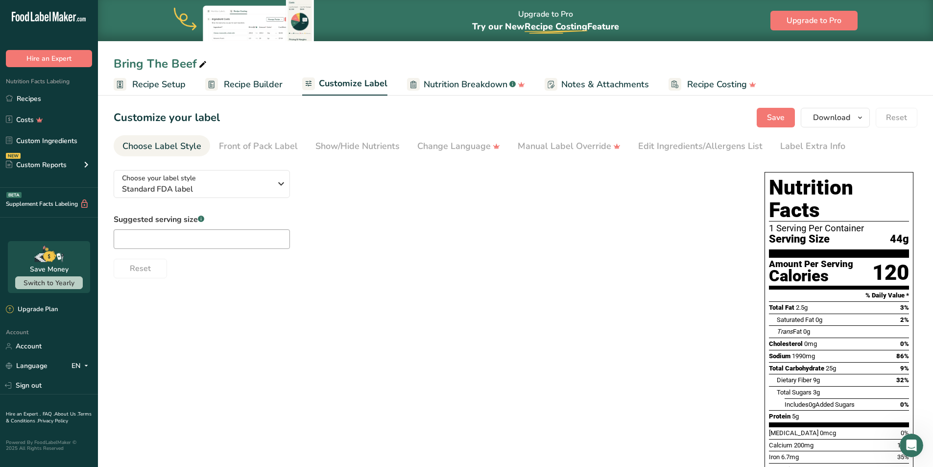
click at [265, 85] on span "Recipe Builder" at bounding box center [253, 84] width 59 height 13
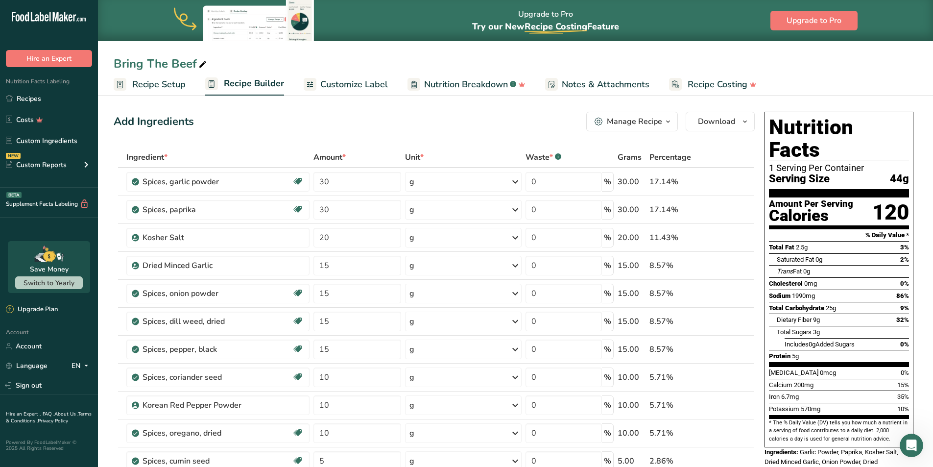
click at [165, 85] on span "Recipe Setup" at bounding box center [158, 84] width 53 height 13
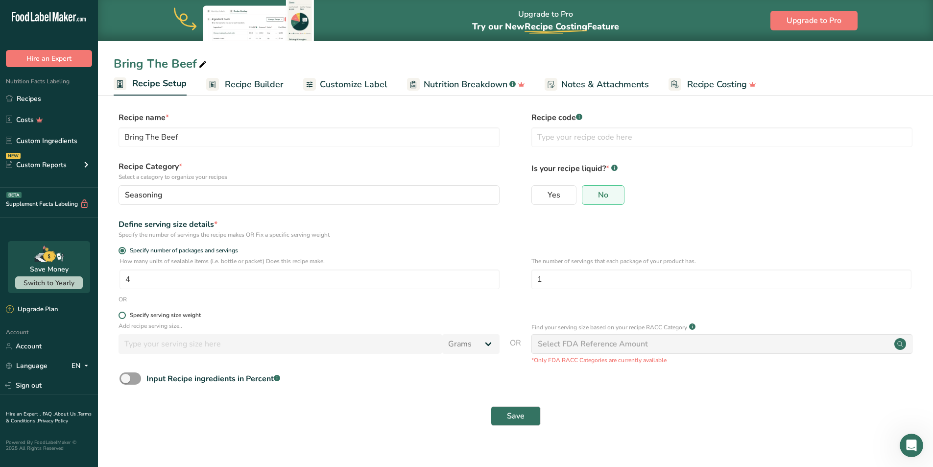
click at [122, 316] on span at bounding box center [122, 314] width 7 height 7
click at [122, 316] on input "Specify serving size weight" at bounding box center [122, 315] width 6 height 6
radio input "true"
radio input "false"
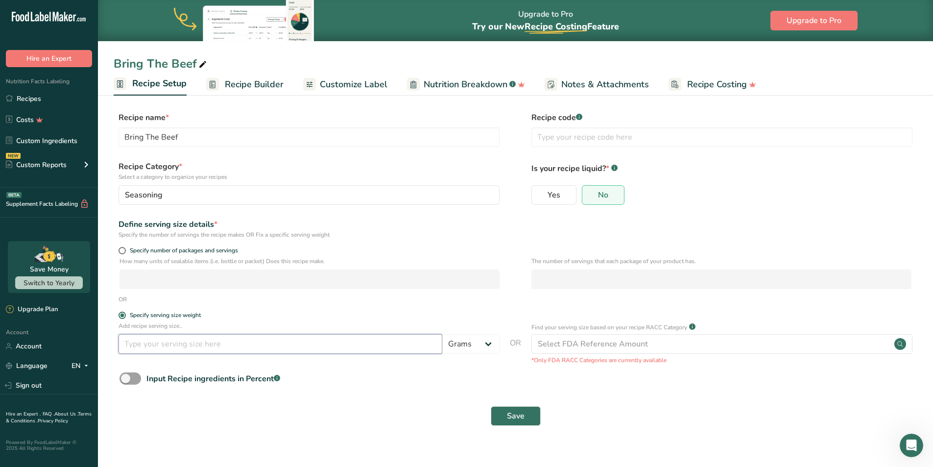
click at [171, 347] on input "number" at bounding box center [281, 344] width 324 height 20
type input "4"
click at [298, 401] on div "Save" at bounding box center [516, 415] width 804 height 31
click at [461, 412] on span "Save" at bounding box center [516, 416] width 18 height 12
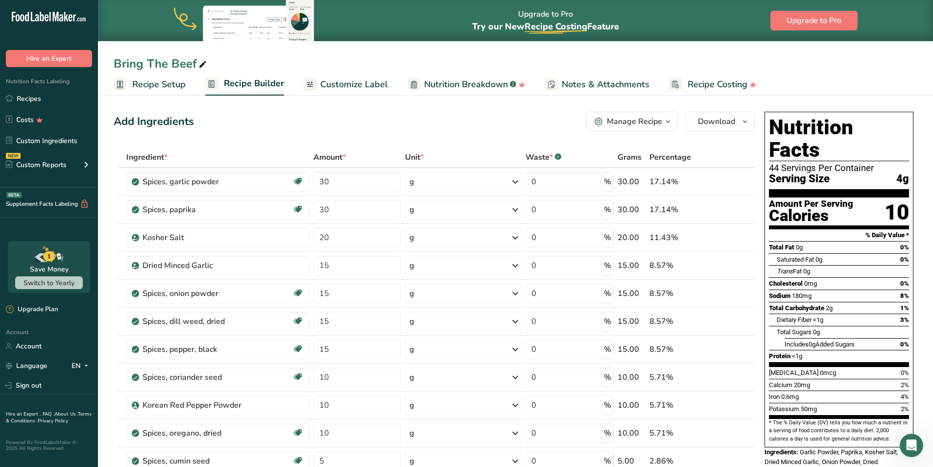
click at [351, 86] on span "Customize Label" at bounding box center [354, 84] width 68 height 13
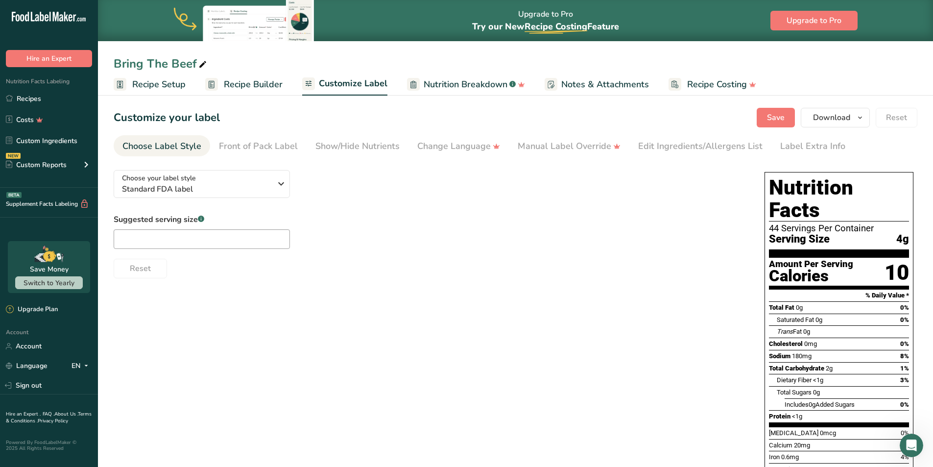
drag, startPoint x: 845, startPoint y: 218, endPoint x: 776, endPoint y: 198, distance: 71.8
click at [461, 198] on section "Nutrition Facts 44 Servings Per Container Serving Size 4g" at bounding box center [839, 216] width 140 height 81
click at [461, 198] on h1 "Nutrition Facts" at bounding box center [839, 198] width 140 height 45
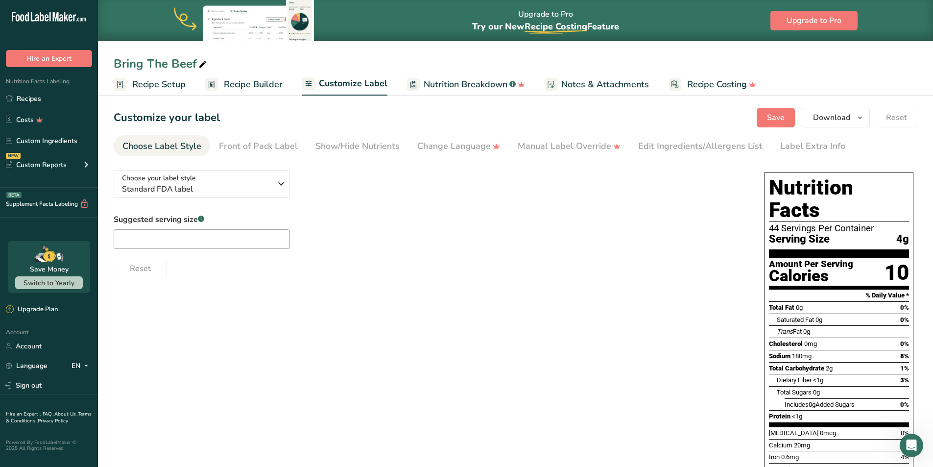
click at [461, 233] on span "Serving Size" at bounding box center [799, 239] width 61 height 12
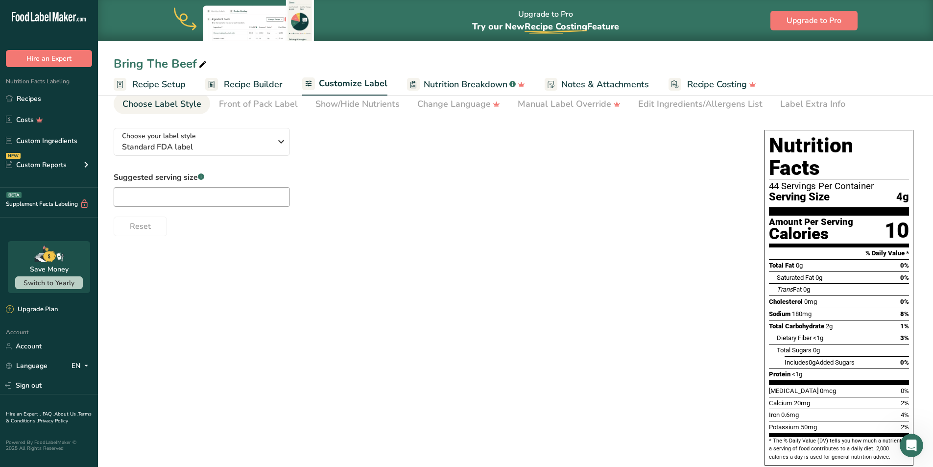
scroll to position [82, 0]
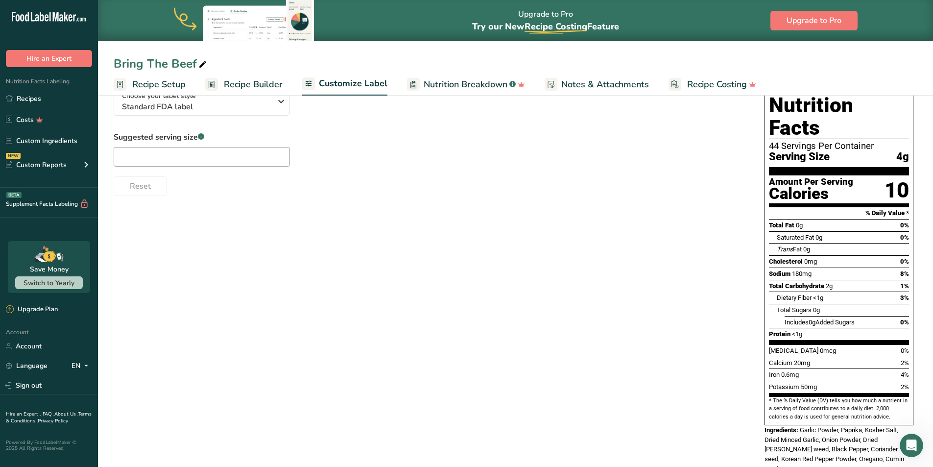
click at [461, 205] on div "Choose your label style Standard FDA label USA (FDA) Standard FDA label Tabular…" at bounding box center [516, 281] width 804 height 403
click at [234, 113] on button "Choose your label style Standard FDA label" at bounding box center [202, 102] width 176 height 28
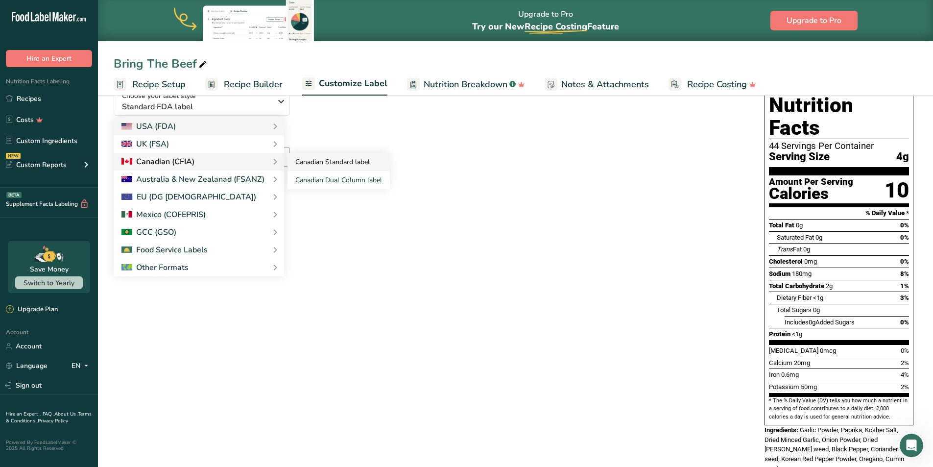
click at [331, 168] on link "Canadian Standard label" at bounding box center [338, 162] width 102 height 18
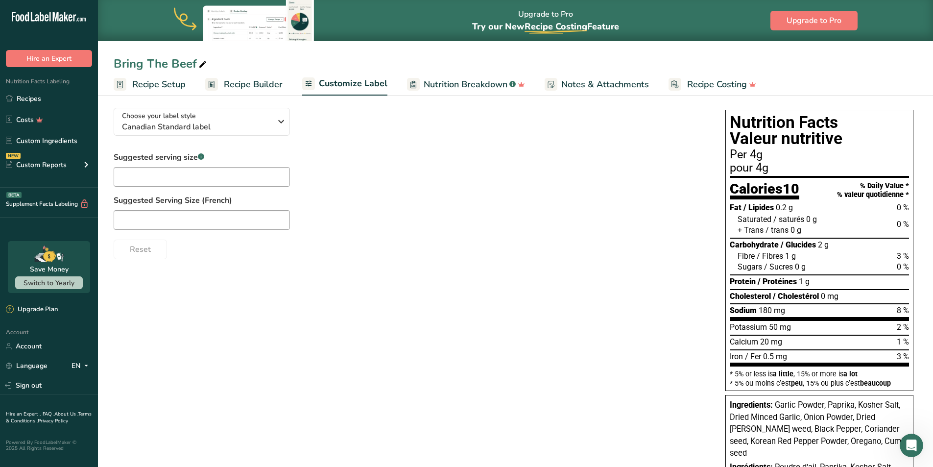
scroll to position [0, 0]
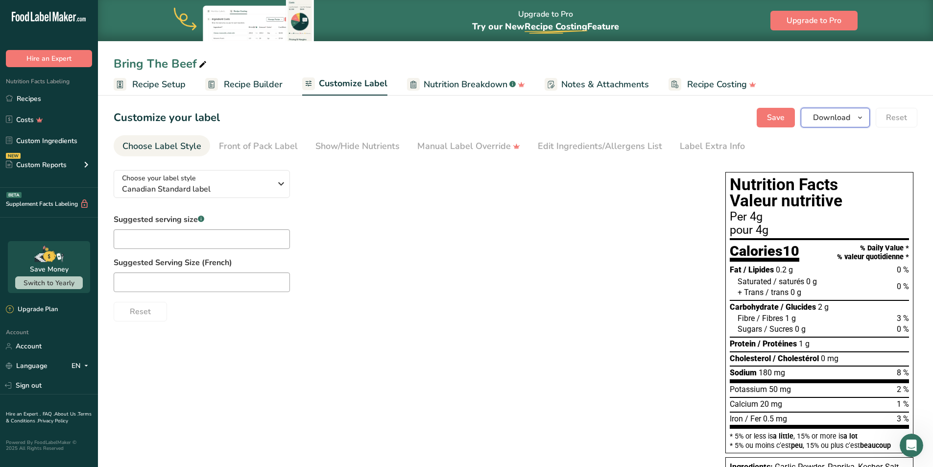
click at [461, 121] on span "Download" at bounding box center [831, 118] width 37 height 12
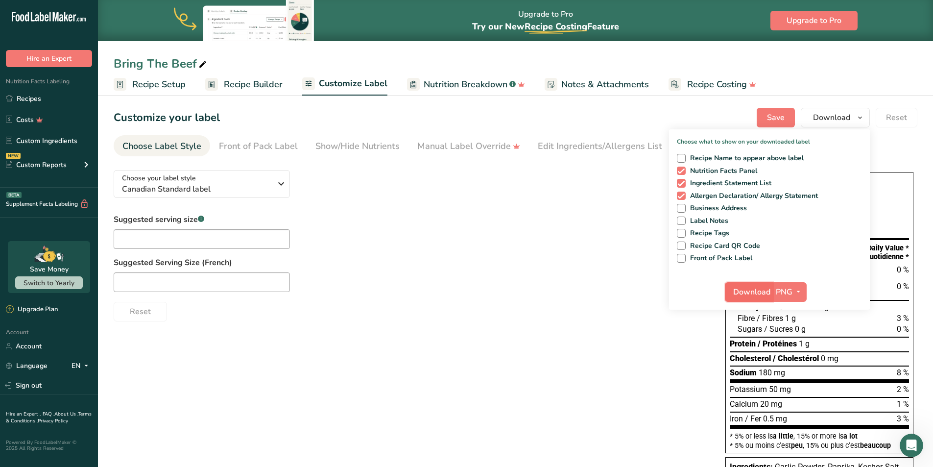
click at [461, 297] on span "Download" at bounding box center [751, 292] width 37 height 12
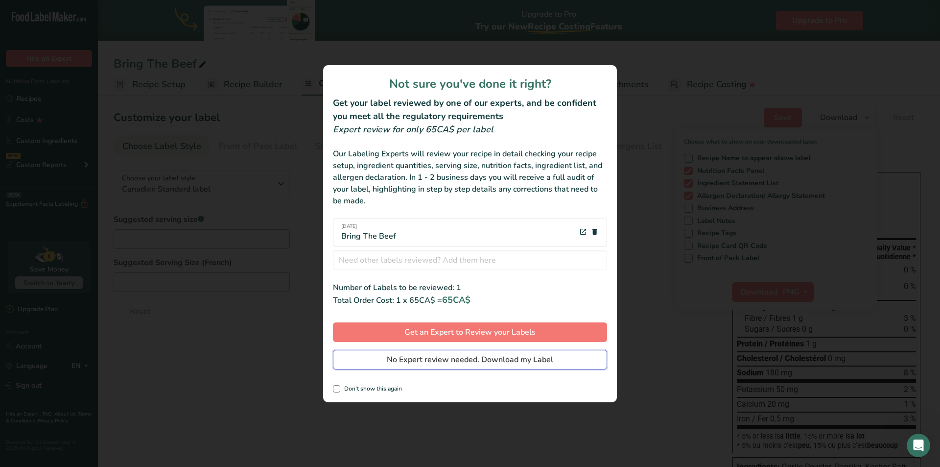
click at [382, 367] on button "No Expert review needed. Download my Label" at bounding box center [470, 360] width 274 height 20
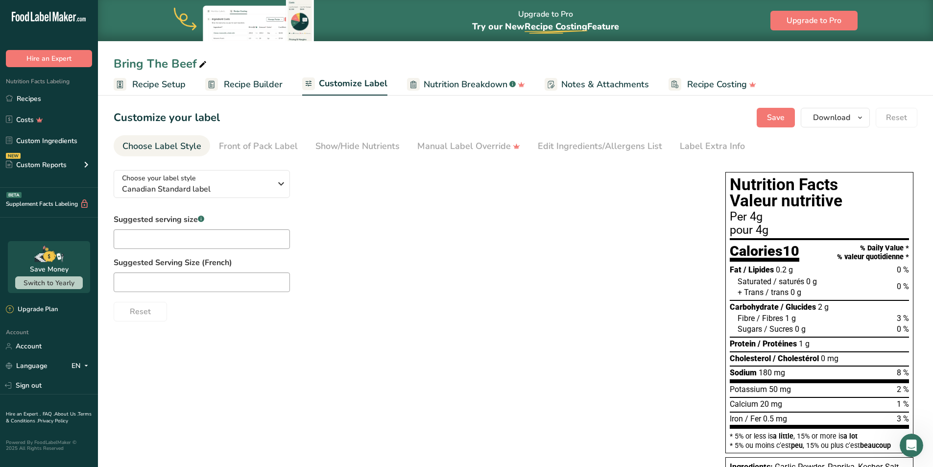
click at [245, 86] on span "Recipe Builder" at bounding box center [253, 84] width 59 height 13
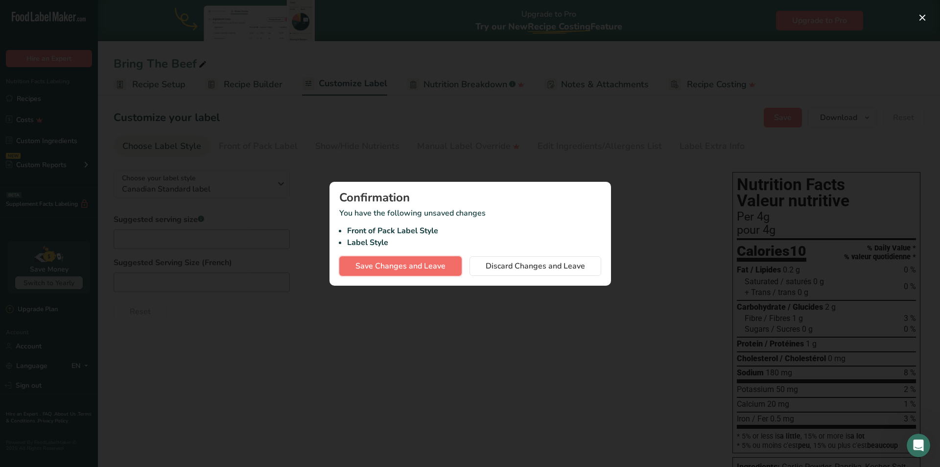
click at [401, 266] on span "Save Changes and Leave" at bounding box center [401, 266] width 90 height 12
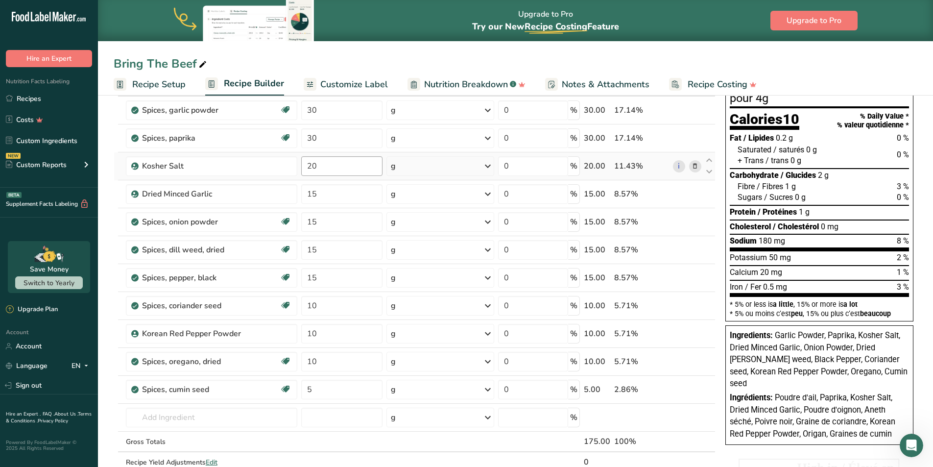
scroll to position [49, 0]
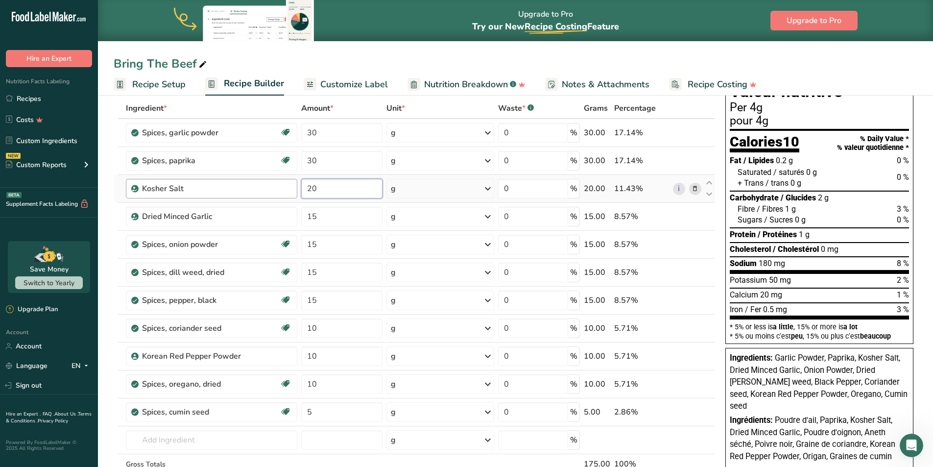
drag, startPoint x: 335, startPoint y: 191, endPoint x: 235, endPoint y: 194, distance: 100.4
click at [235, 194] on tr "Kosher Salt 20 g Weight Units g kg mg See more Volume Units l Volume units requ…" at bounding box center [414, 189] width 601 height 28
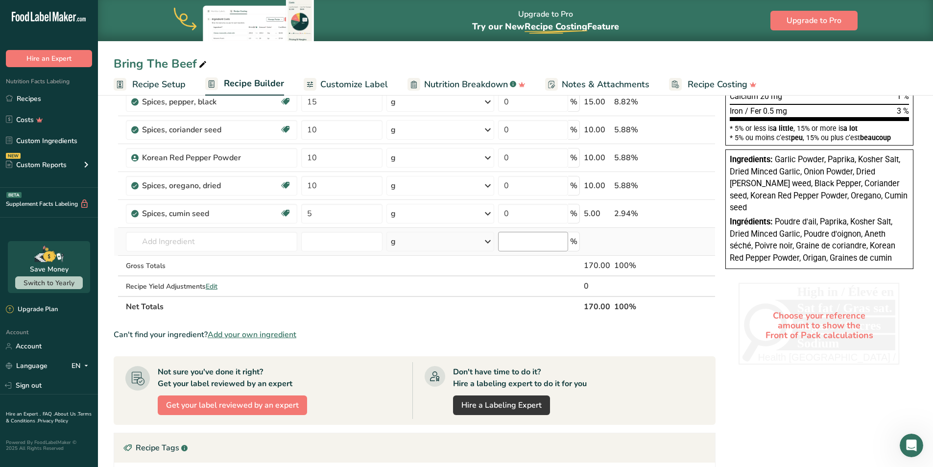
scroll to position [245, 0]
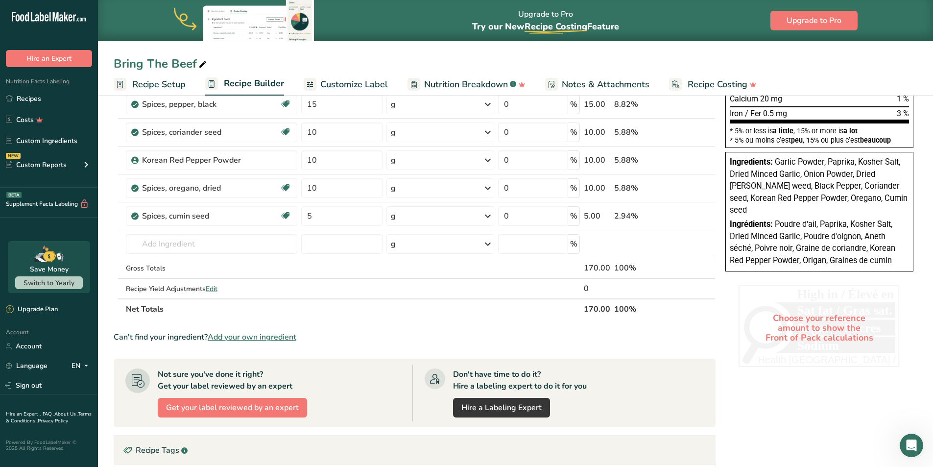
type input "15"
click at [400, 329] on section "Ingredient * Amount * Unit * Waste * .a-a{fill:#347362;}.b-a{fill:#fff;} Grams …" at bounding box center [415, 263] width 602 height 722
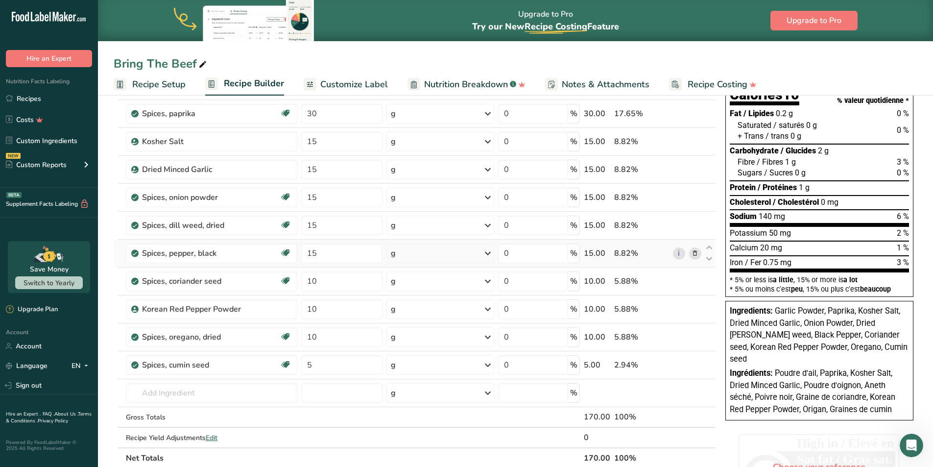
scroll to position [0, 0]
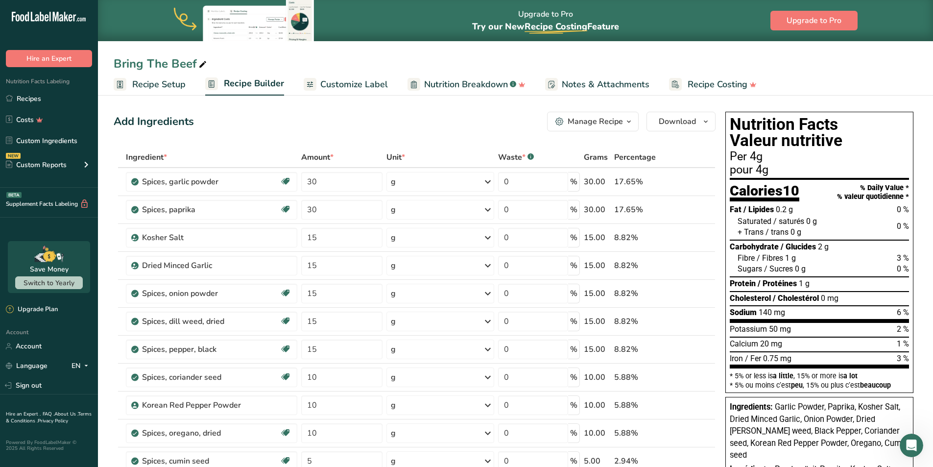
click at [364, 82] on span "Customize Label" at bounding box center [354, 84] width 68 height 13
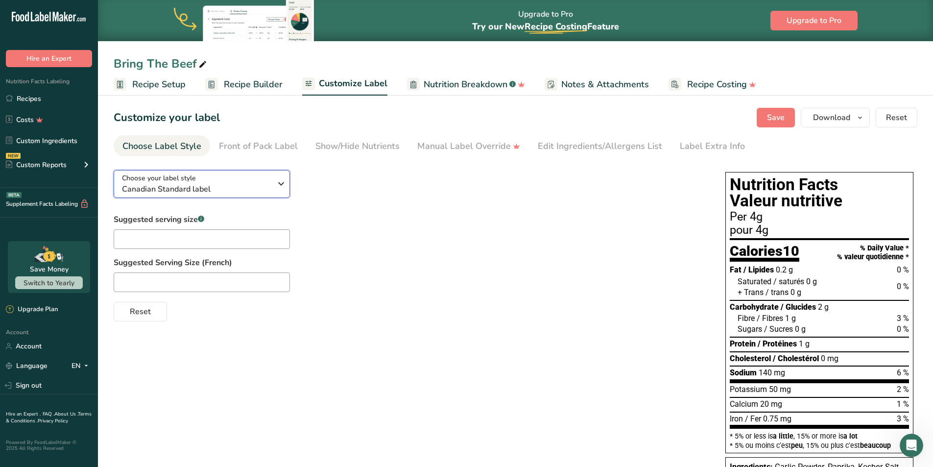
click at [231, 179] on div "Choose your label style Canadian Standard label" at bounding box center [196, 184] width 149 height 22
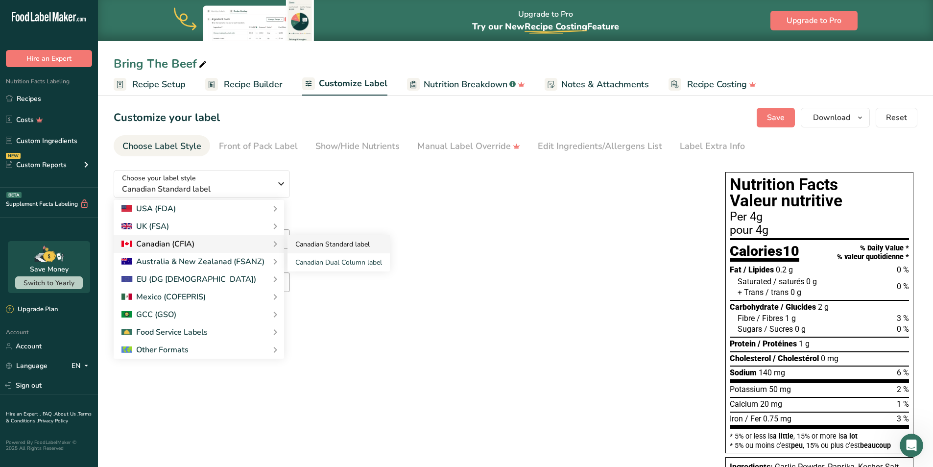
click at [331, 244] on link "Canadian Standard label" at bounding box center [338, 244] width 102 height 18
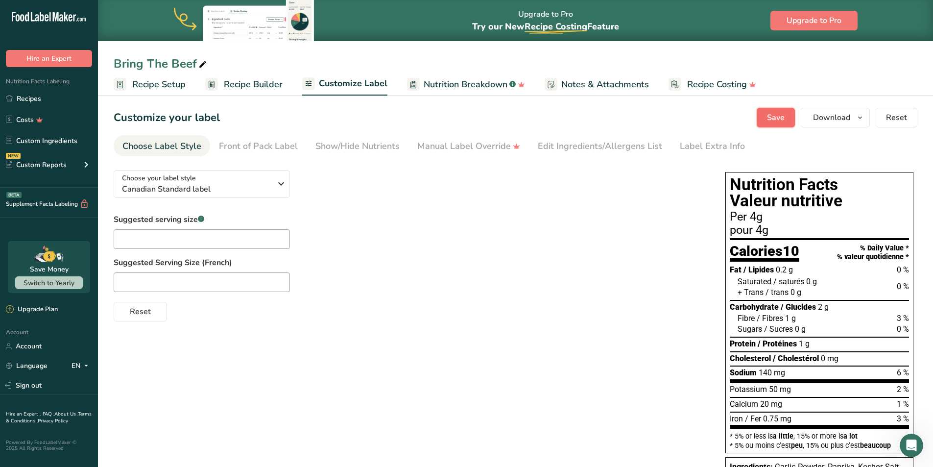
click at [787, 113] on button "Save" at bounding box center [776, 118] width 38 height 20
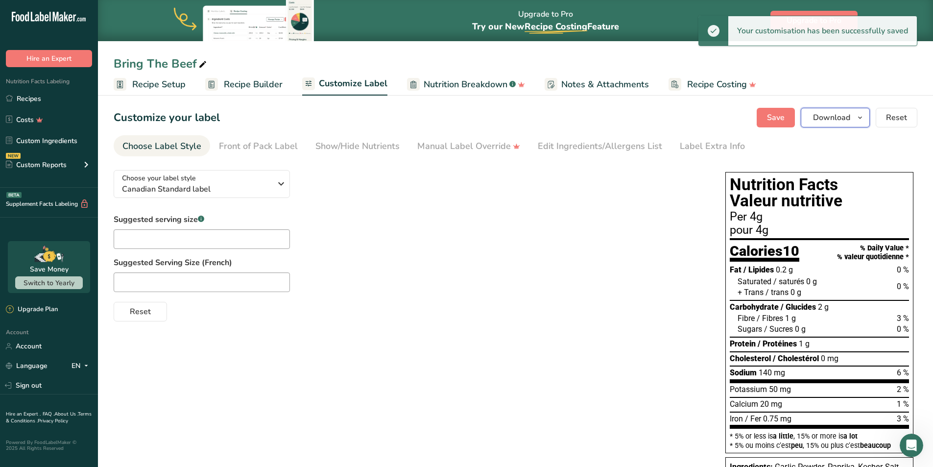
click at [830, 121] on span "Download" at bounding box center [831, 118] width 37 height 12
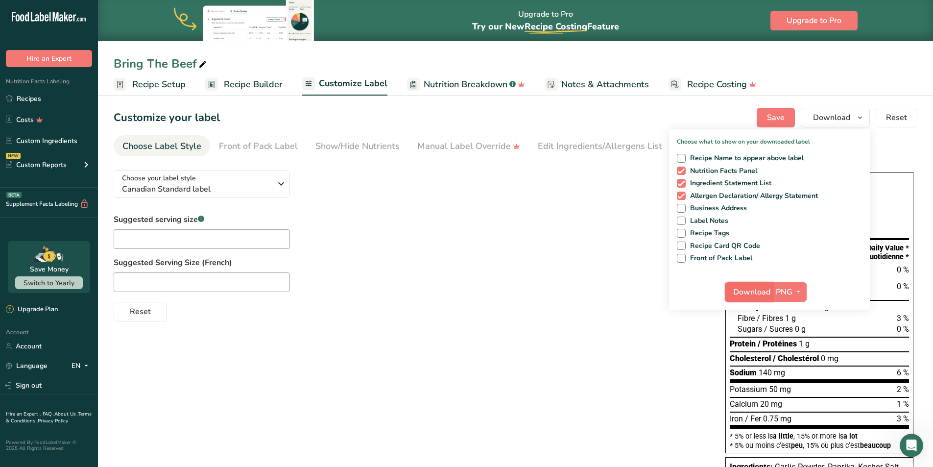
click at [747, 290] on span "Download" at bounding box center [751, 292] width 37 height 12
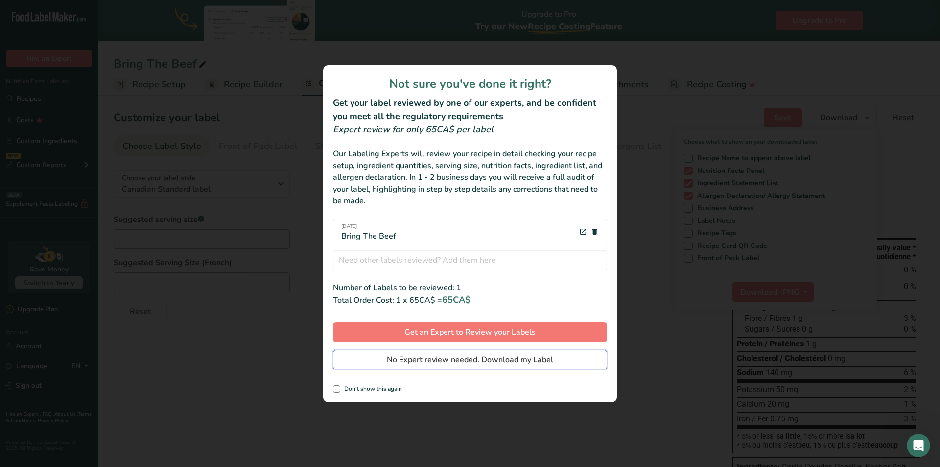
click at [433, 364] on span "No Expert review needed. Download my Label" at bounding box center [470, 360] width 167 height 12
